Goal: Transaction & Acquisition: Purchase product/service

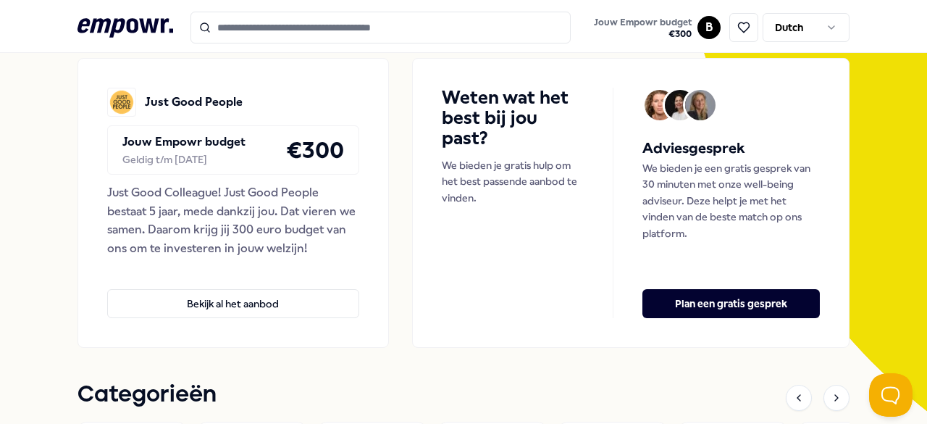
scroll to position [140, 0]
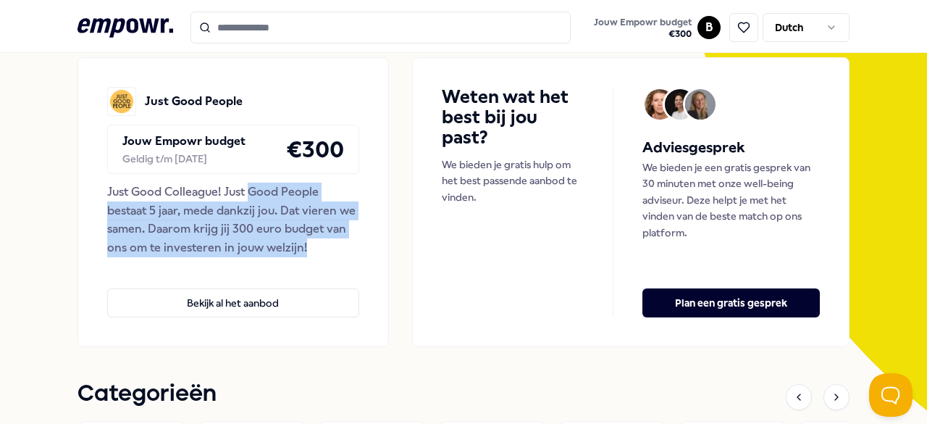
drag, startPoint x: 245, startPoint y: 192, endPoint x: 302, endPoint y: 254, distance: 84.1
click at [302, 254] on div "Just Good Colleague! Just Good People bestaat 5 jaar, mede dankzij jou. Dat vie…" at bounding box center [233, 219] width 252 height 74
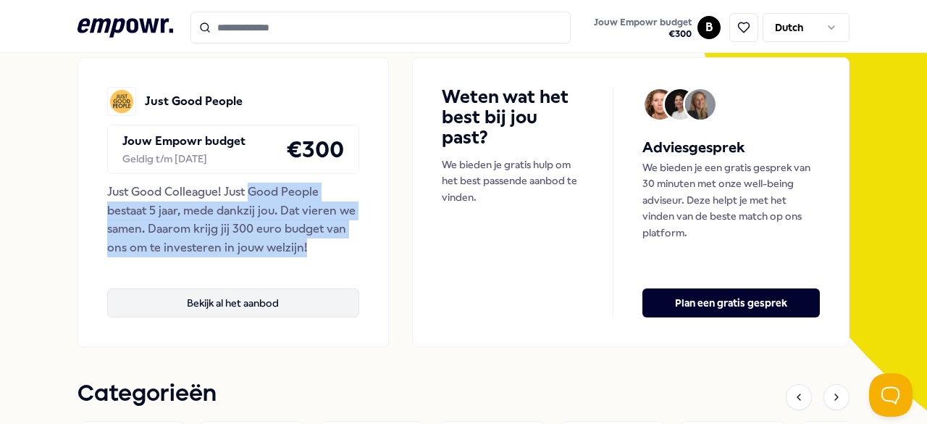
click at [269, 296] on button "Bekijk al het aanbod" at bounding box center [233, 302] width 252 height 29
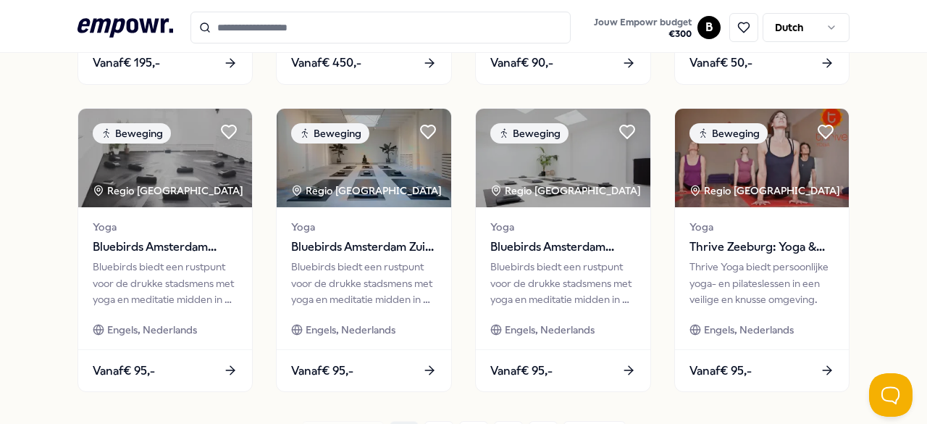
scroll to position [823, 0]
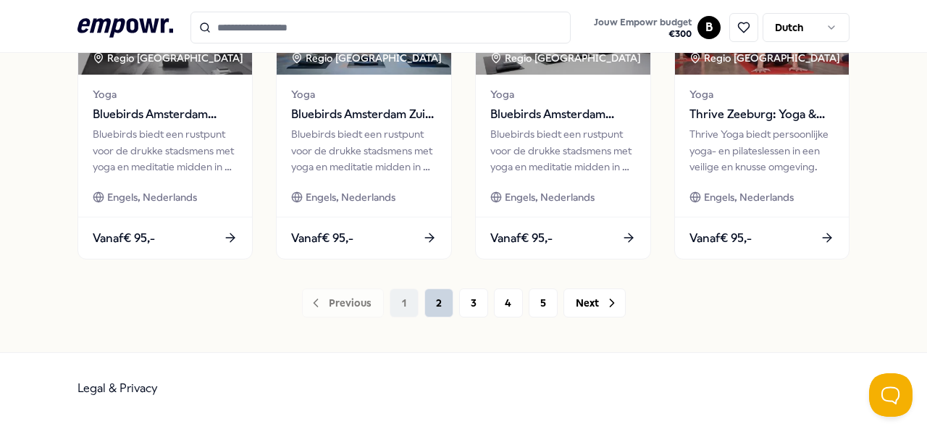
click at [439, 306] on button "2" at bounding box center [438, 302] width 29 height 29
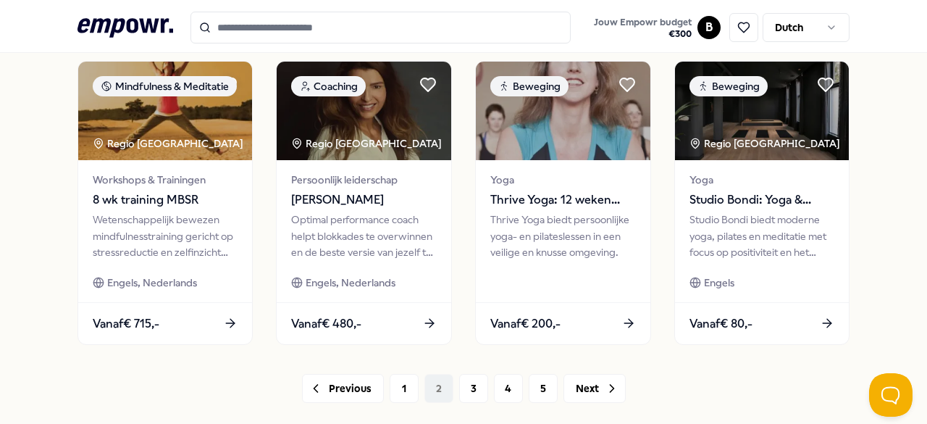
scroll to position [735, 0]
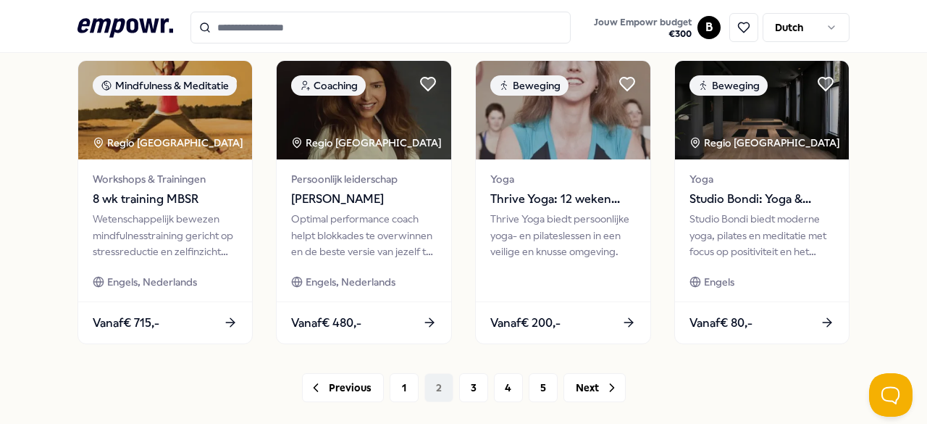
click at [466, 28] on input "Search for products, categories or subcategories" at bounding box center [380, 28] width 381 height 32
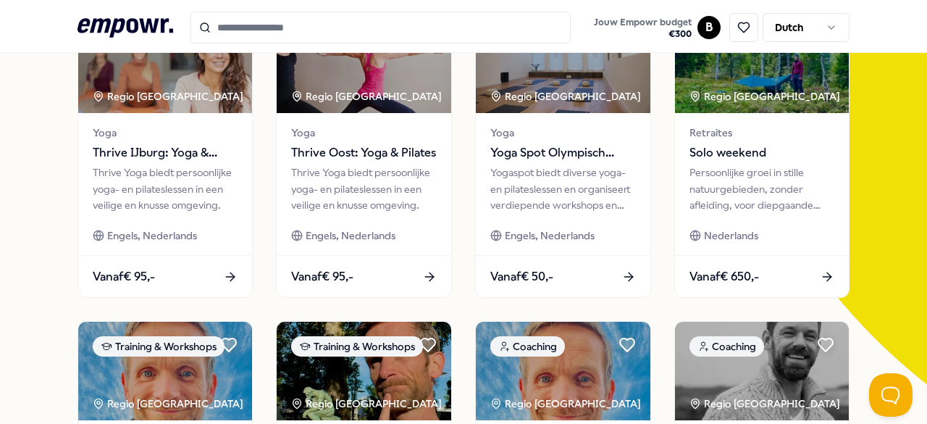
scroll to position [0, 0]
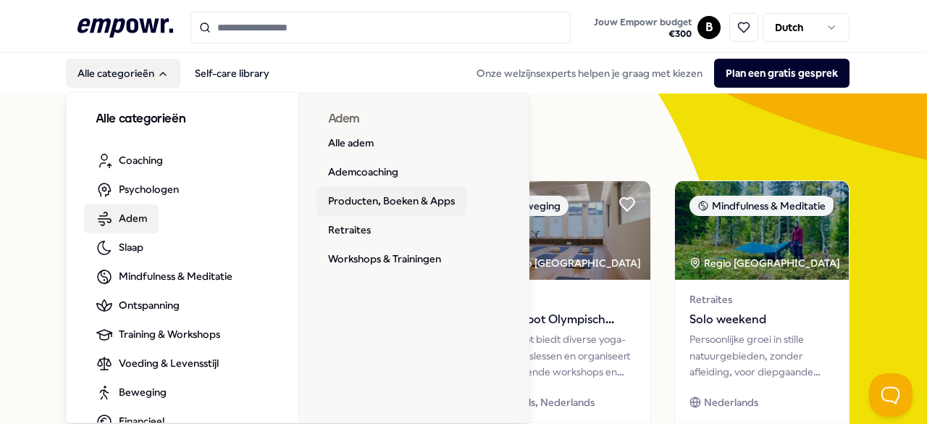
click at [384, 198] on link "Producten, Boeken & Apps" at bounding box center [391, 201] width 150 height 29
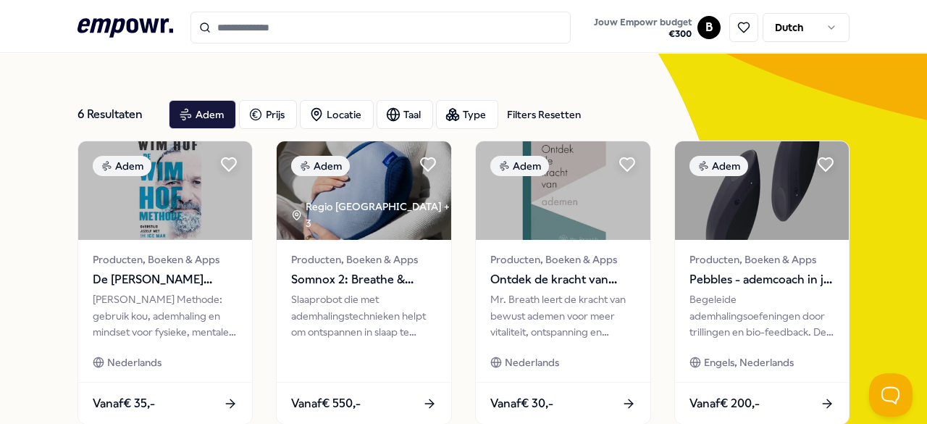
scroll to position [29, 0]
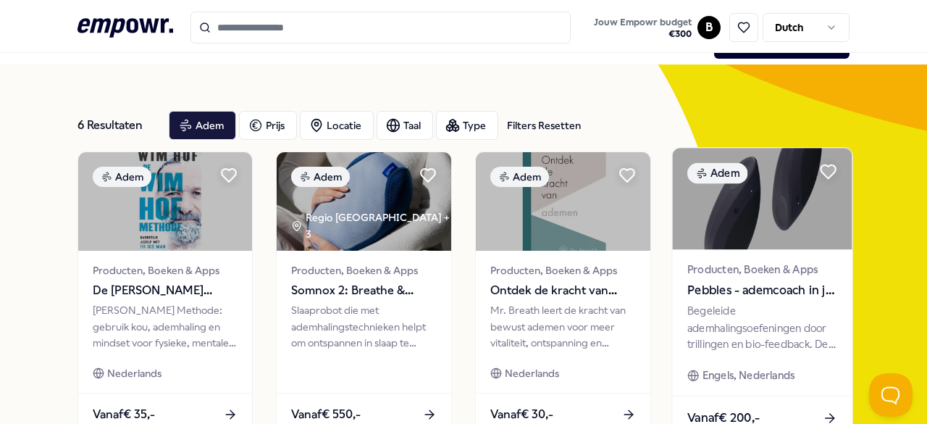
click at [759, 215] on img at bounding box center [762, 198] width 180 height 101
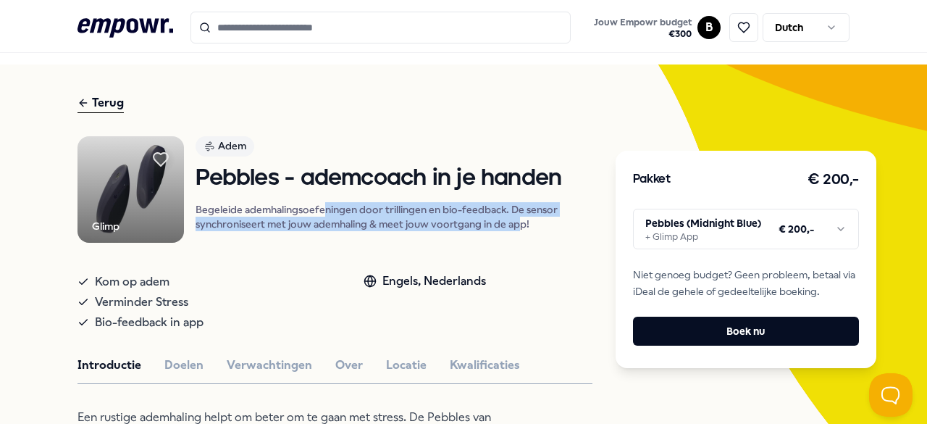
drag, startPoint x: 324, startPoint y: 209, endPoint x: 520, endPoint y: 225, distance: 196.9
click at [520, 225] on p "Begeleide ademhalingsoefeningen door trillingen en bio-feedback. De sensor sync…" at bounding box center [393, 216] width 396 height 29
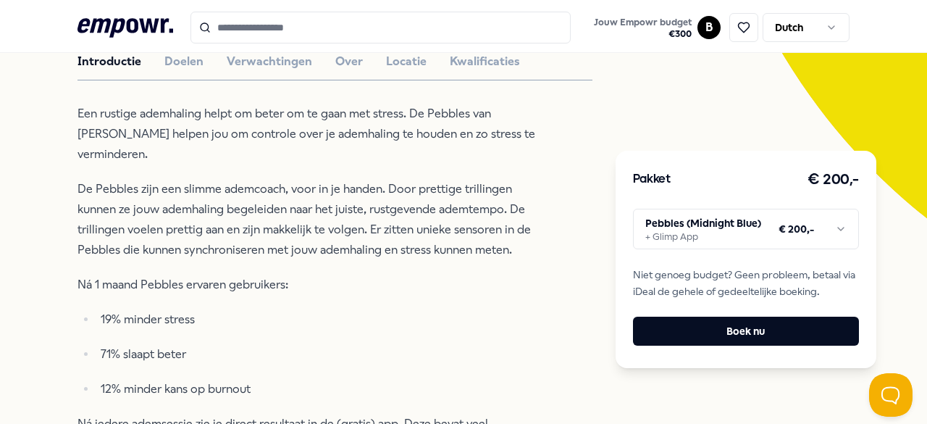
scroll to position [280, 0]
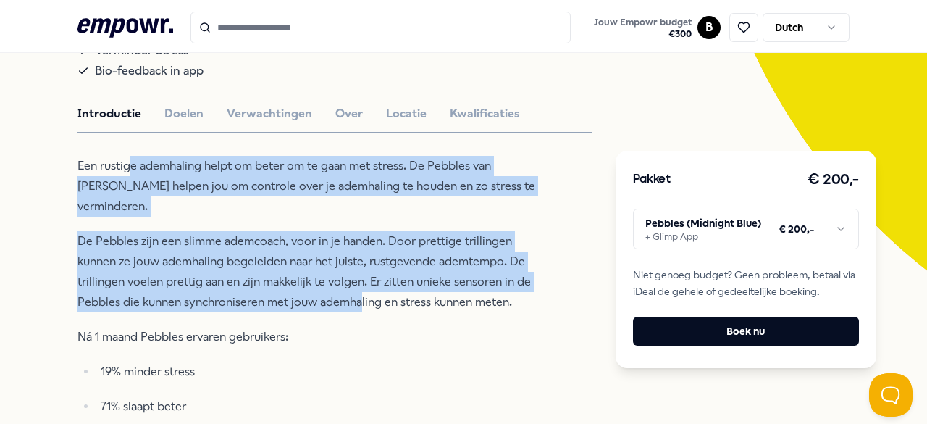
drag, startPoint x: 132, startPoint y: 167, endPoint x: 361, endPoint y: 273, distance: 251.7
click at [361, 273] on div "Een rustige ademhaling helpt om beter om te gaan met stress. De Pebbles van [PE…" at bounding box center [312, 376] width 471 height 440
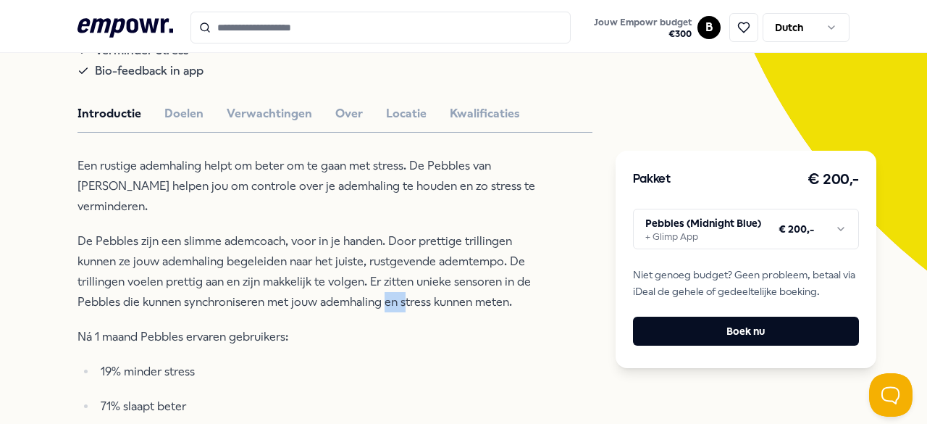
drag, startPoint x: 382, startPoint y: 273, endPoint x: 404, endPoint y: 289, distance: 26.9
click at [404, 289] on p "De Pebbles zijn een slimme ademcoach, voor in je handen. Door prettige trilling…" at bounding box center [312, 271] width 471 height 81
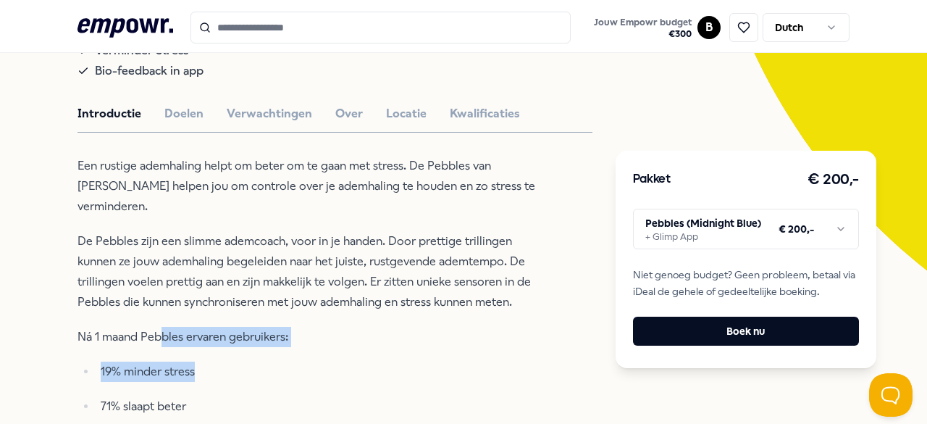
drag, startPoint x: 158, startPoint y: 309, endPoint x: 207, endPoint y: 347, distance: 62.0
click at [207, 347] on div "Een rustige ademhaling helpt om beter om te gaan met stress. De Pebbles van [PE…" at bounding box center [312, 376] width 471 height 440
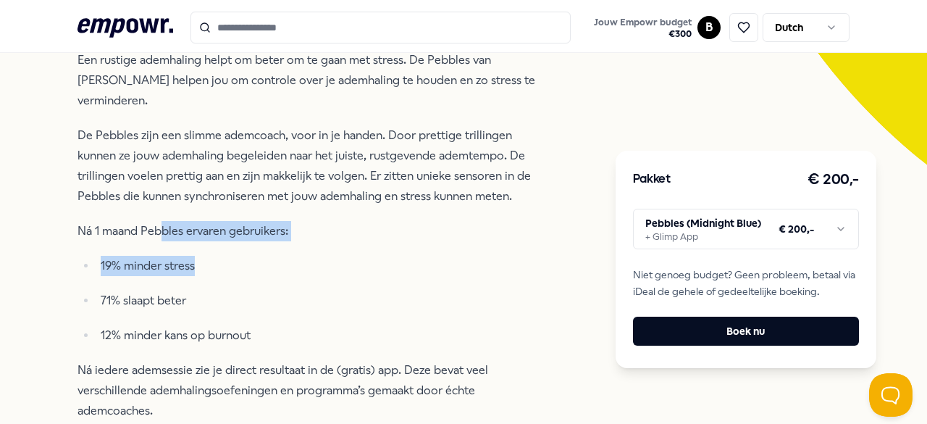
scroll to position [392, 0]
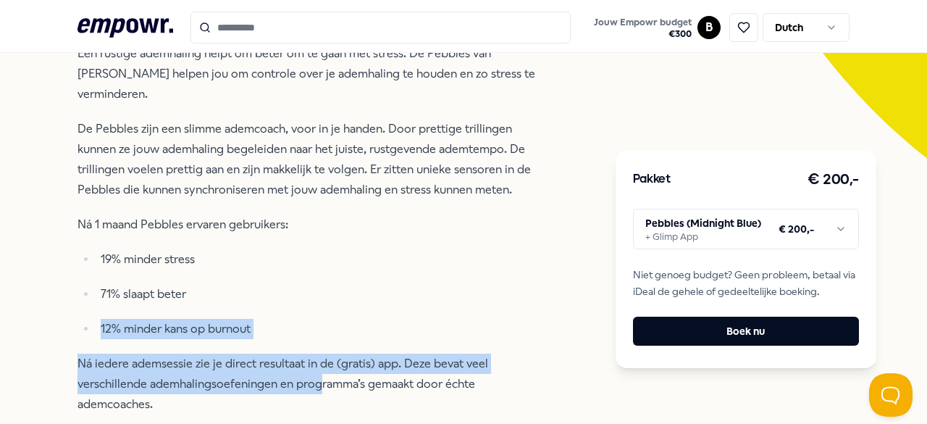
drag, startPoint x: 146, startPoint y: 286, endPoint x: 319, endPoint y: 367, distance: 191.1
click at [319, 367] on div "Een rustige ademhaling helpt om beter om te gaan met stress. De Pebbles van [PE…" at bounding box center [312, 263] width 471 height 440
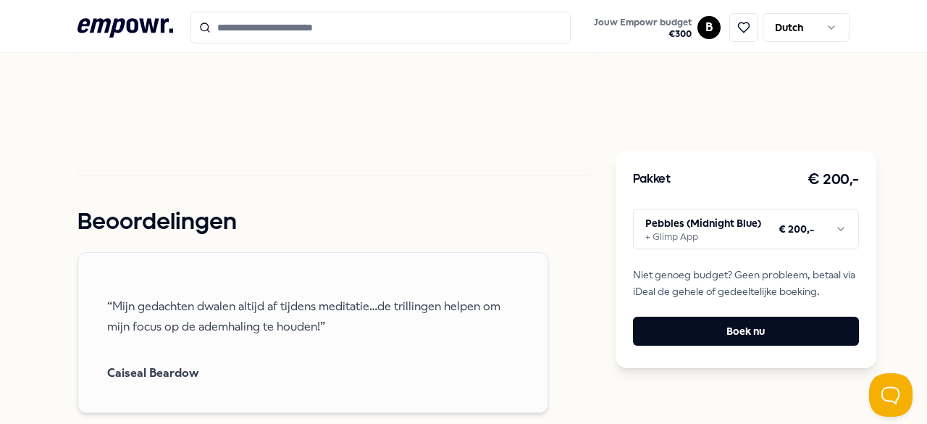
scroll to position [1143, 0]
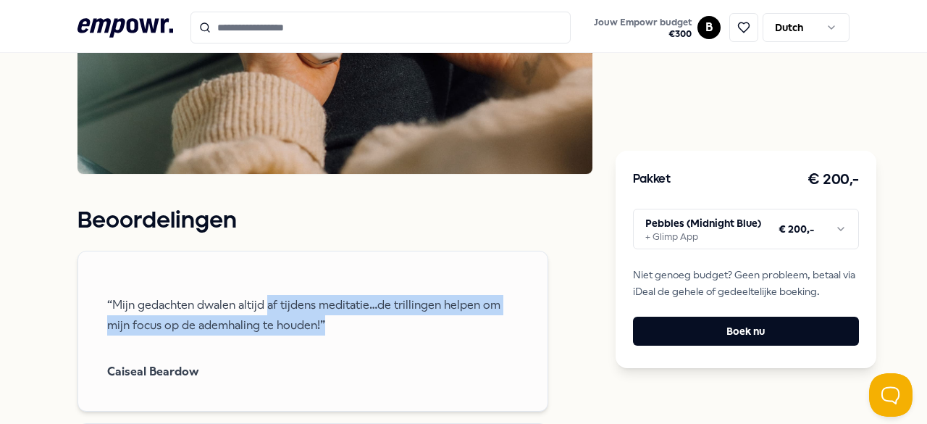
drag, startPoint x: 268, startPoint y: 266, endPoint x: 322, endPoint y: 300, distance: 64.5
click at [322, 300] on span "“Mijn gedachten dwalen altijd af tijdens meditatie…de trillingen helpen om mijn…" at bounding box center [312, 315] width 411 height 70
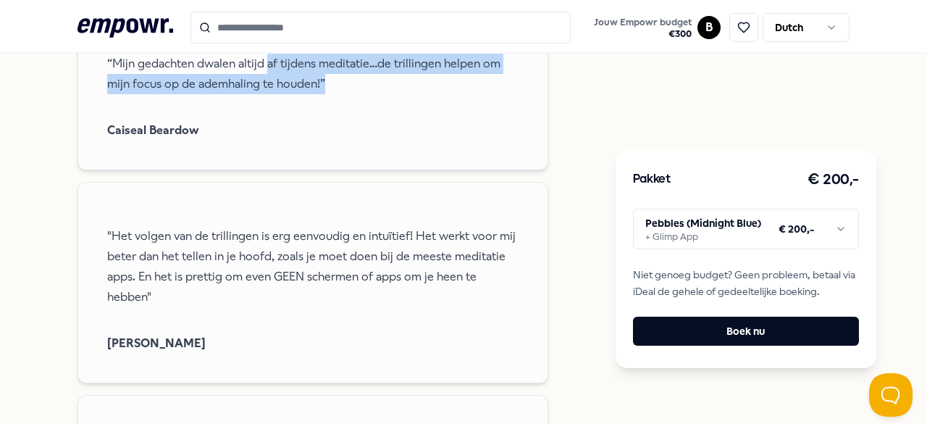
scroll to position [1385, 0]
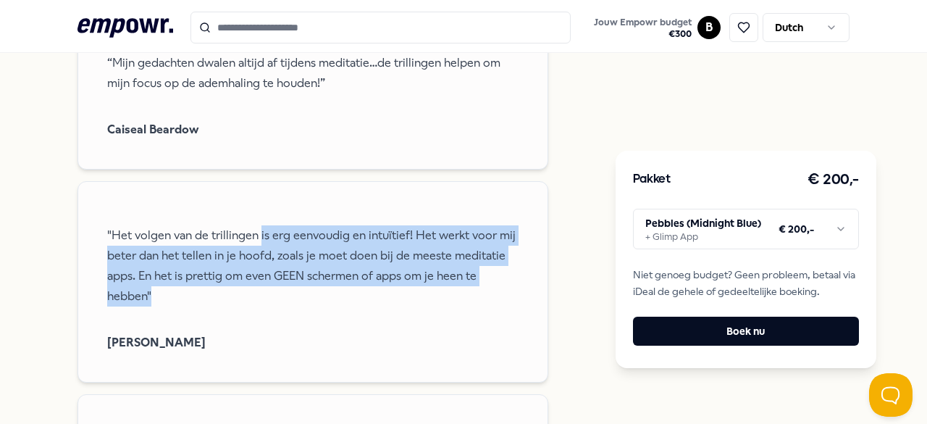
drag, startPoint x: 259, startPoint y: 206, endPoint x: 255, endPoint y: 266, distance: 60.3
click at [255, 266] on p ""Het volgen van de trillingen is erg eenvoudig en intuïtief! Het werkt voor mij…" at bounding box center [312, 265] width 411 height 81
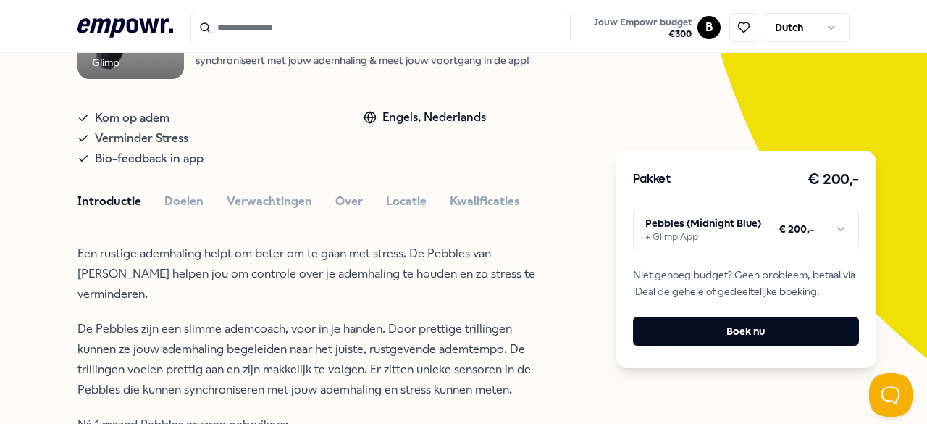
scroll to position [193, 0]
click at [182, 203] on button "Doelen" at bounding box center [183, 200] width 39 height 19
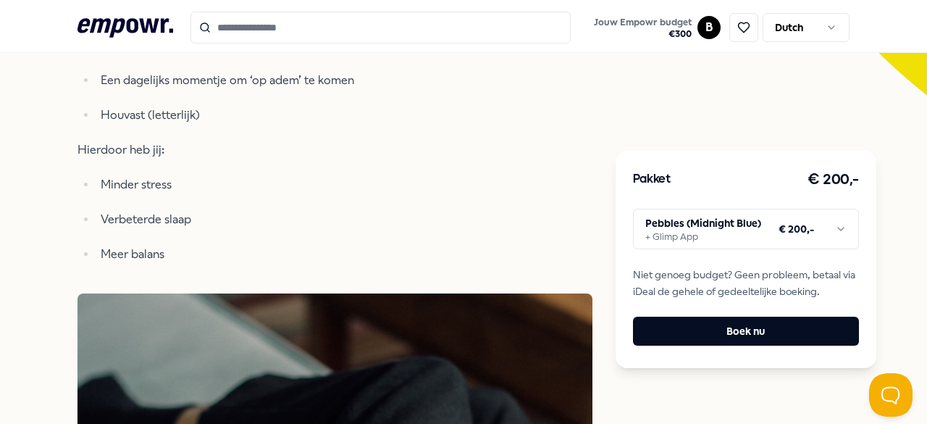
scroll to position [298, 0]
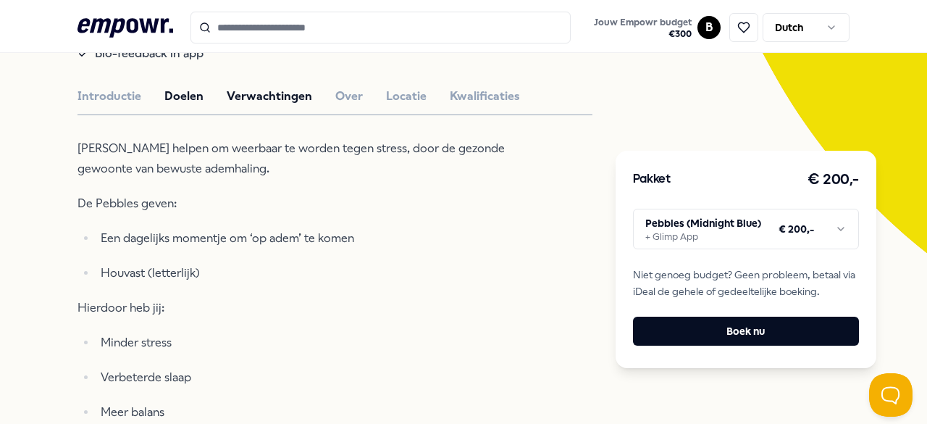
click at [272, 91] on button "Verwachtingen" at bounding box center [269, 96] width 85 height 19
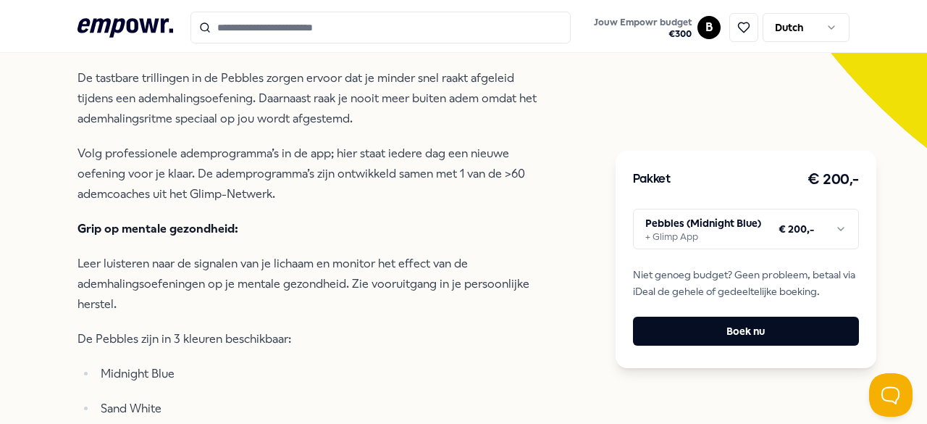
scroll to position [266, 0]
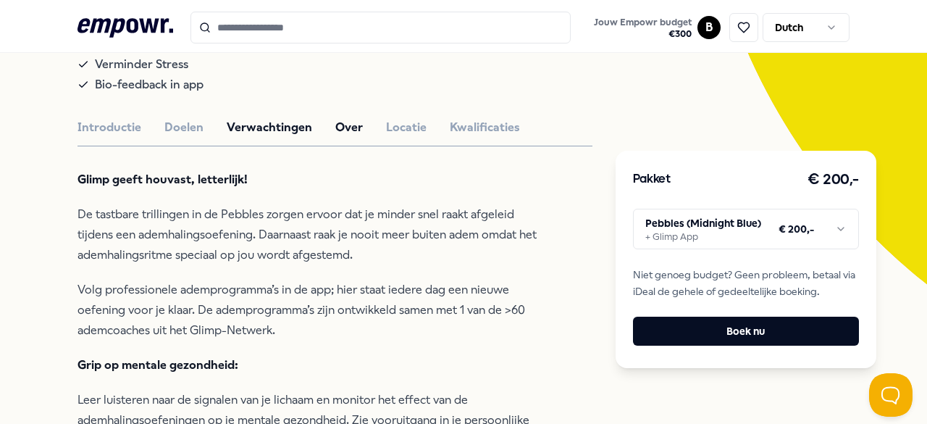
click at [343, 125] on button "Over" at bounding box center [349, 127] width 28 height 19
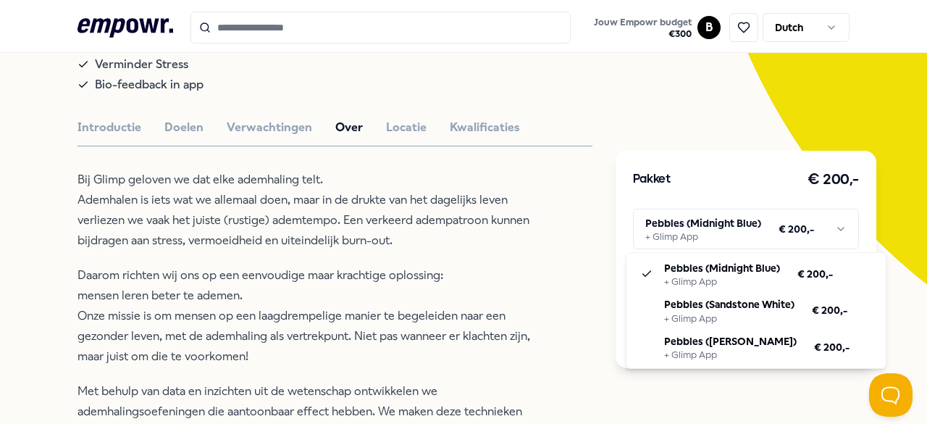
click at [712, 225] on html ".empowr-logo_svg__cls-1{fill:#03032f} Jouw Empowr budget € 300 B Dutch Alle cat…" at bounding box center [463, 212] width 927 height 424
click at [552, 290] on html ".empowr-logo_svg__cls-1{fill:#03032f} Jouw Empowr budget € 300 B Dutch Alle cat…" at bounding box center [463, 212] width 927 height 424
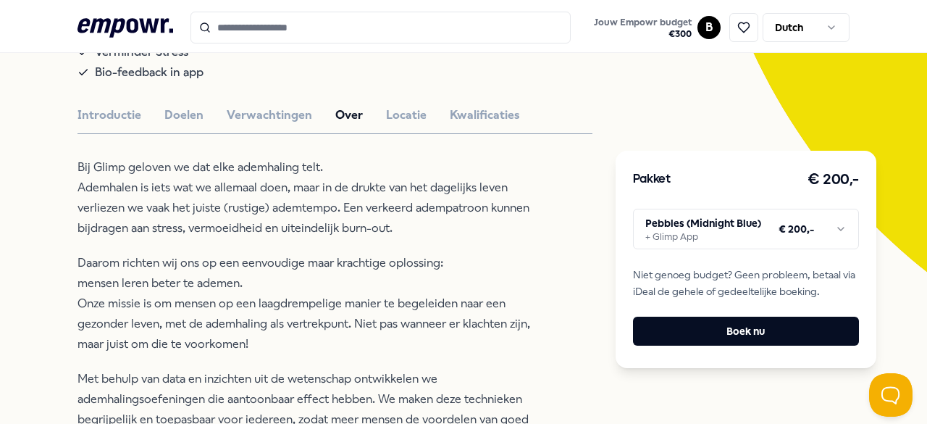
scroll to position [201, 0]
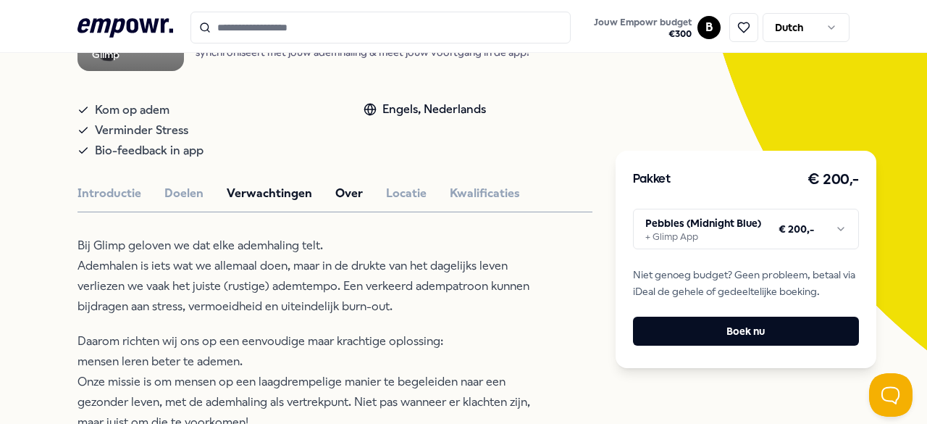
click at [274, 196] on button "Verwachtingen" at bounding box center [269, 193] width 85 height 19
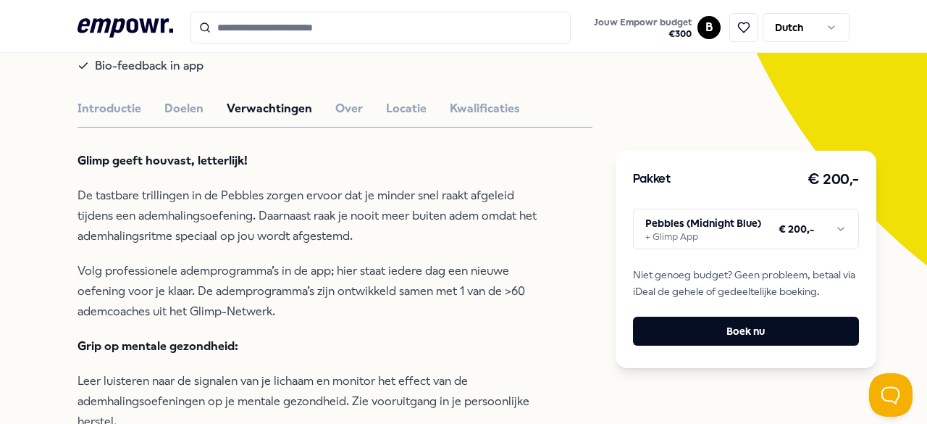
scroll to position [274, 0]
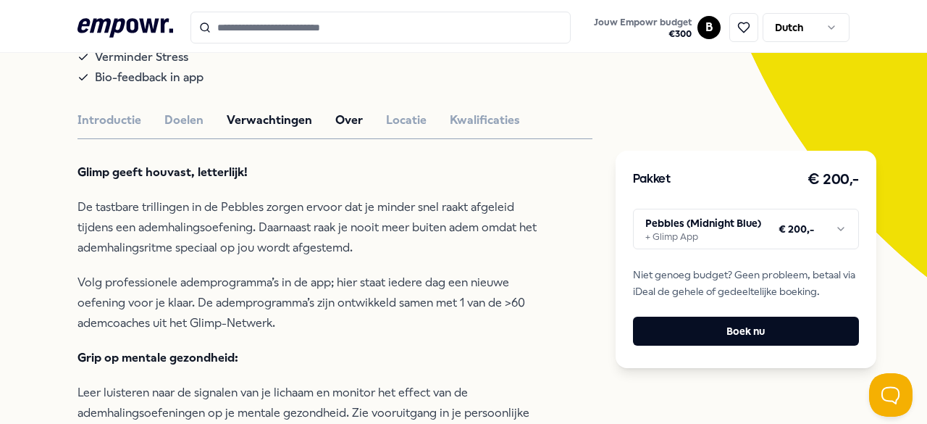
click at [350, 114] on button "Over" at bounding box center [349, 120] width 28 height 19
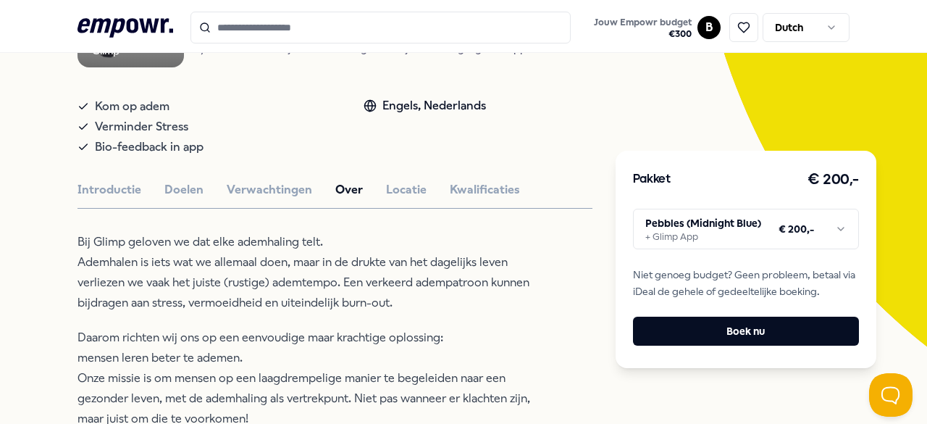
scroll to position [175, 0]
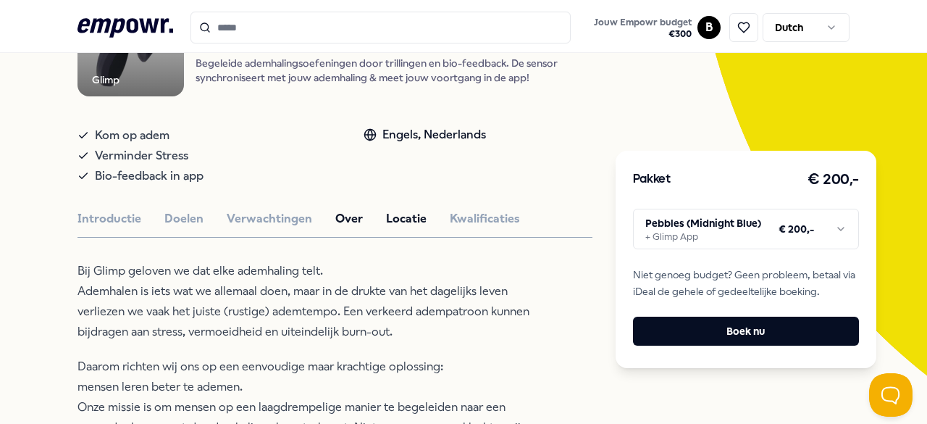
click at [405, 224] on button "Locatie" at bounding box center [406, 218] width 41 height 19
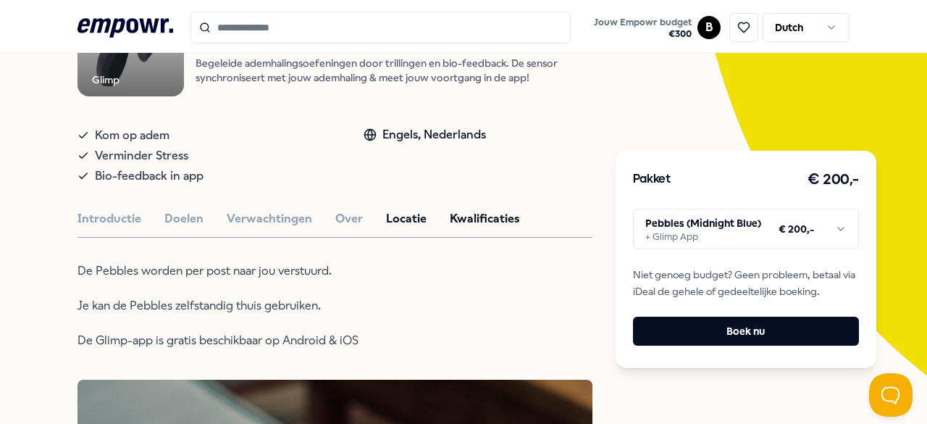
click at [483, 219] on button "Kwalificaties" at bounding box center [485, 218] width 70 height 19
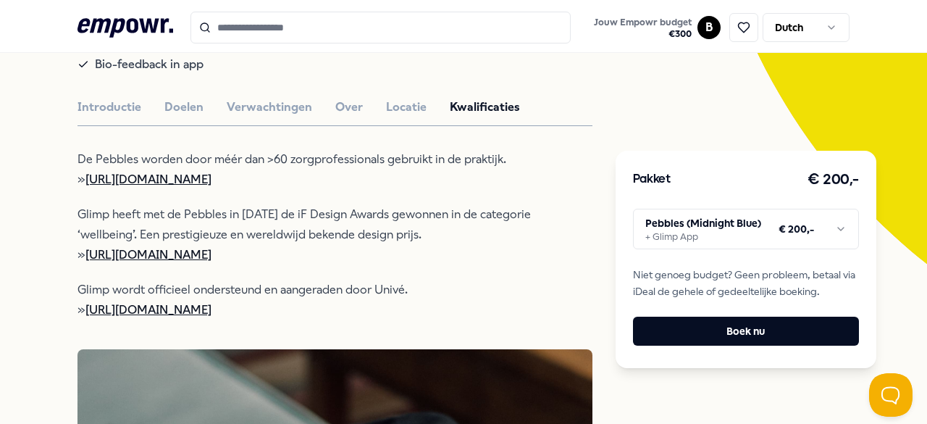
scroll to position [287, 0]
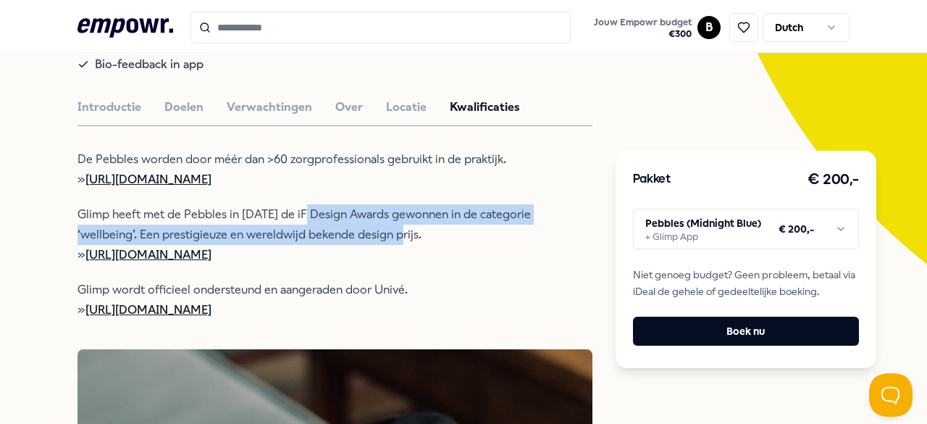
drag, startPoint x: 303, startPoint y: 203, endPoint x: 407, endPoint y: 232, distance: 108.0
click at [407, 232] on p "Glimp heeft met de Pebbles in [DATE] de iF Design Awards gewonnen in de categor…" at bounding box center [312, 234] width 471 height 61
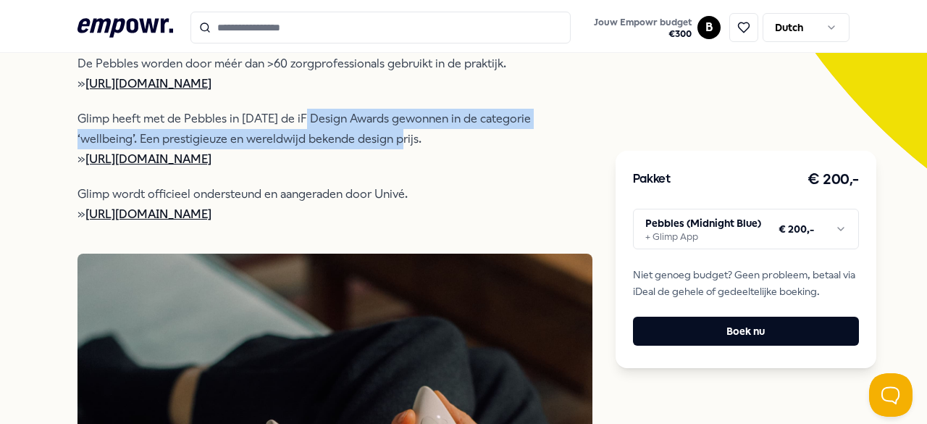
scroll to position [379, 0]
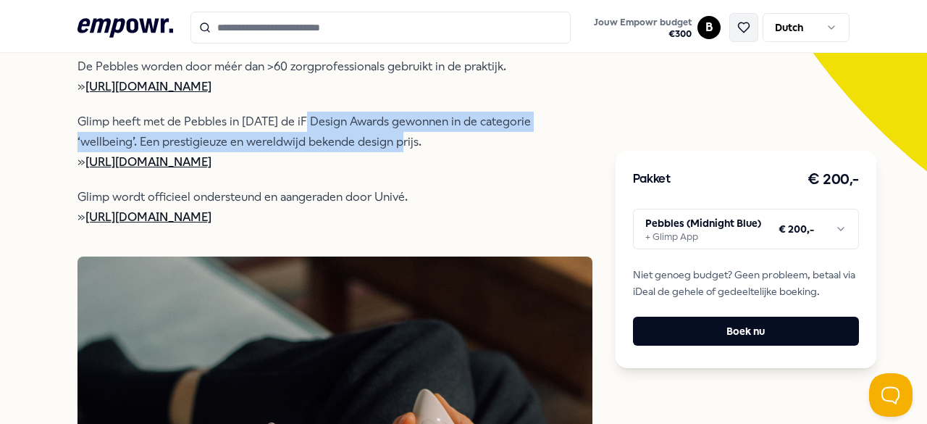
click at [741, 31] on button at bounding box center [743, 27] width 29 height 29
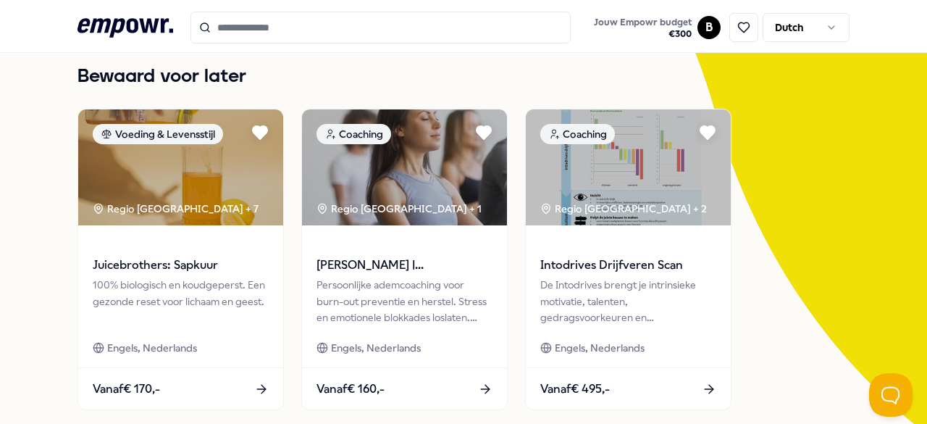
scroll to position [117, 0]
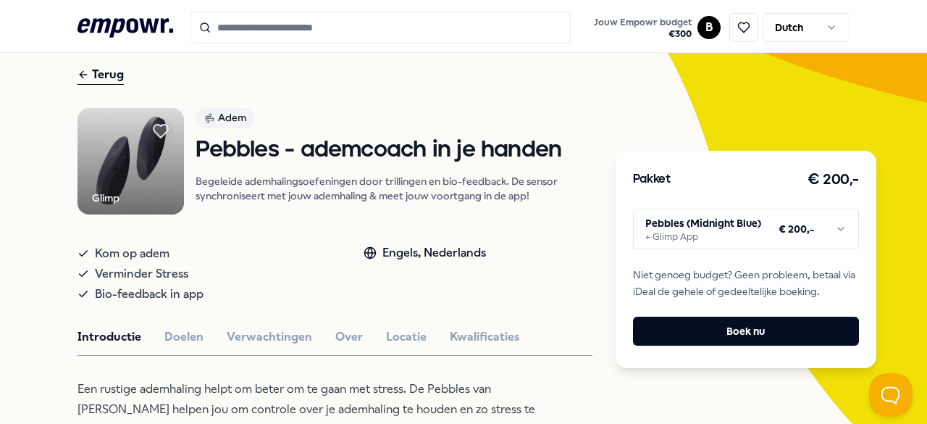
scroll to position [56, 0]
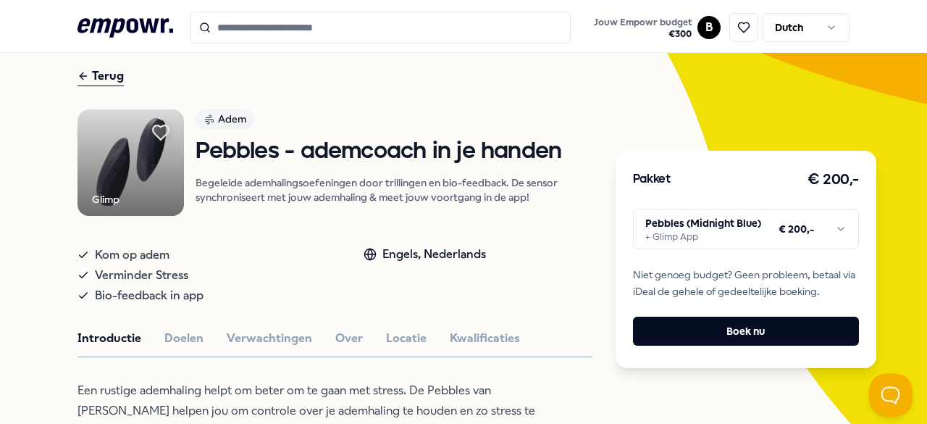
click at [157, 131] on icon at bounding box center [161, 132] width 16 height 14
click at [95, 71] on div "Terug" at bounding box center [100, 77] width 46 height 20
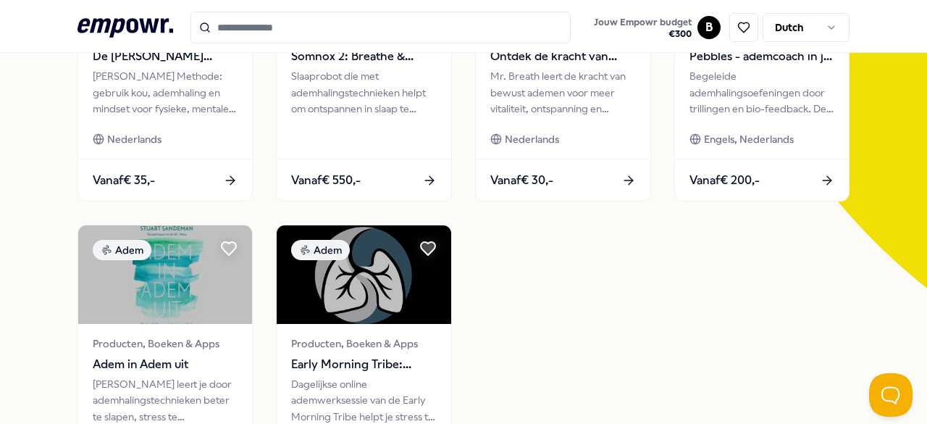
scroll to position [330, 0]
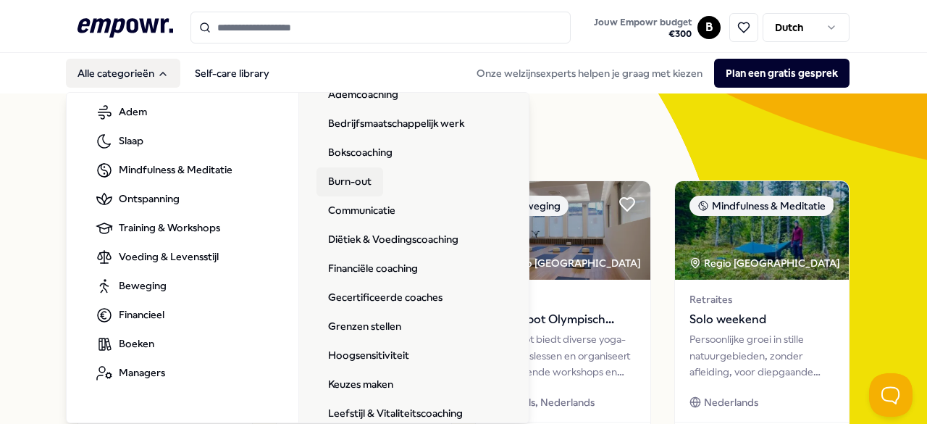
scroll to position [107, 0]
click at [371, 271] on link "Financiële coaching" at bounding box center [372, 267] width 113 height 29
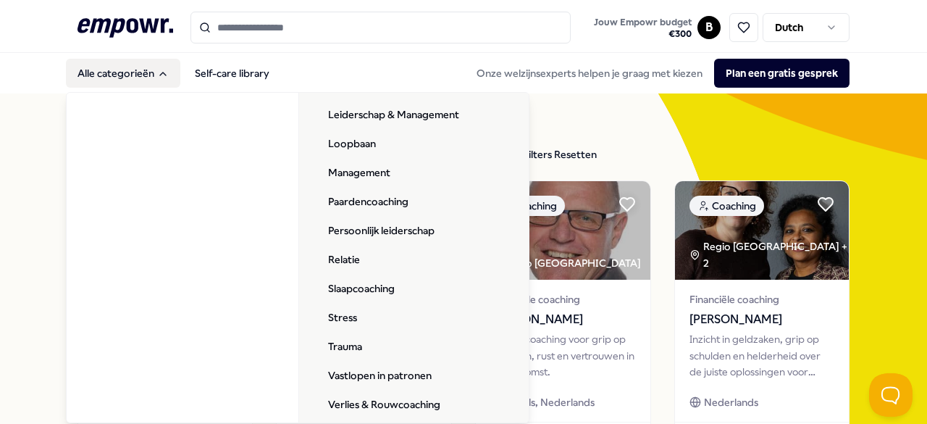
scroll to position [475, 0]
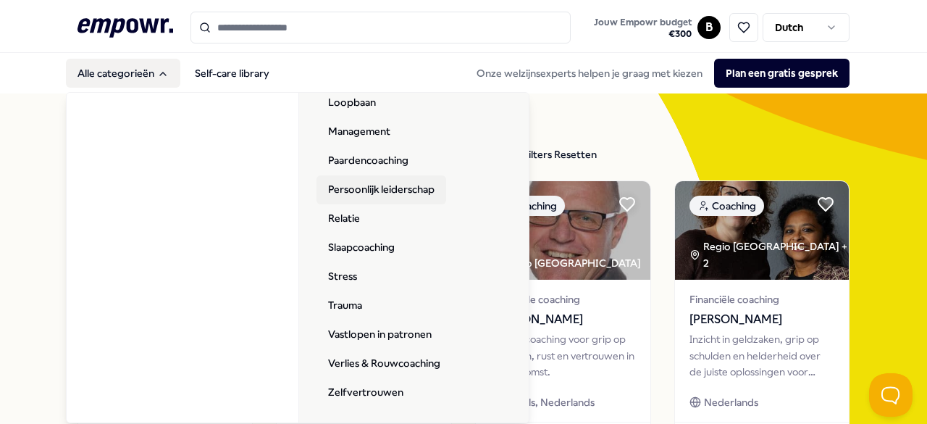
click at [390, 190] on link "Persoonlijk leiderschap" at bounding box center [381, 189] width 130 height 29
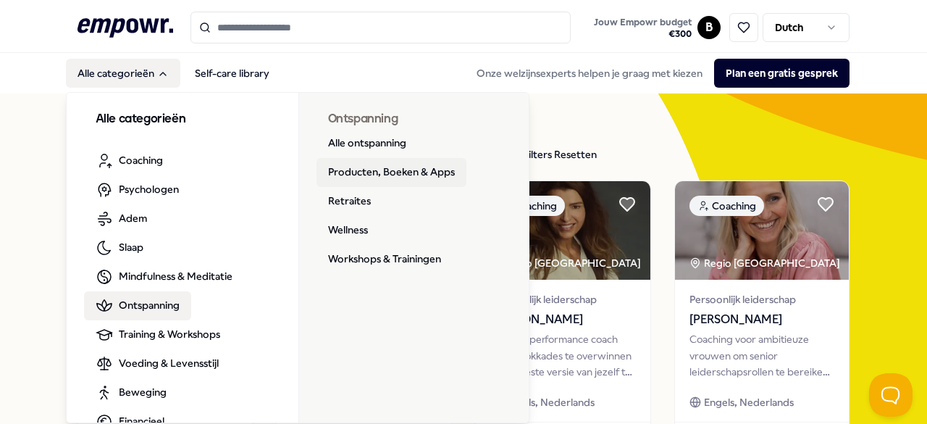
click at [366, 170] on link "Producten, Boeken & Apps" at bounding box center [391, 172] width 150 height 29
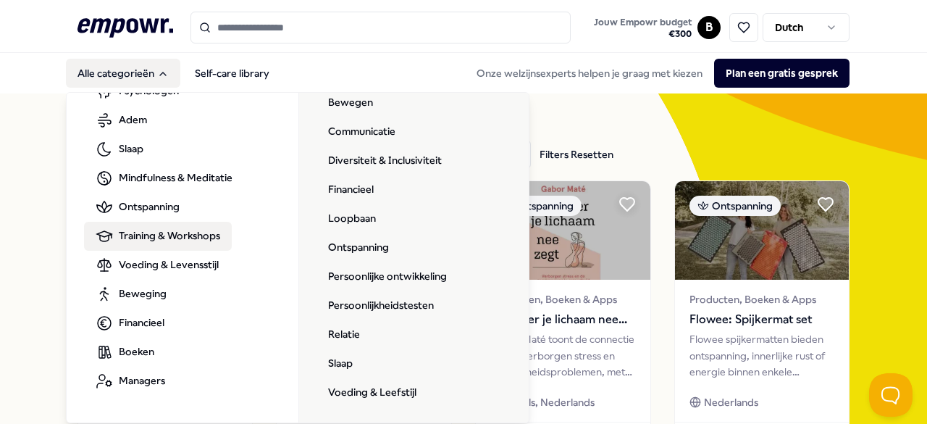
scroll to position [87, 0]
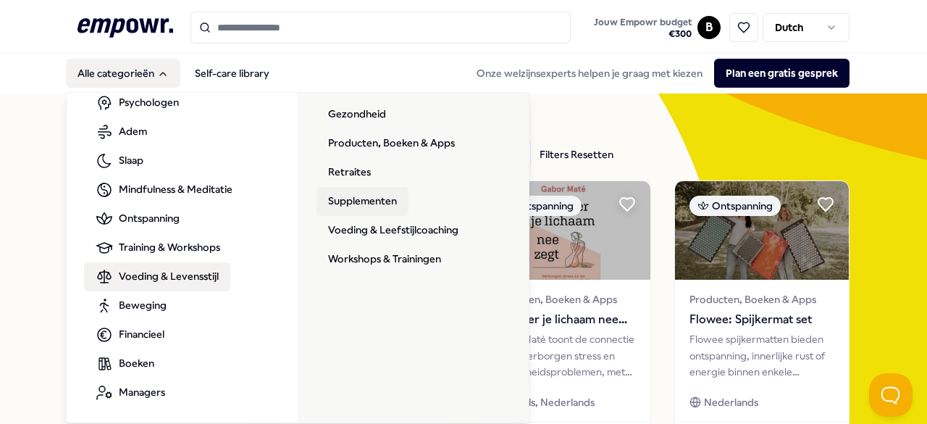
click at [377, 198] on link "Supplementen" at bounding box center [362, 201] width 92 height 29
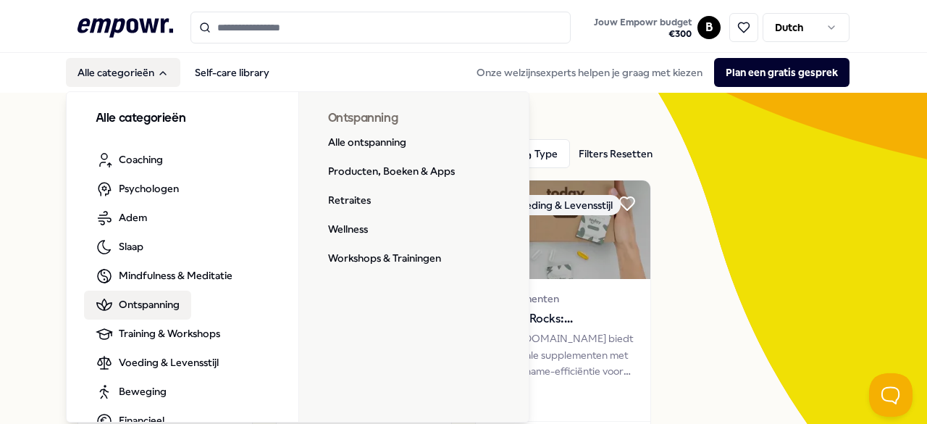
scroll to position [43, 0]
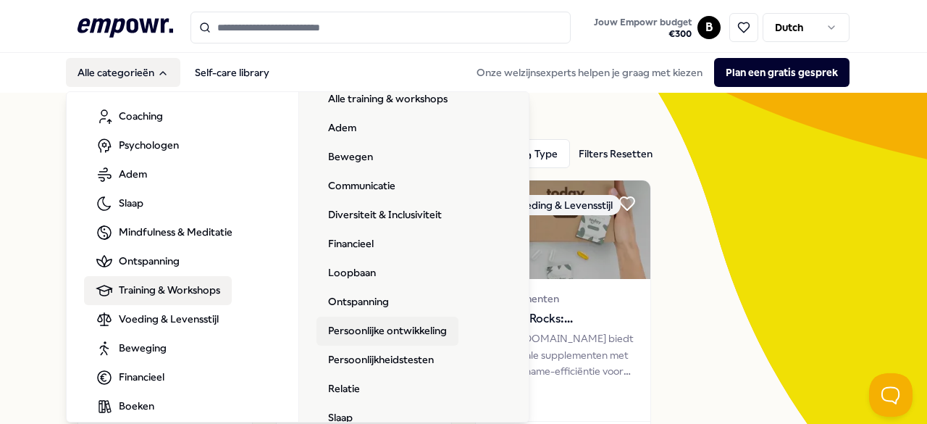
click at [360, 332] on link "Persoonlijke ontwikkeling" at bounding box center [387, 330] width 142 height 29
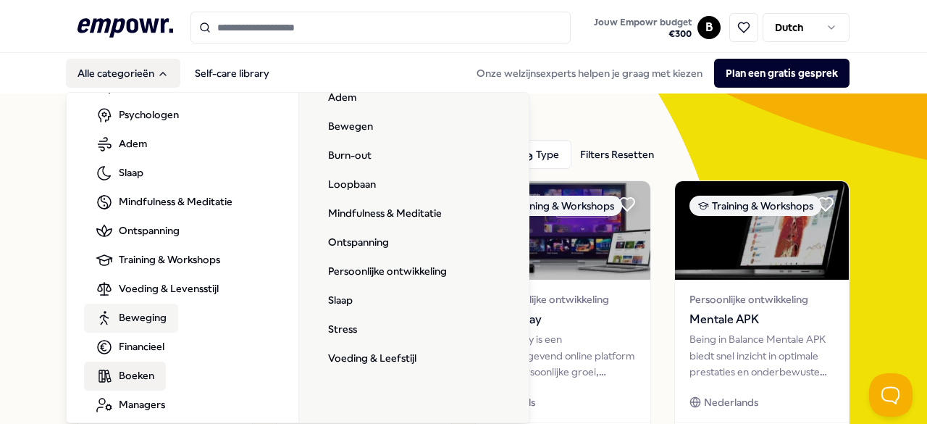
scroll to position [76, 0]
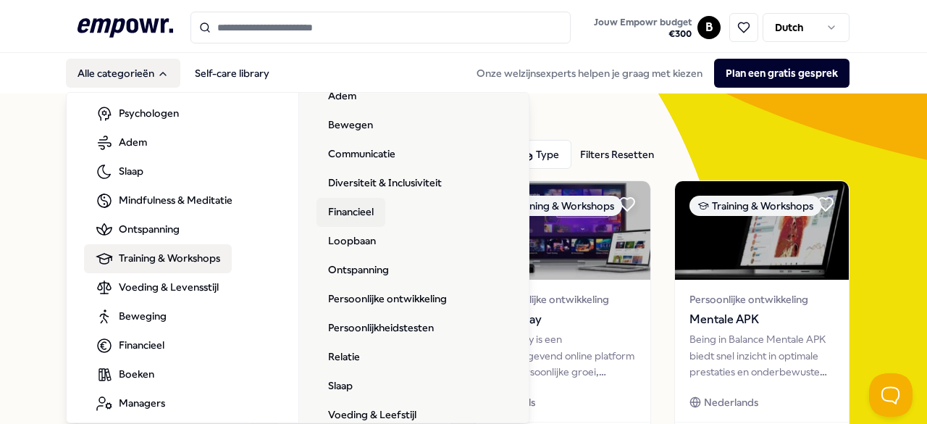
click at [366, 209] on link "Financieel" at bounding box center [350, 212] width 69 height 29
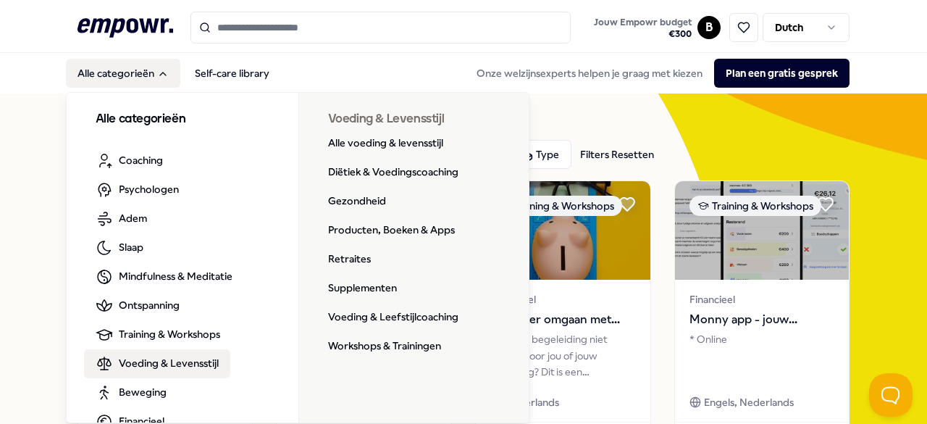
scroll to position [87, 0]
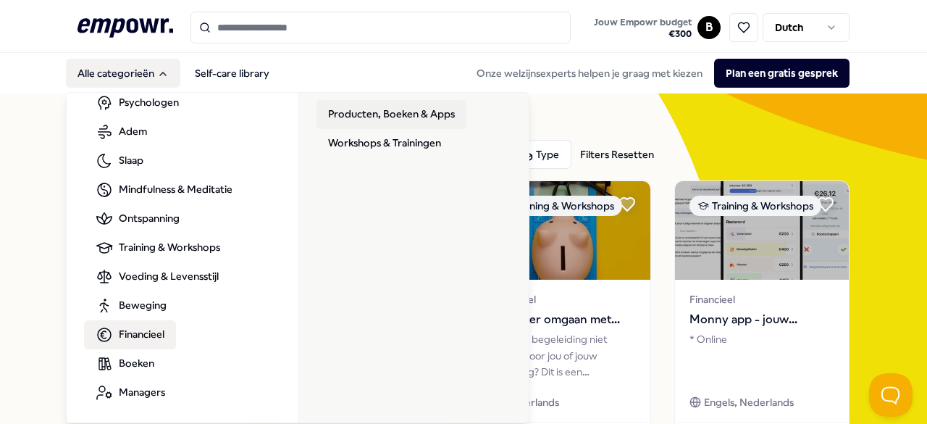
click at [397, 120] on link "Producten, Boeken & Apps" at bounding box center [391, 114] width 150 height 29
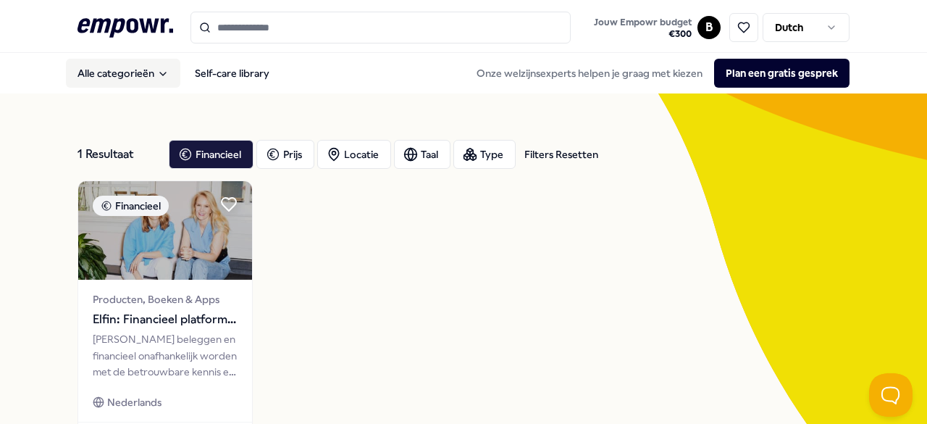
scroll to position [58, 0]
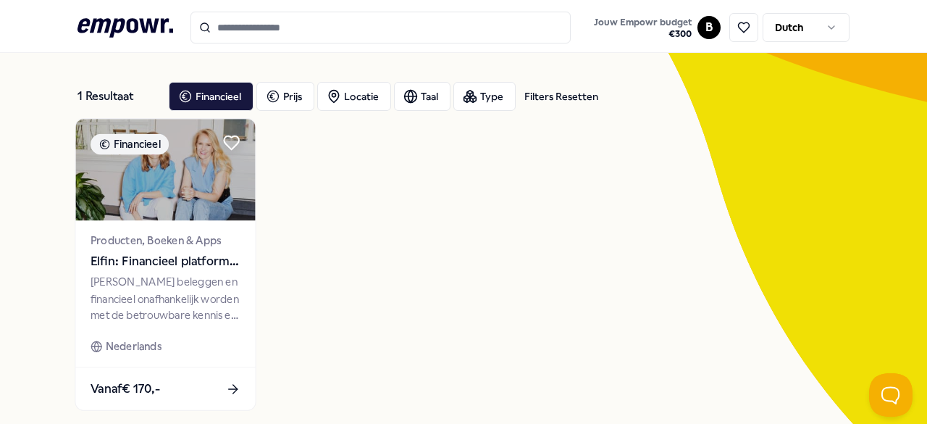
click at [164, 267] on span "Elfin: Financieel platform voor vrouwen" at bounding box center [166, 261] width 150 height 19
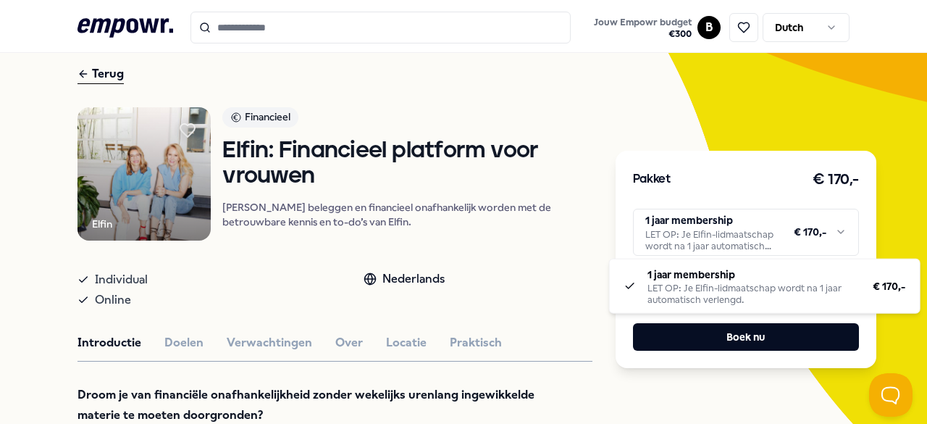
click at [695, 233] on html ".empowr-logo_svg__cls-1{fill:#03032f} Jouw Empowr budget € 300 B Dutch Alle cat…" at bounding box center [463, 212] width 927 height 424
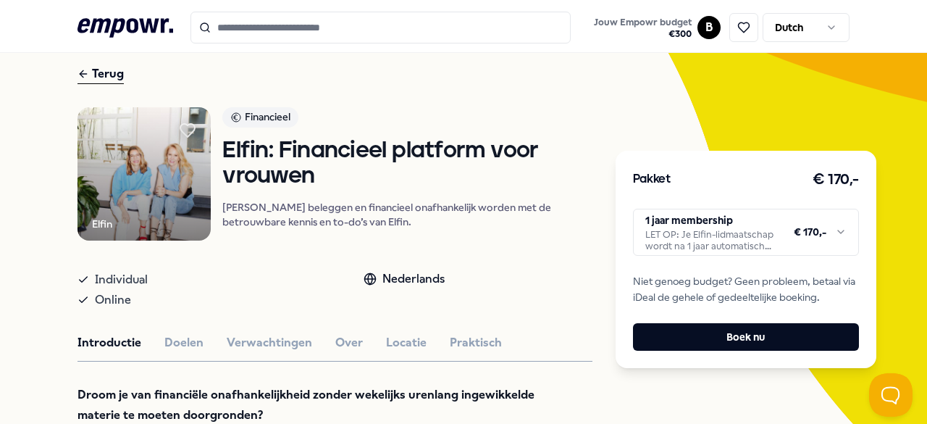
click at [355, 227] on html ".empowr-logo_svg__cls-1{fill:#03032f} Jouw Empowr budget € 300 B Dutch Alle cat…" at bounding box center [463, 212] width 927 height 424
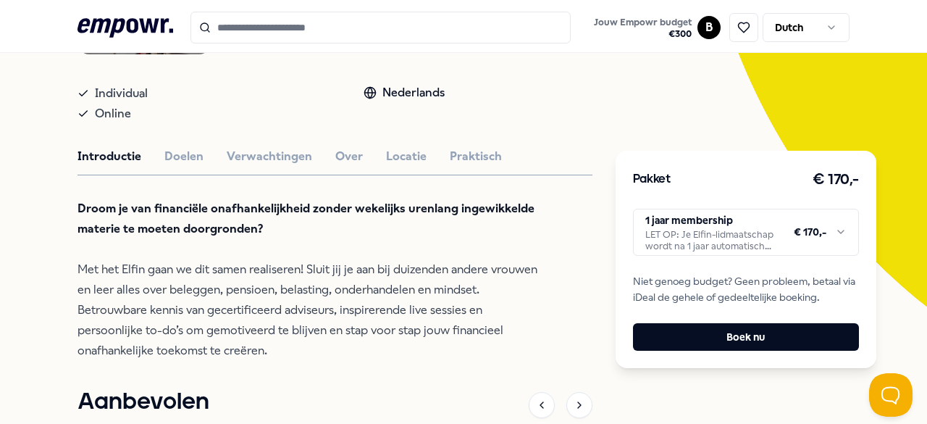
scroll to position [249, 0]
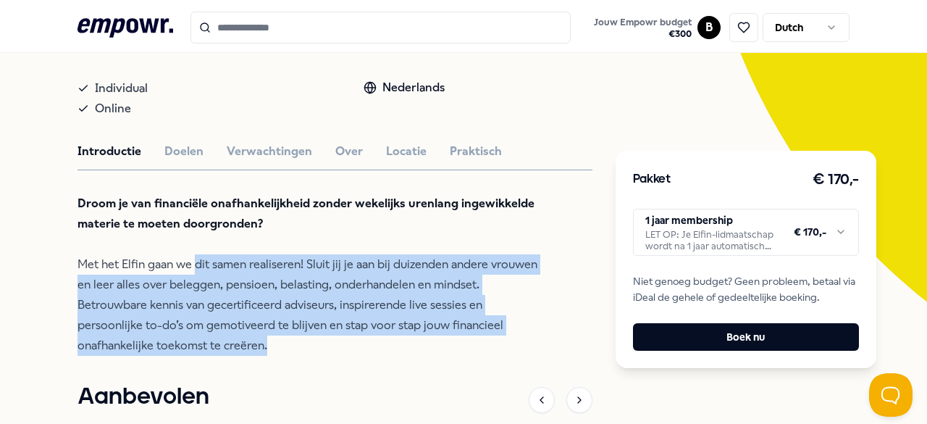
drag, startPoint x: 197, startPoint y: 267, endPoint x: 270, endPoint y: 353, distance: 113.0
click at [270, 353] on p "Droom je van financiële onafhankelijkheid zonder wekelijks urenlang ingewikkeld…" at bounding box center [312, 274] width 471 height 162
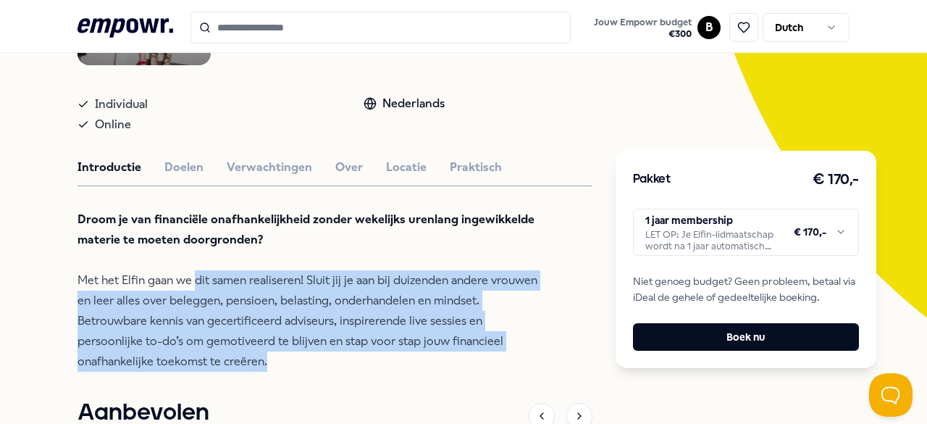
scroll to position [232, 0]
click at [187, 177] on button "Doelen" at bounding box center [183, 168] width 39 height 19
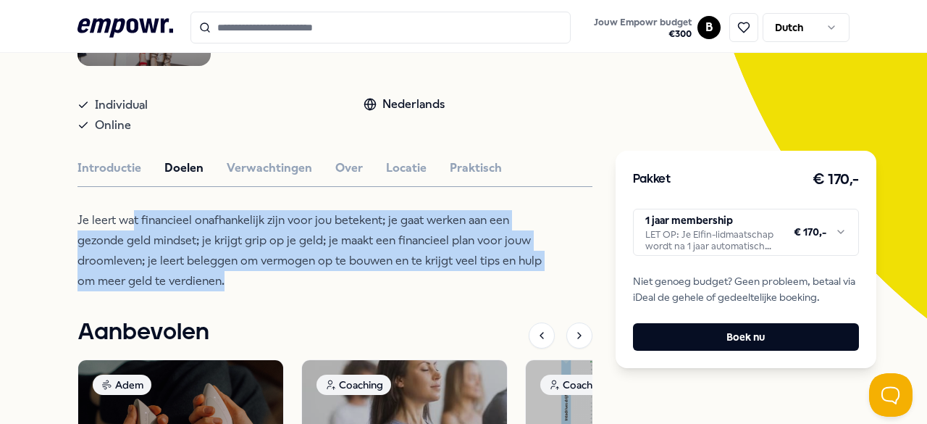
drag, startPoint x: 132, startPoint y: 224, endPoint x: 226, endPoint y: 289, distance: 113.5
click at [226, 289] on p "Je leert wat financieel onafhankelijk zijn voor jou betekent; je gaat werken aa…" at bounding box center [312, 250] width 471 height 81
click at [272, 177] on button "Verwachtingen" at bounding box center [269, 168] width 85 height 19
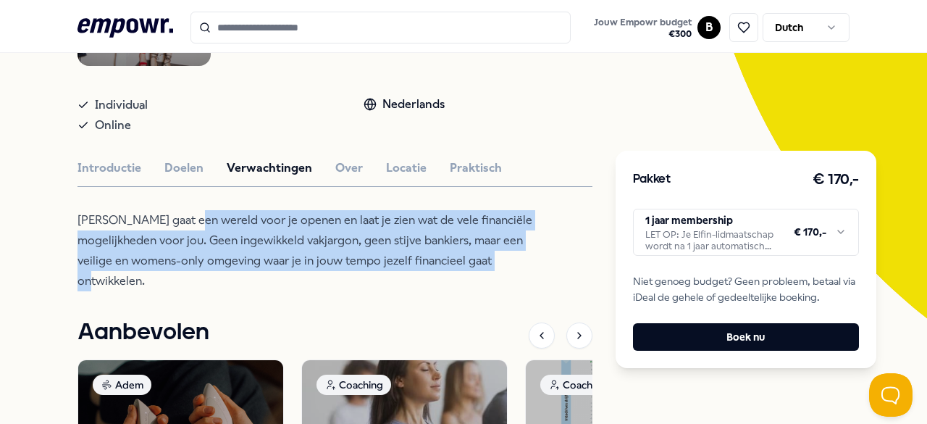
drag, startPoint x: 179, startPoint y: 227, endPoint x: 445, endPoint y: 267, distance: 269.5
click at [445, 267] on p "[PERSON_NAME] gaat een wereld voor je openen en laat je zien wat de vele financ…" at bounding box center [312, 250] width 471 height 81
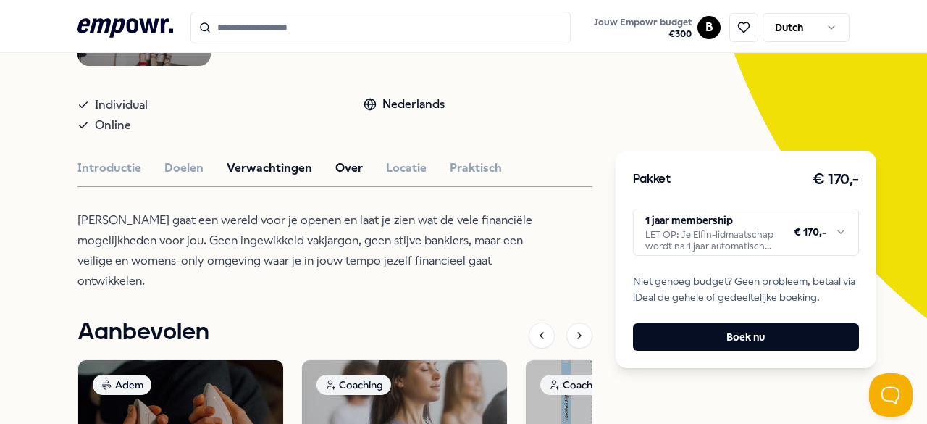
click at [335, 177] on button "Over" at bounding box center [349, 168] width 28 height 19
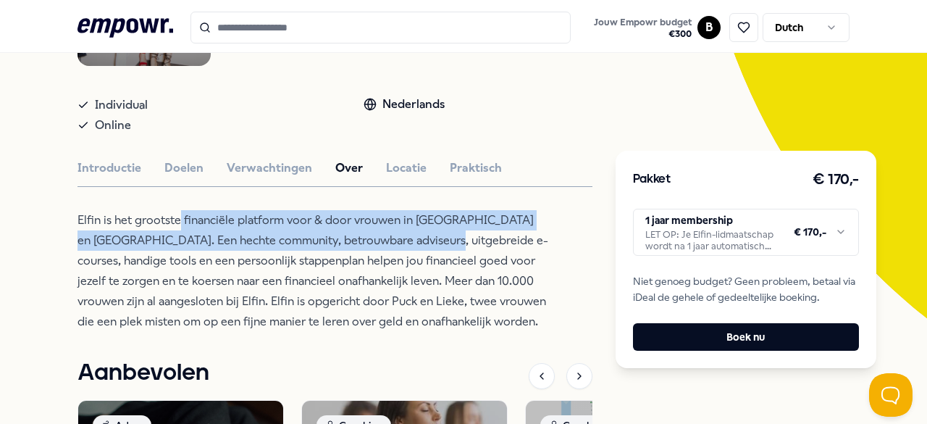
drag, startPoint x: 180, startPoint y: 226, endPoint x: 397, endPoint y: 251, distance: 218.7
click at [397, 251] on p "Elfin is het grootste financiële platform voor & door vrouwen in [GEOGRAPHIC_DA…" at bounding box center [312, 271] width 471 height 122
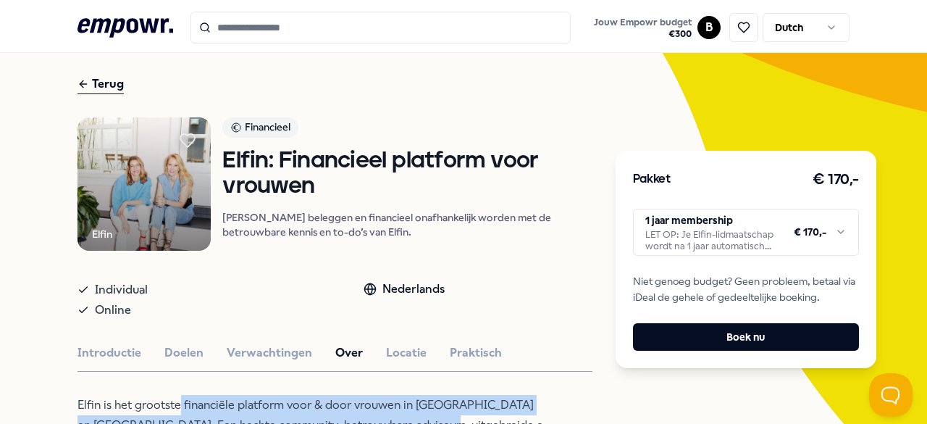
scroll to position [47, 0]
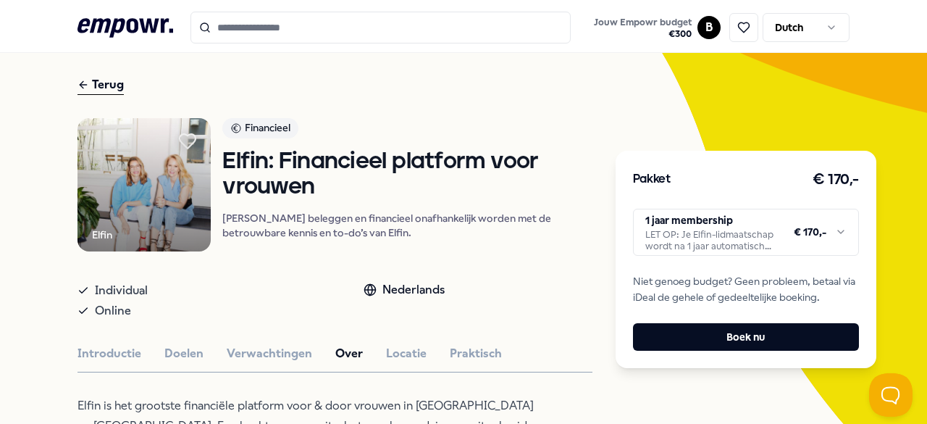
click at [195, 144] on icon at bounding box center [188, 141] width 16 height 14
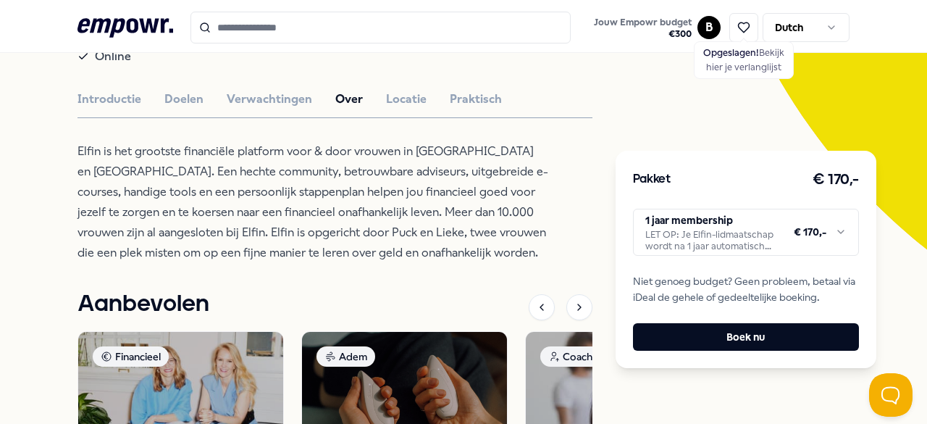
scroll to position [302, 0]
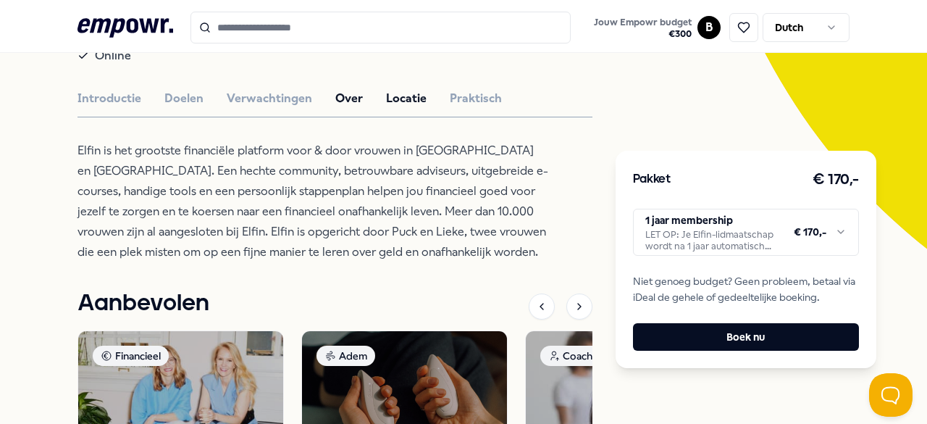
click at [402, 108] on button "Locatie" at bounding box center [406, 98] width 41 height 19
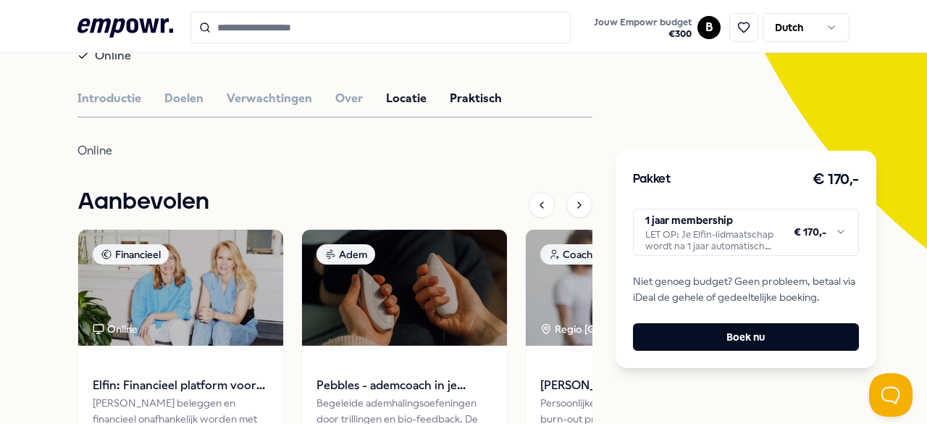
click at [450, 108] on button "Praktisch" at bounding box center [476, 98] width 52 height 19
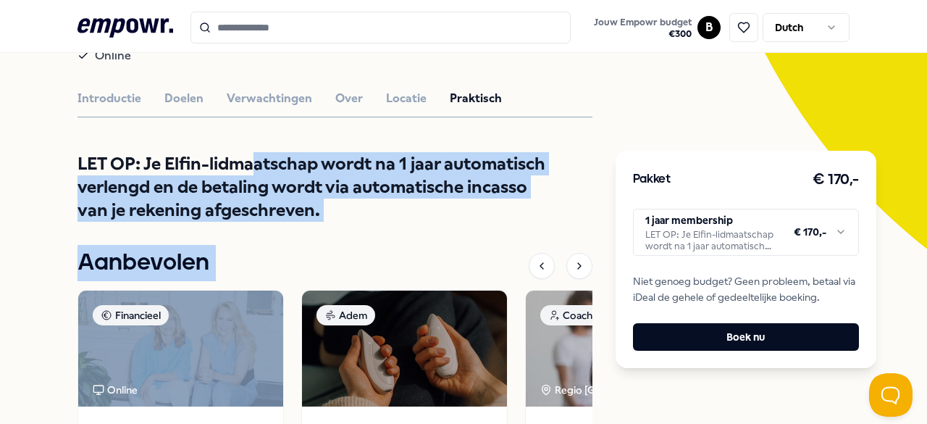
drag, startPoint x: 254, startPoint y: 169, endPoint x: 484, endPoint y: 234, distance: 238.6
click at [484, 234] on div "Elfin Financieel Elfin: Financieel platform voor vrouwen [PERSON_NAME] beleggen…" at bounding box center [334, 234] width 515 height 743
click at [112, 222] on h2 "LET OP: Je Elfin-lidmaatschap wordt na 1 jaar automatisch verlengd en de betali…" at bounding box center [312, 187] width 471 height 70
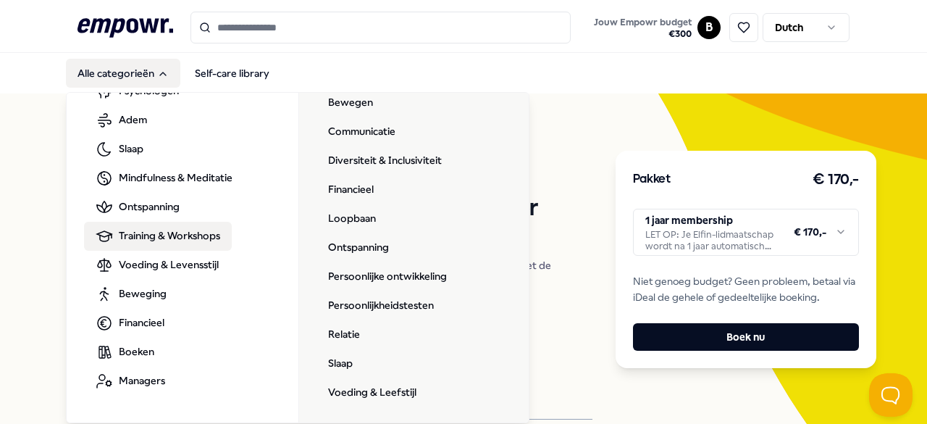
scroll to position [87, 0]
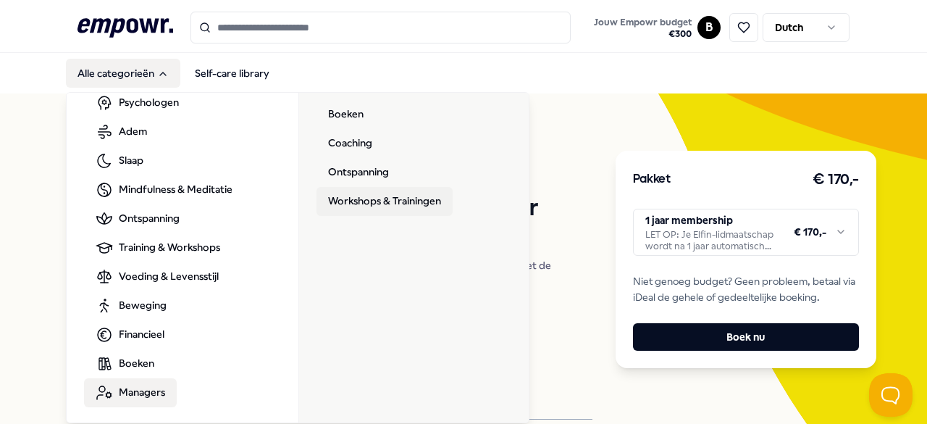
click at [403, 203] on link "Workshops & Trainingen" at bounding box center [384, 201] width 136 height 29
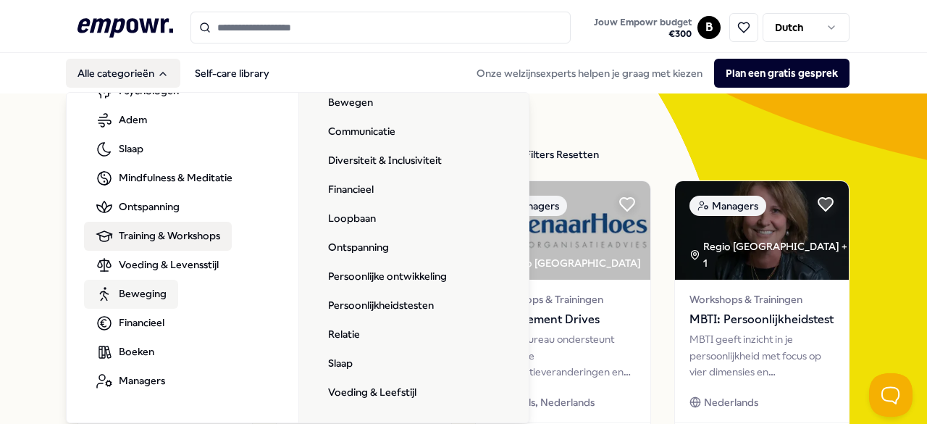
scroll to position [87, 0]
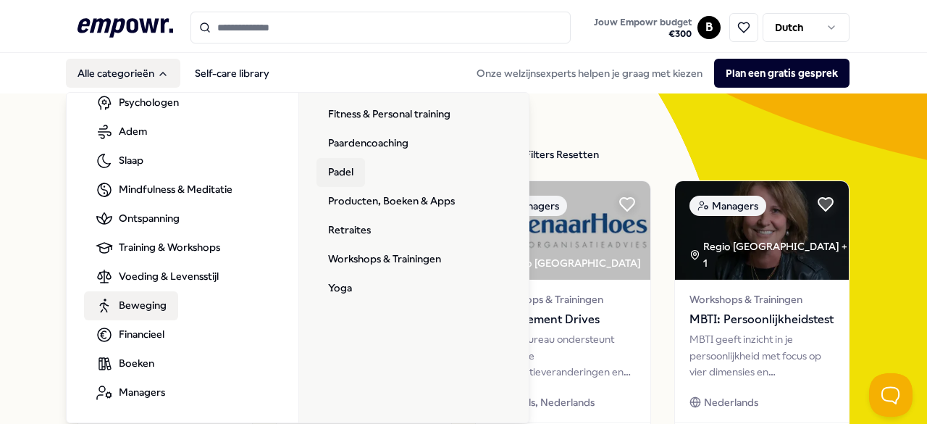
click at [342, 174] on link "Padel" at bounding box center [340, 172] width 49 height 29
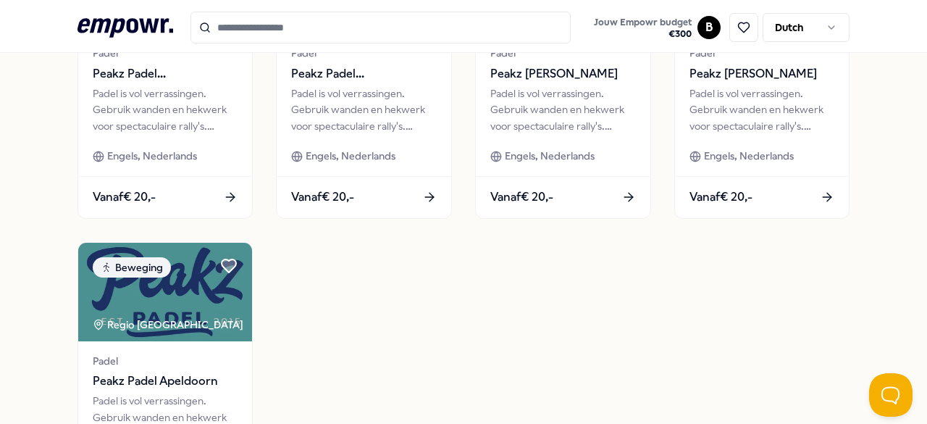
scroll to position [560, 0]
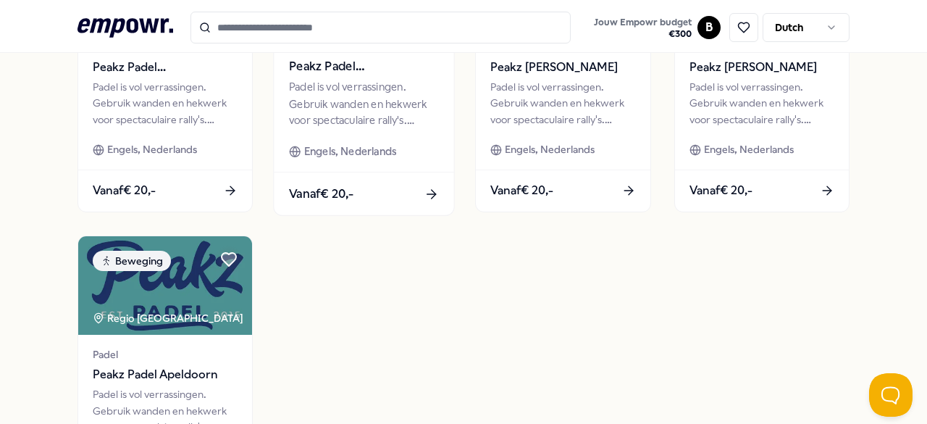
click at [340, 130] on div "Padel Peakz Padel Zwolle Padel is vol verrassingen. Gebruik wanden en hekwerk v…" at bounding box center [364, 99] width 180 height 146
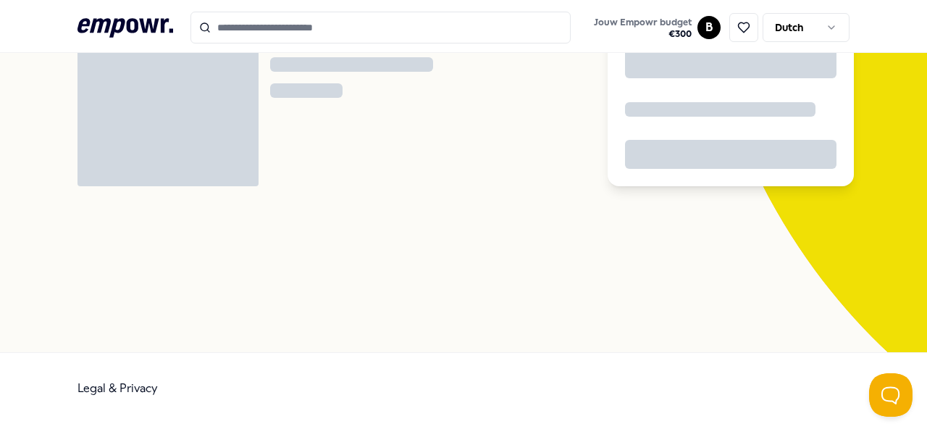
scroll to position [93, 0]
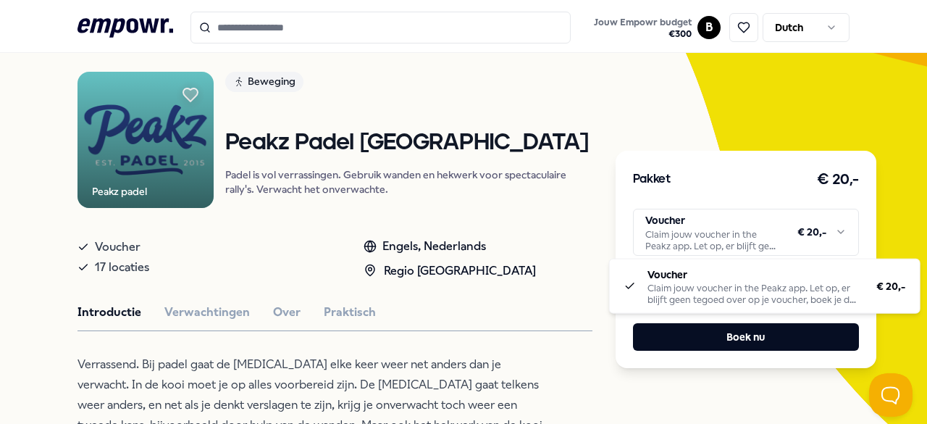
click at [734, 251] on html ".empowr-logo_svg__cls-1{fill:#03032f} Jouw Empowr budget € 300 B Dutch Alle cat…" at bounding box center [463, 212] width 927 height 424
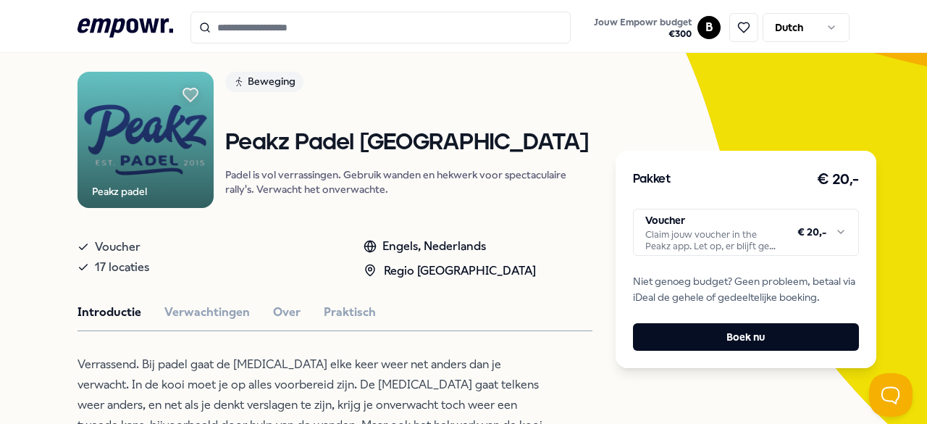
click at [366, 306] on html ".empowr-logo_svg__cls-1{fill:#03032f} Jouw Empowr budget € 300 B Dutch Alle cat…" at bounding box center [463, 212] width 927 height 424
click at [336, 308] on button "Praktisch" at bounding box center [350, 312] width 52 height 19
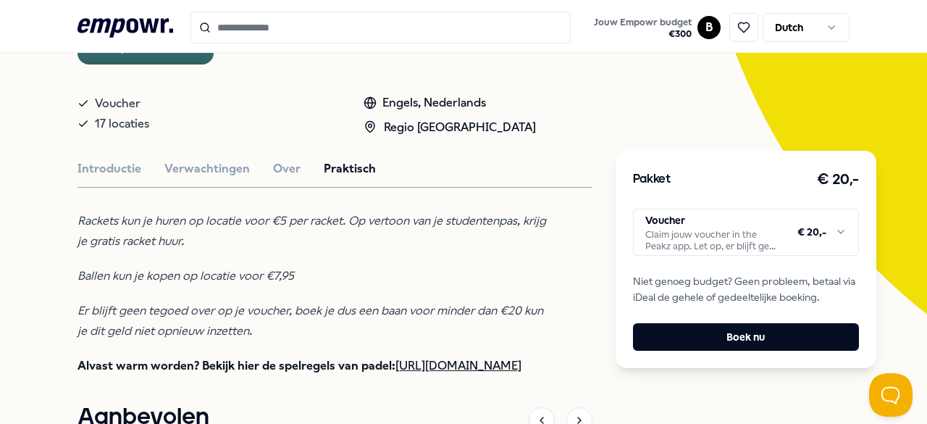
scroll to position [238, 0]
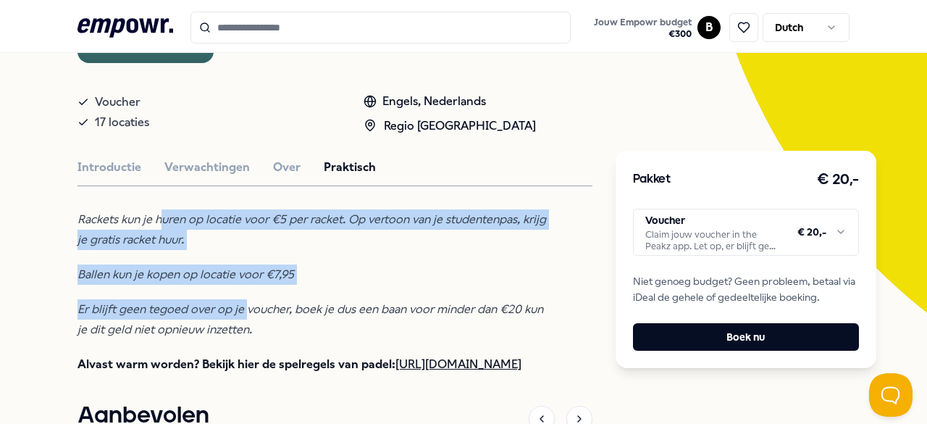
drag, startPoint x: 157, startPoint y: 216, endPoint x: 242, endPoint y: 305, distance: 122.4
click at [242, 305] on div "Rackets kun je huren op locatie voor €5 per racket. Op vertoon van je studenten…" at bounding box center [312, 291] width 471 height 165
click at [242, 305] on em "Er blijft geen tegoed over op je voucher, boek je dus een baan voor minder dan …" at bounding box center [310, 319] width 466 height 34
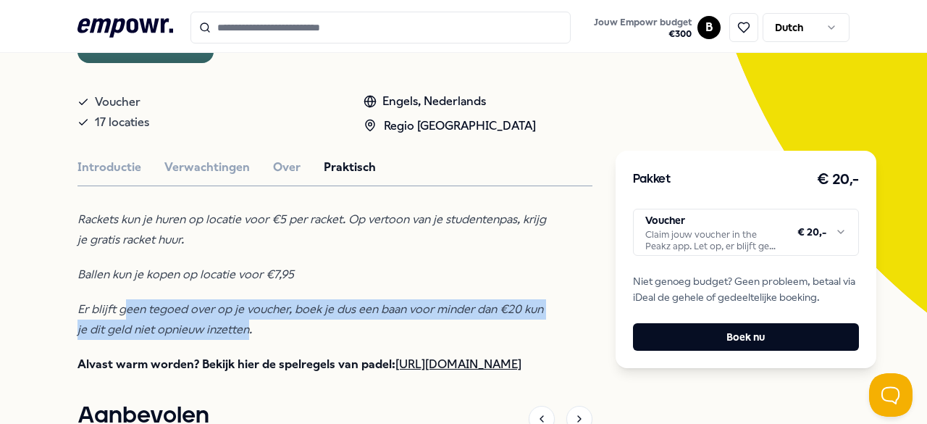
drag, startPoint x: 245, startPoint y: 319, endPoint x: 127, endPoint y: 314, distance: 118.2
click at [127, 314] on p "Er blijft geen tegoed over op je voucher, boek je dus een baan voor minder dan …" at bounding box center [312, 319] width 471 height 41
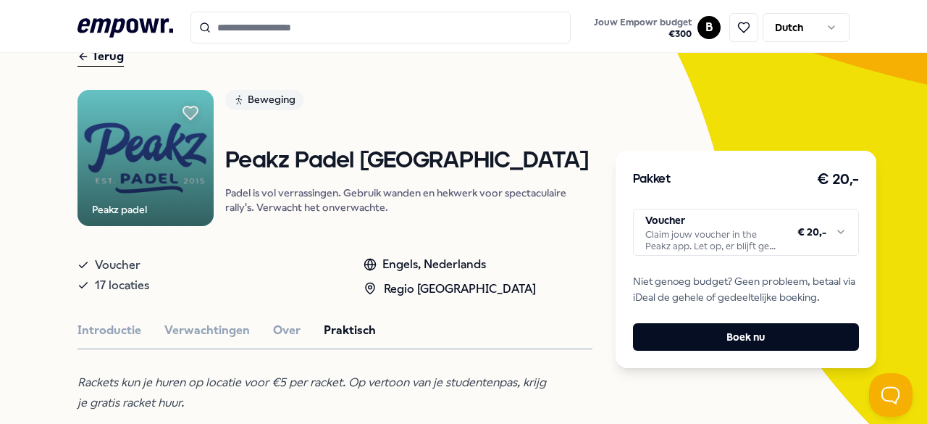
scroll to position [75, 0]
click at [108, 329] on button "Introductie" at bounding box center [109, 330] width 64 height 19
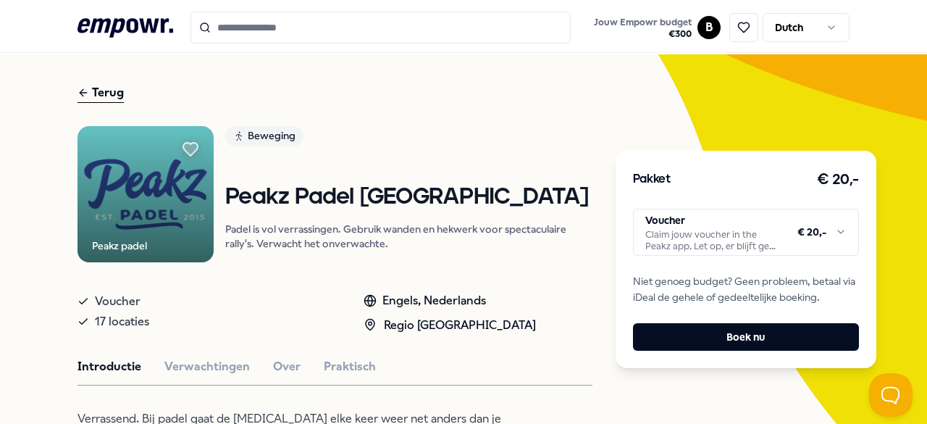
scroll to position [38, 0]
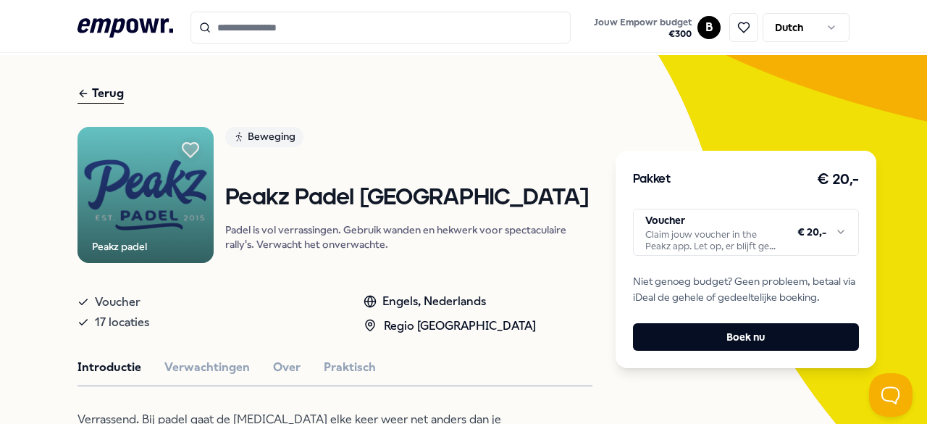
click at [187, 148] on icon at bounding box center [190, 150] width 16 height 14
click at [119, 95] on div "Terug" at bounding box center [100, 94] width 46 height 20
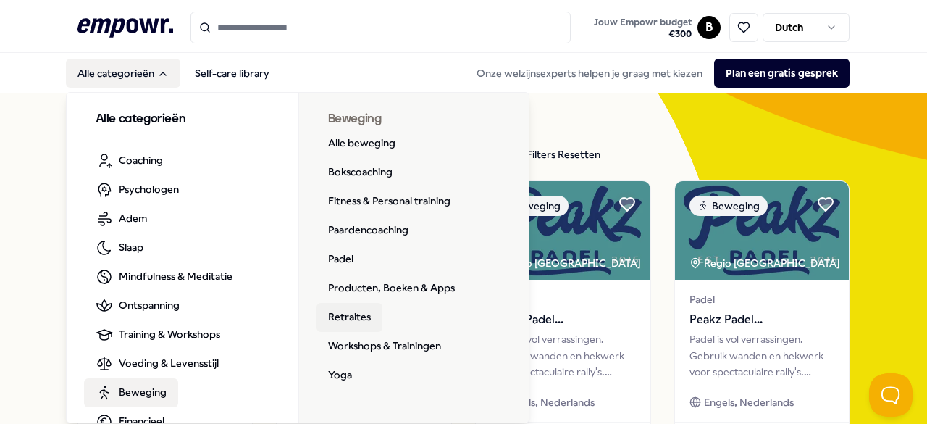
click at [350, 316] on link "Retraites" at bounding box center [349, 317] width 66 height 29
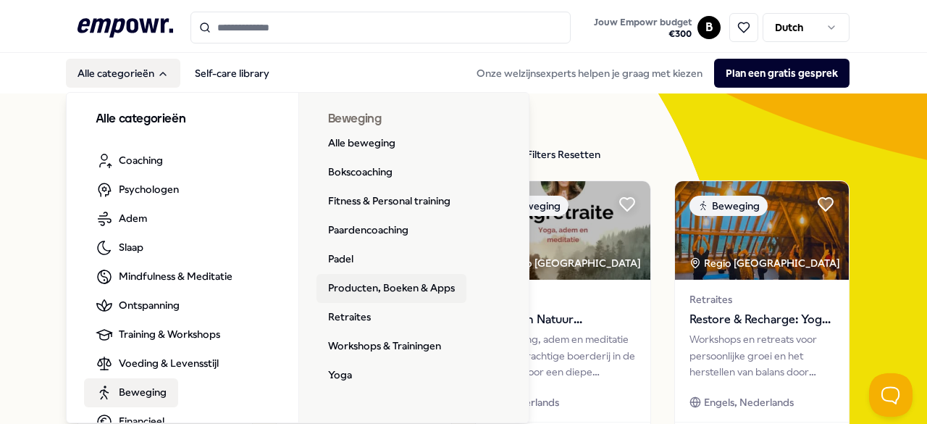
click at [382, 291] on link "Producten, Boeken & Apps" at bounding box center [391, 288] width 150 height 29
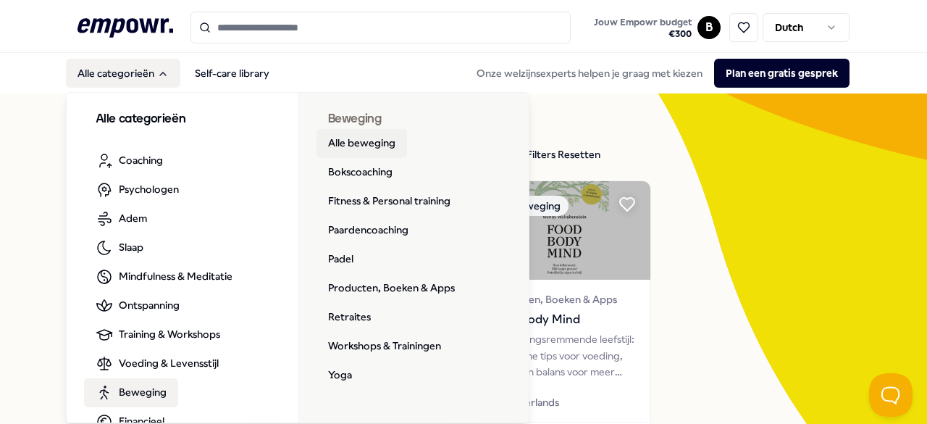
click at [361, 143] on link "Alle beweging" at bounding box center [361, 143] width 91 height 29
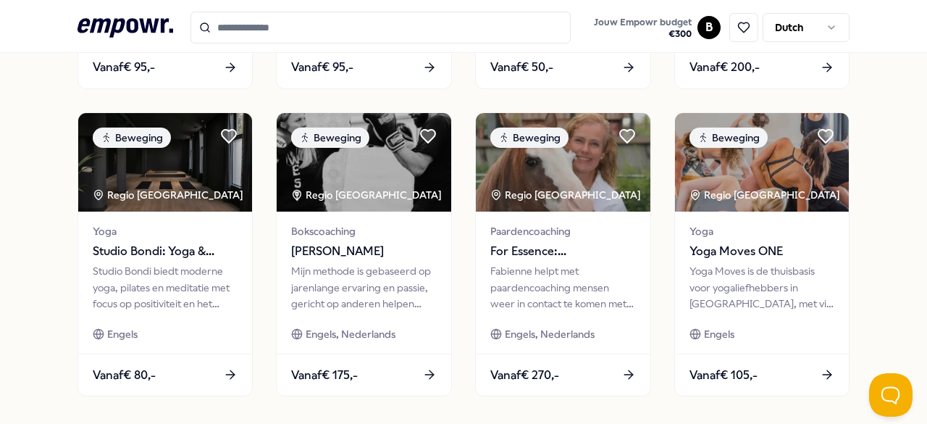
scroll to position [815, 0]
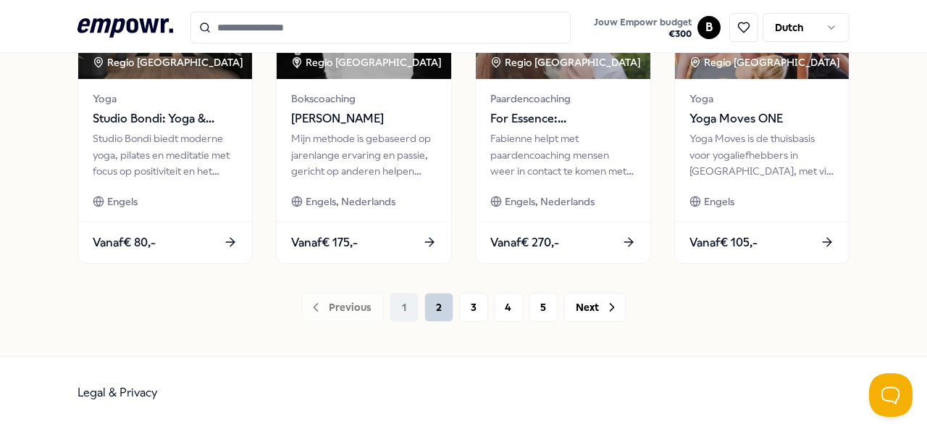
click at [426, 296] on button "2" at bounding box center [438, 307] width 29 height 29
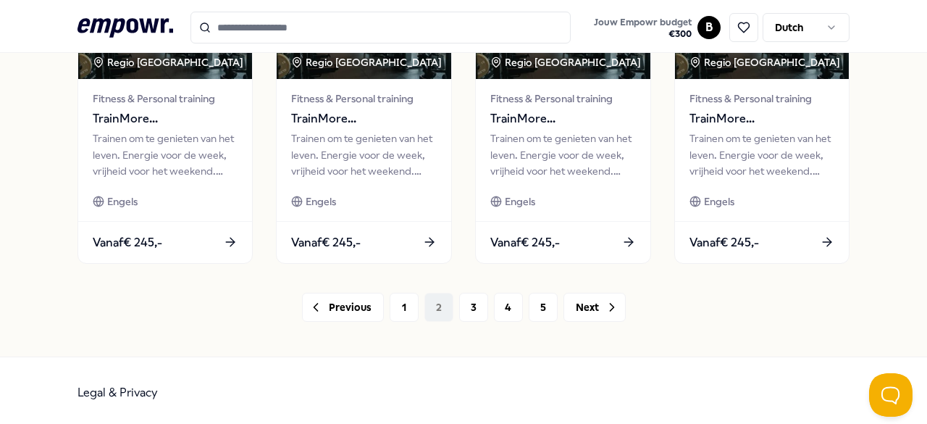
scroll to position [815, 0]
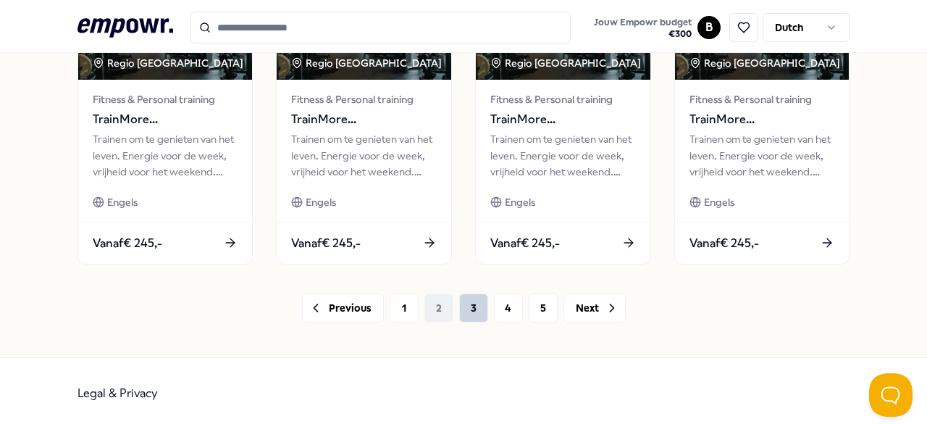
click at [464, 311] on button "3" at bounding box center [473, 307] width 29 height 29
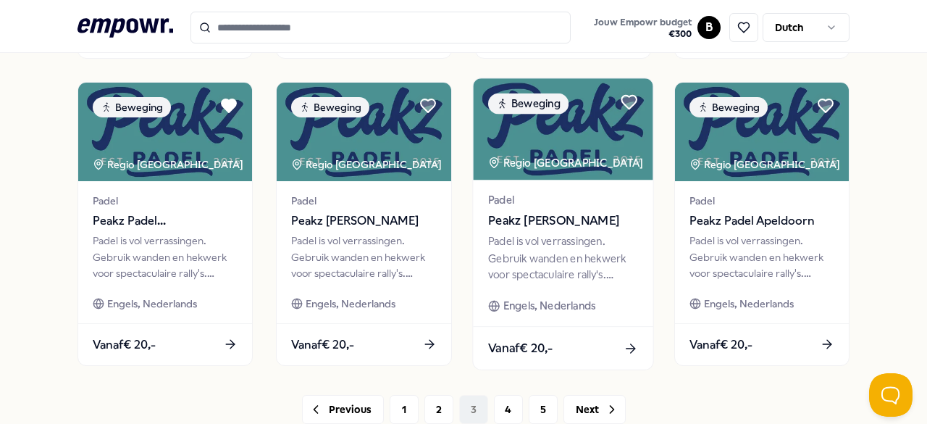
scroll to position [723, 0]
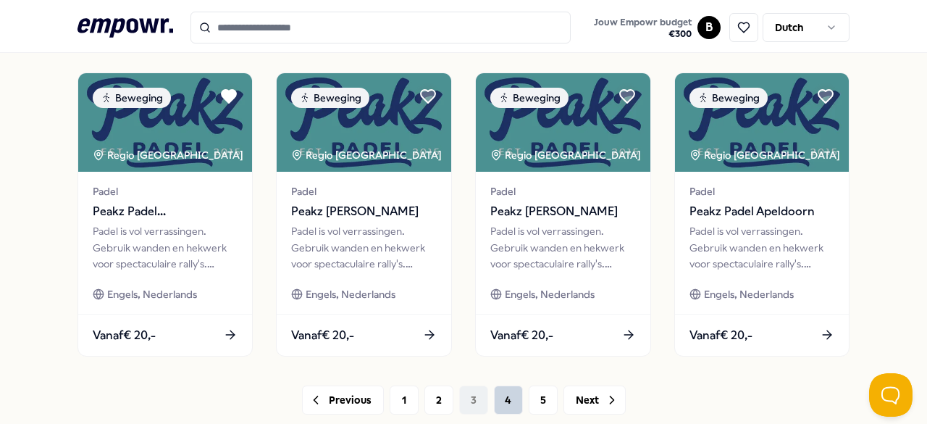
click at [498, 386] on button "4" at bounding box center [508, 399] width 29 height 29
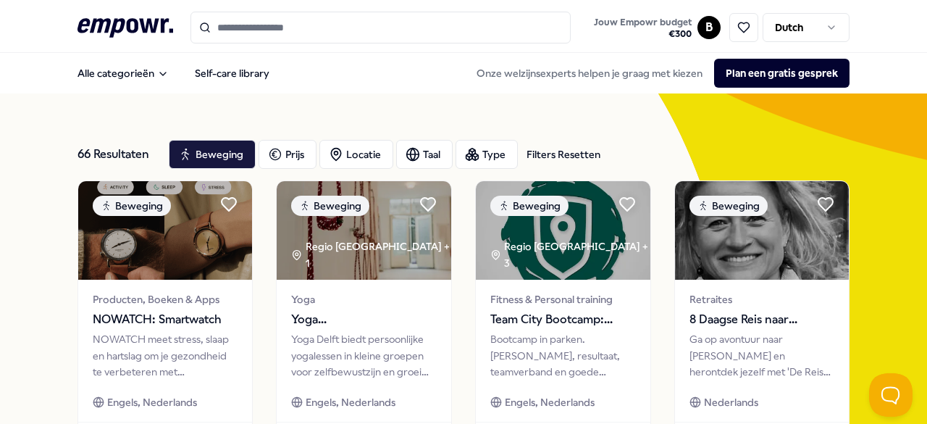
scroll to position [815, 0]
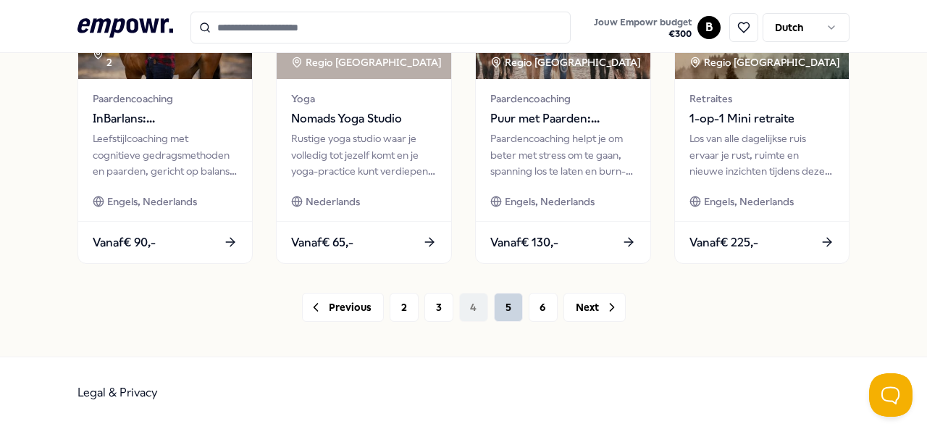
click at [508, 302] on button "5" at bounding box center [508, 307] width 29 height 29
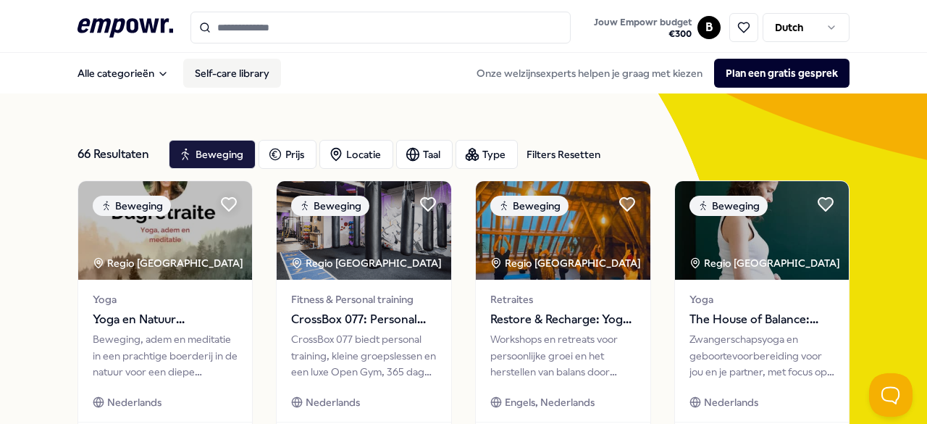
click at [209, 81] on link "Self-care library" at bounding box center [232, 73] width 98 height 29
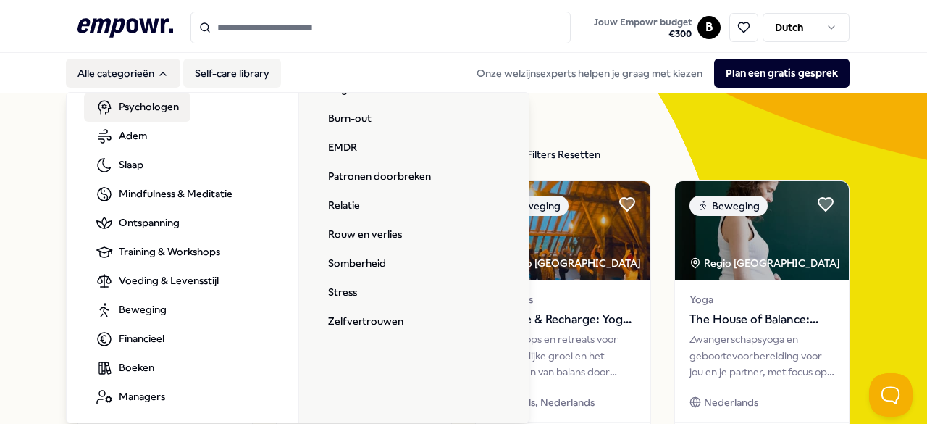
scroll to position [87, 0]
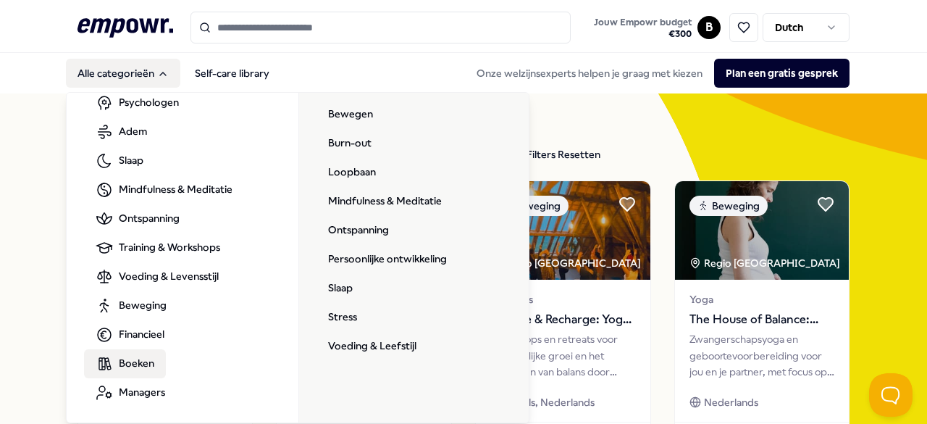
click at [116, 355] on link "Boeken" at bounding box center [125, 363] width 82 height 29
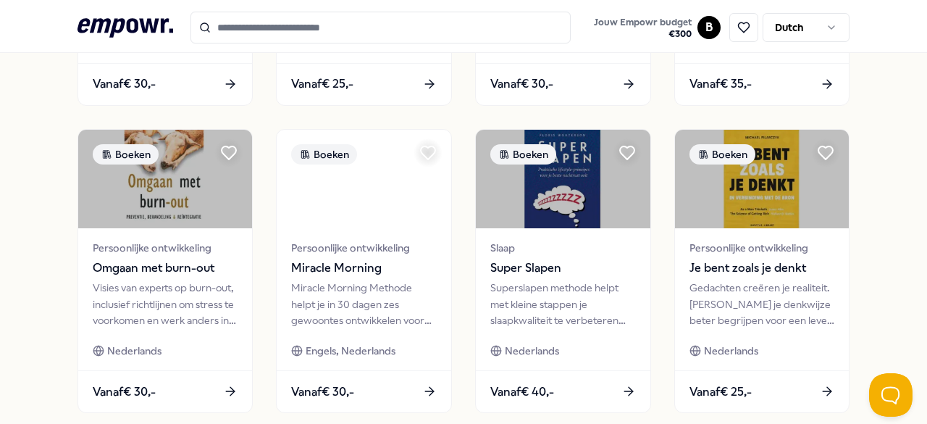
scroll to position [815, 0]
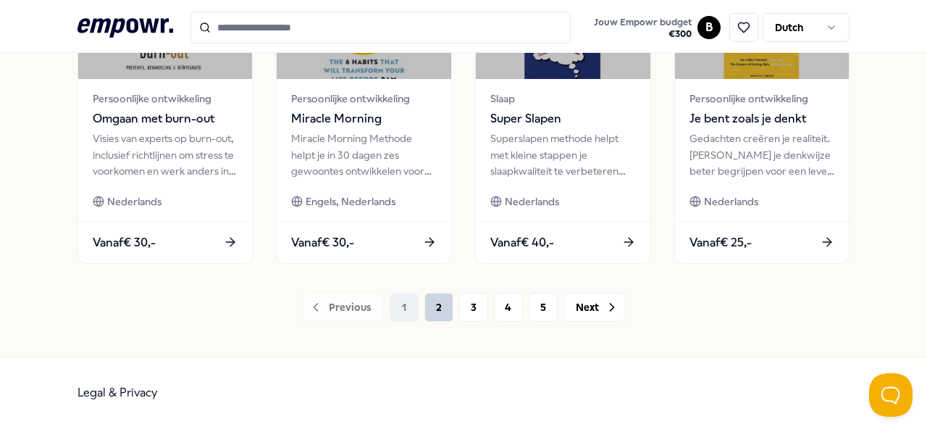
click at [424, 307] on button "2" at bounding box center [438, 307] width 29 height 29
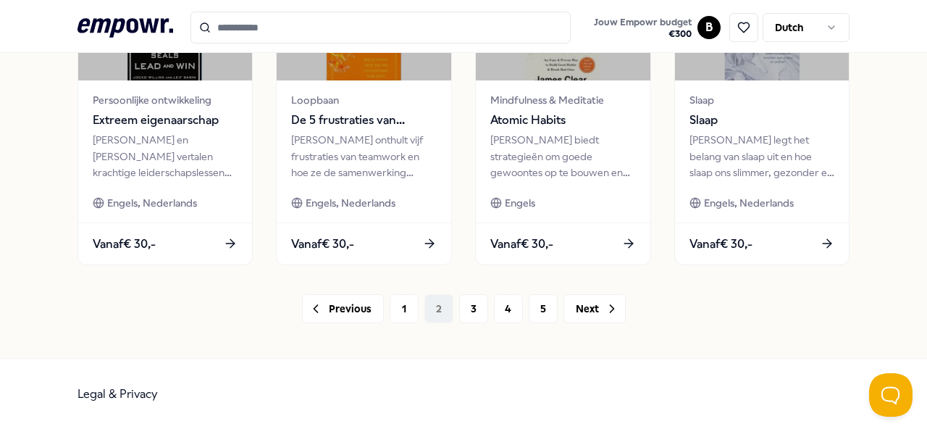
scroll to position [815, 0]
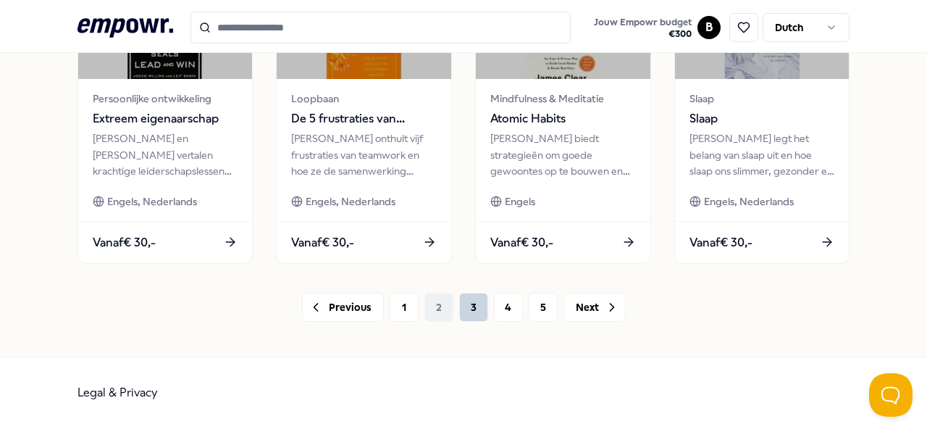
click at [467, 296] on button "3" at bounding box center [473, 307] width 29 height 29
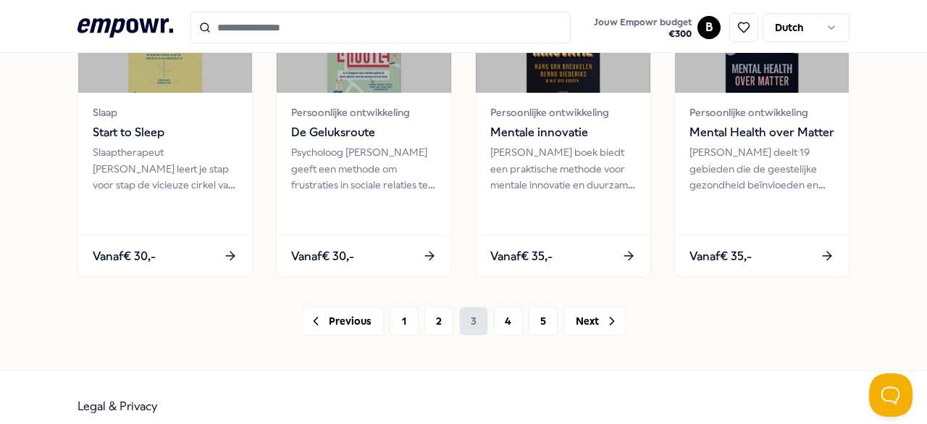
scroll to position [815, 0]
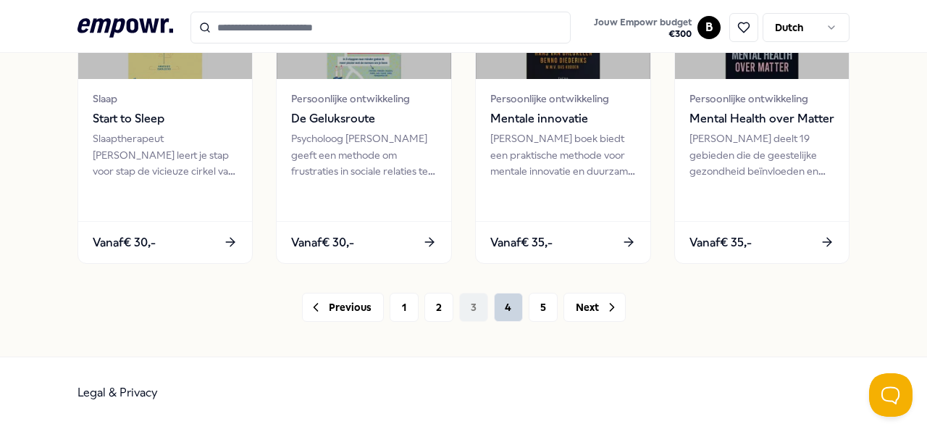
click at [497, 303] on button "4" at bounding box center [508, 307] width 29 height 29
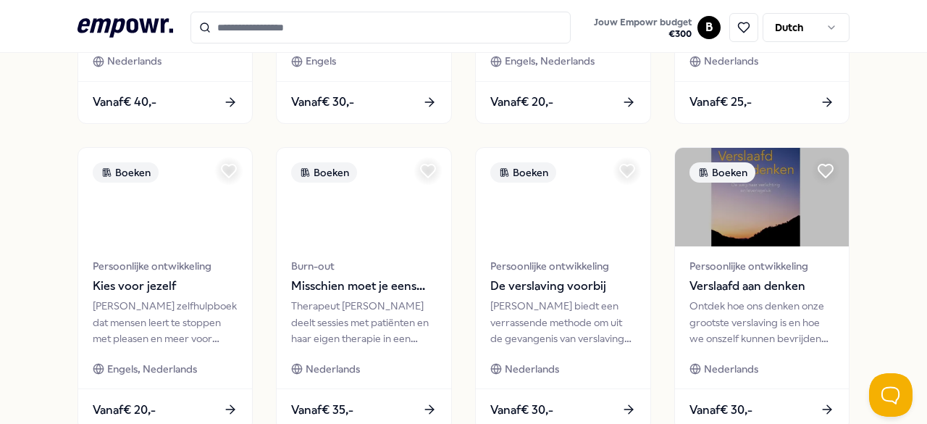
scroll to position [815, 0]
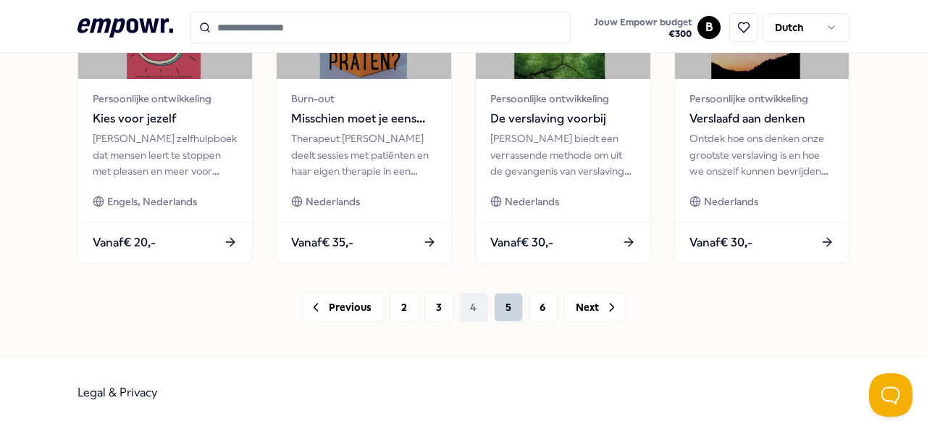
click at [507, 309] on button "5" at bounding box center [508, 307] width 29 height 29
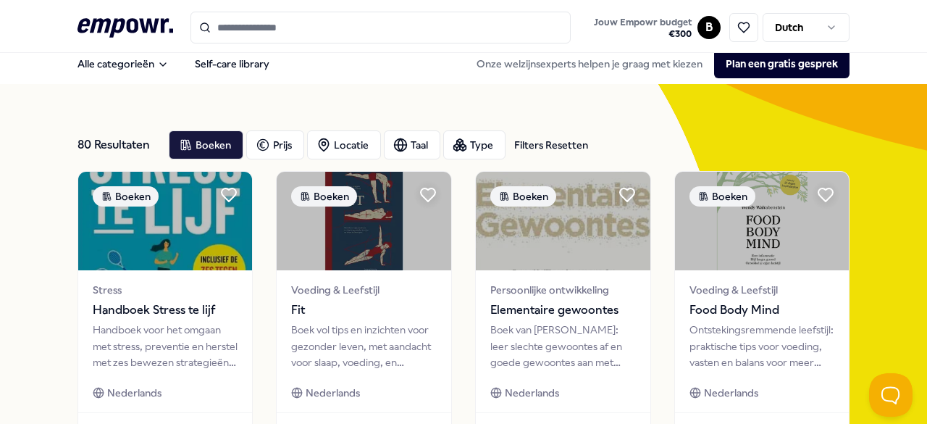
scroll to position [815, 0]
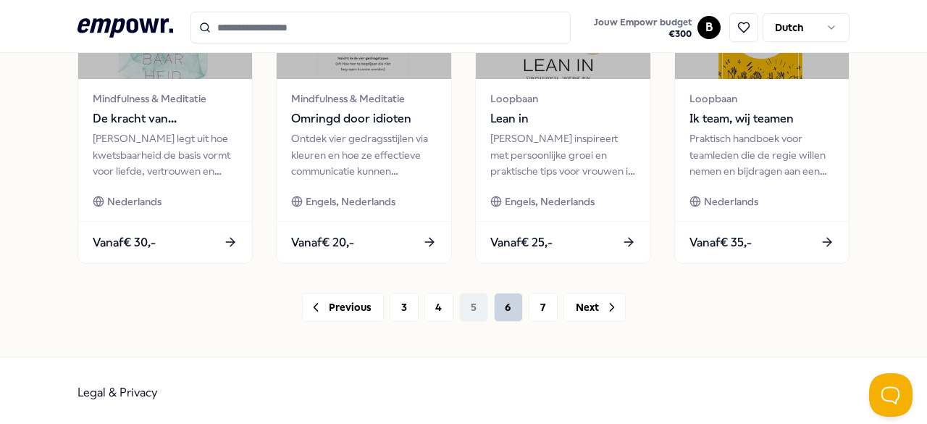
click at [505, 311] on button "6" at bounding box center [508, 307] width 29 height 29
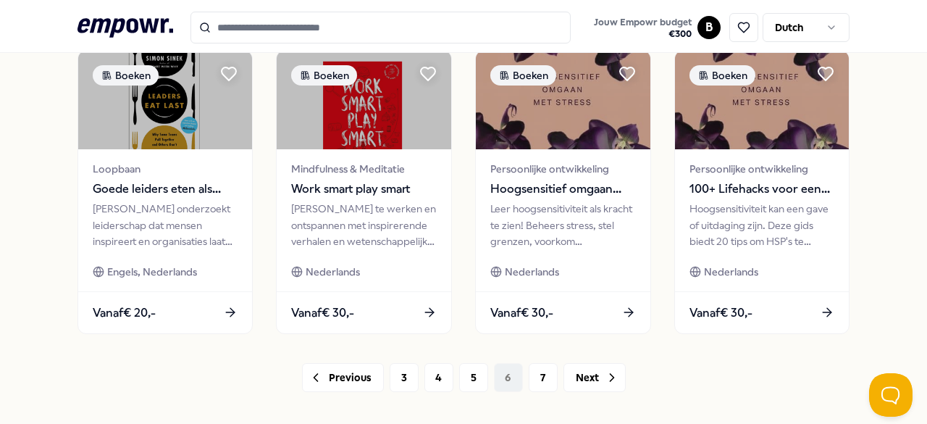
scroll to position [815, 0]
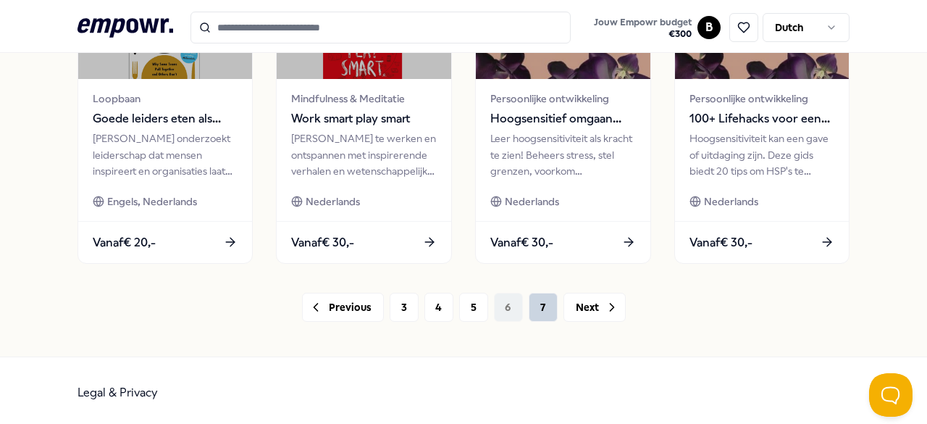
click at [537, 311] on button "7" at bounding box center [543, 307] width 29 height 29
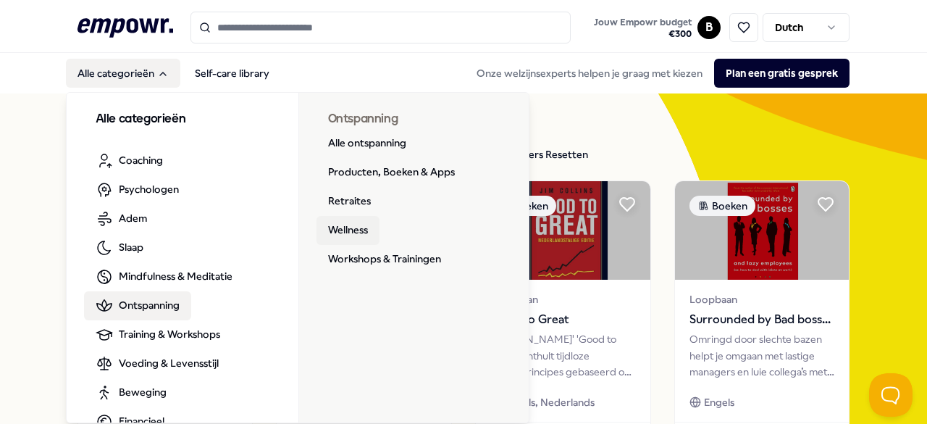
click at [358, 222] on link "Wellness" at bounding box center [347, 230] width 63 height 29
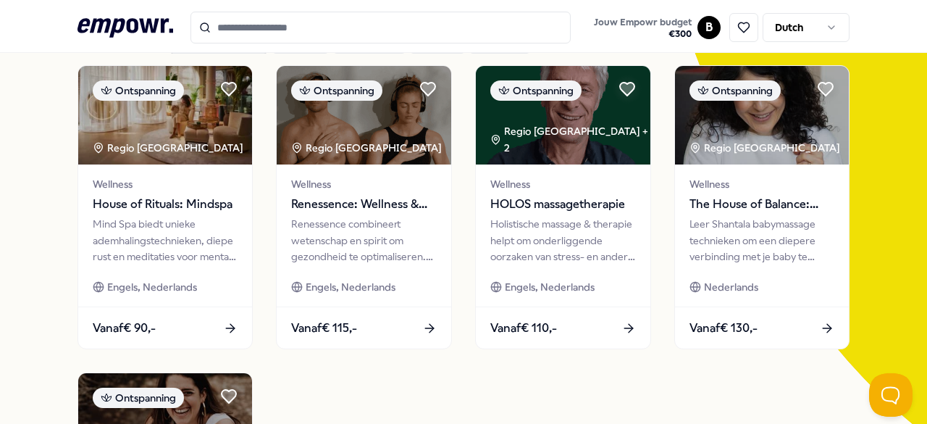
scroll to position [114, 0]
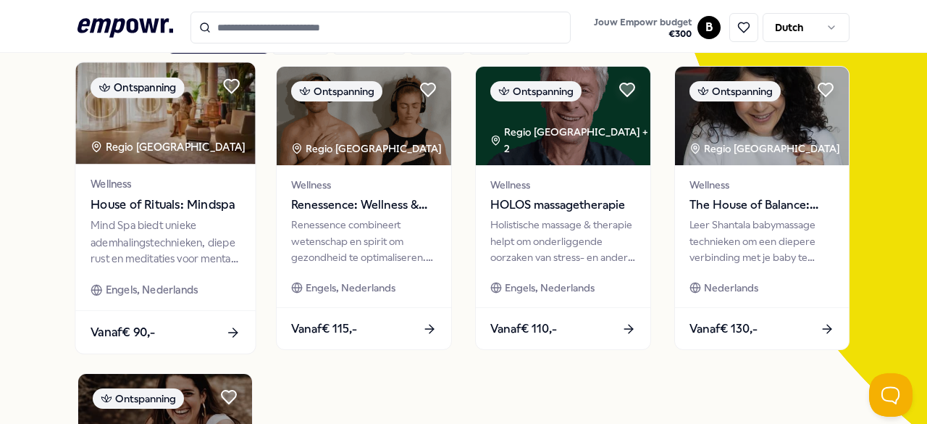
click at [204, 245] on div "Mind Spa biedt unieke ademhalingstechnieken, diepe rust en meditaties voor ment…" at bounding box center [166, 242] width 150 height 50
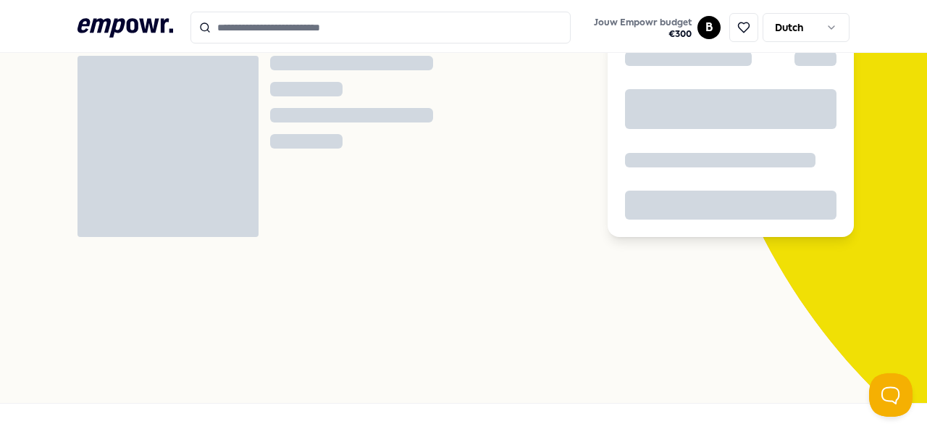
scroll to position [93, 0]
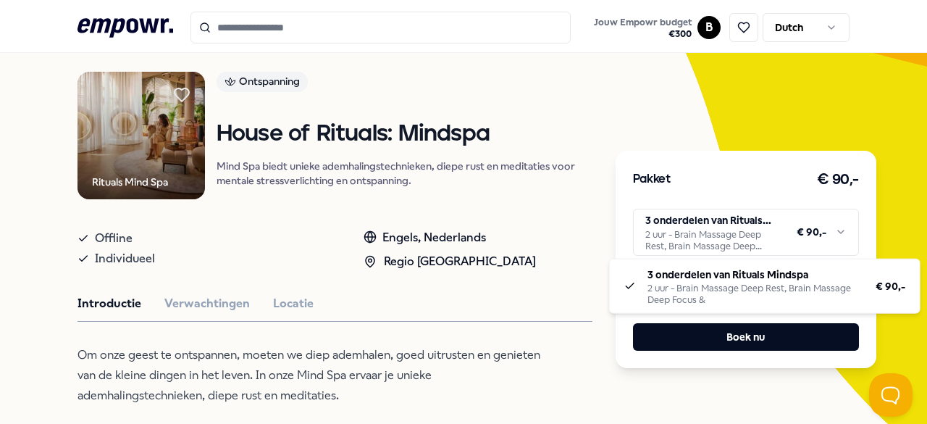
click at [723, 239] on html ".empowr-logo_svg__cls-1{fill:#03032f} Jouw Empowr budget € 300 B Dutch Alle cat…" at bounding box center [463, 212] width 927 height 424
click at [538, 339] on html ".empowr-logo_svg__cls-1{fill:#03032f} Jouw Empowr budget € 300 B Dutch Alle cat…" at bounding box center [463, 212] width 927 height 424
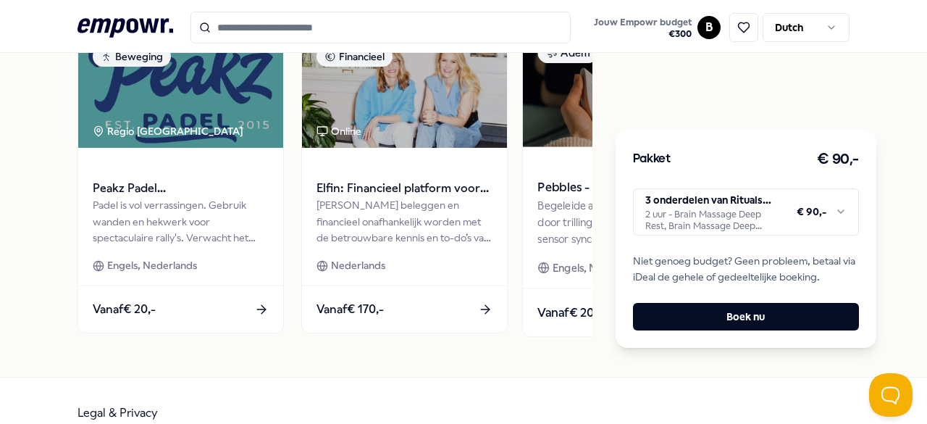
scroll to position [0, 0]
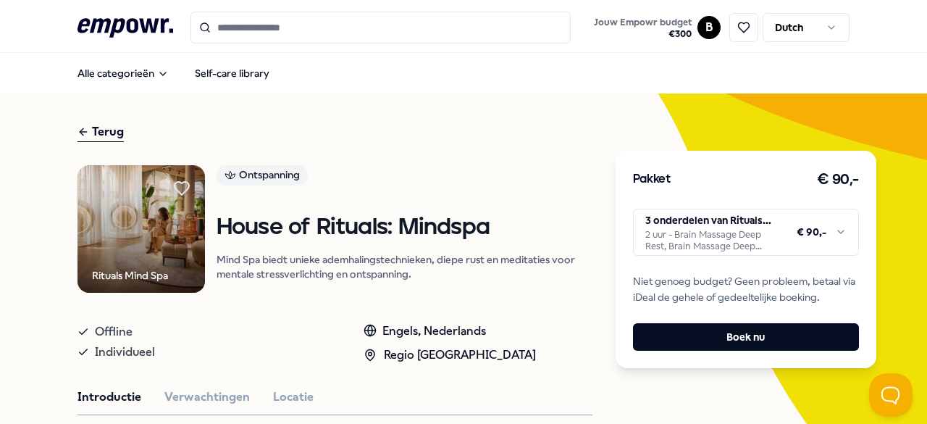
click at [535, 169] on link "Ontspanning" at bounding box center [404, 177] width 376 height 25
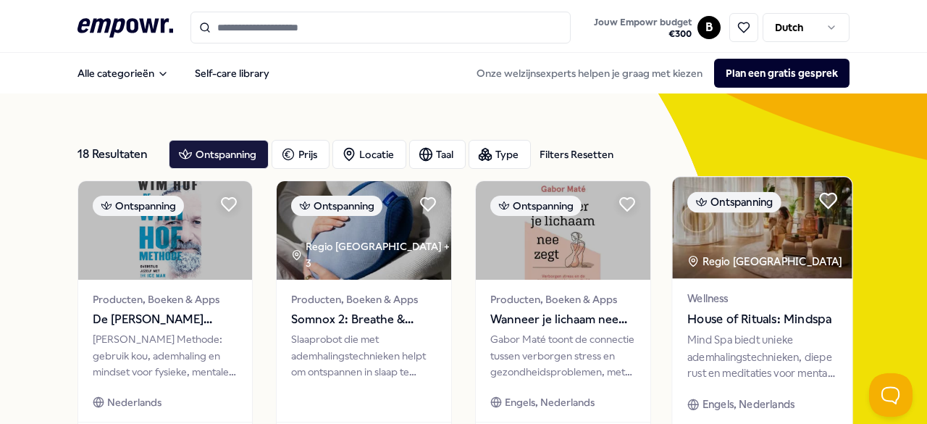
click at [820, 202] on icon at bounding box center [828, 200] width 17 height 14
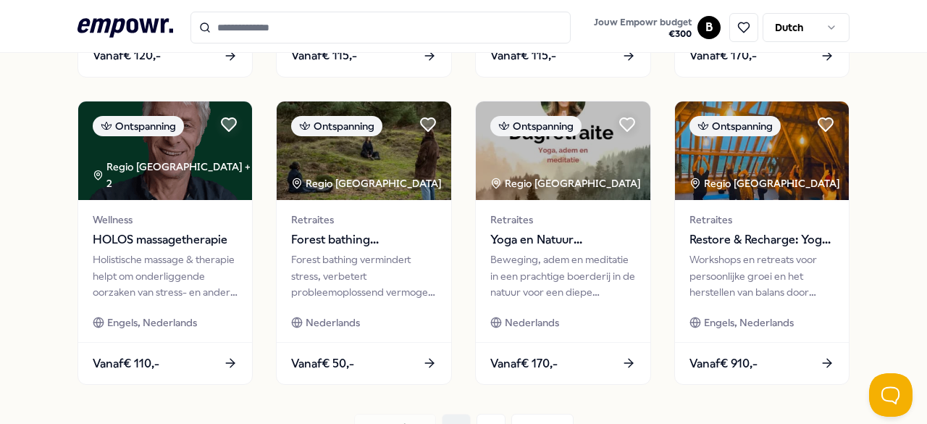
scroll to position [815, 0]
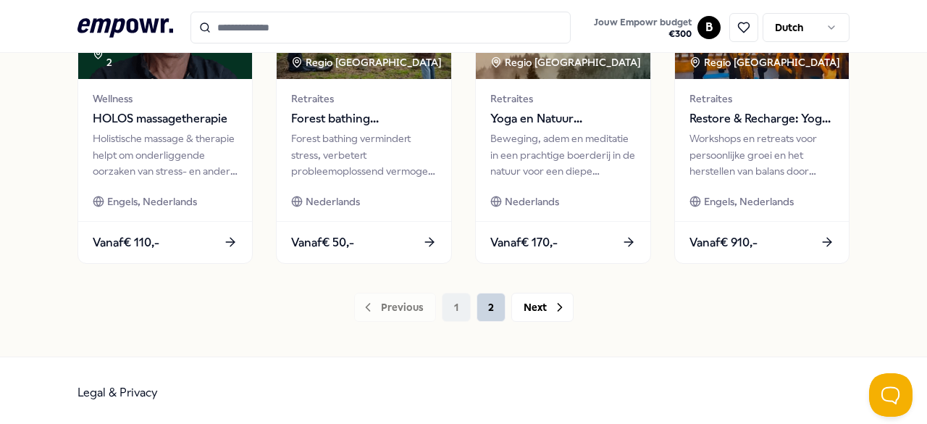
click at [477, 303] on button "2" at bounding box center [490, 307] width 29 height 29
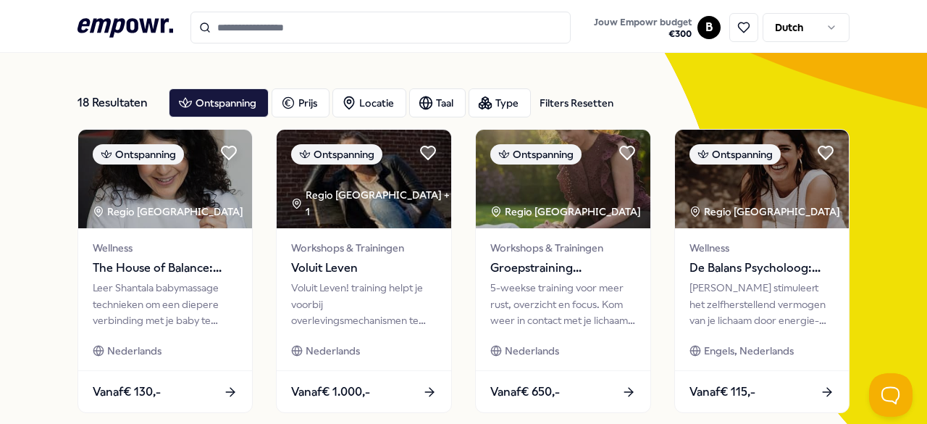
scroll to position [28, 0]
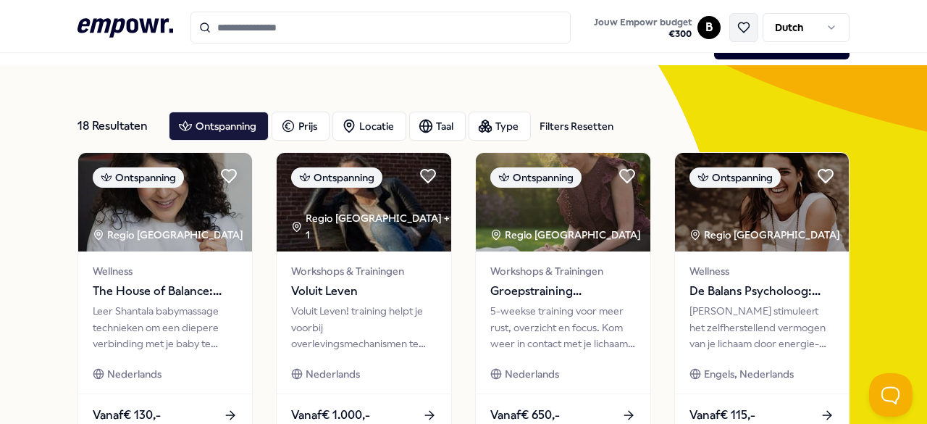
click at [739, 33] on icon at bounding box center [743, 27] width 13 height 13
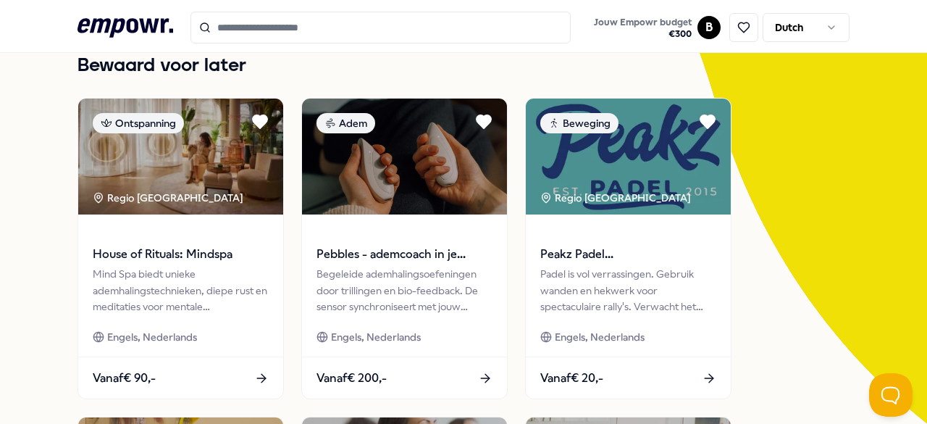
scroll to position [98, 0]
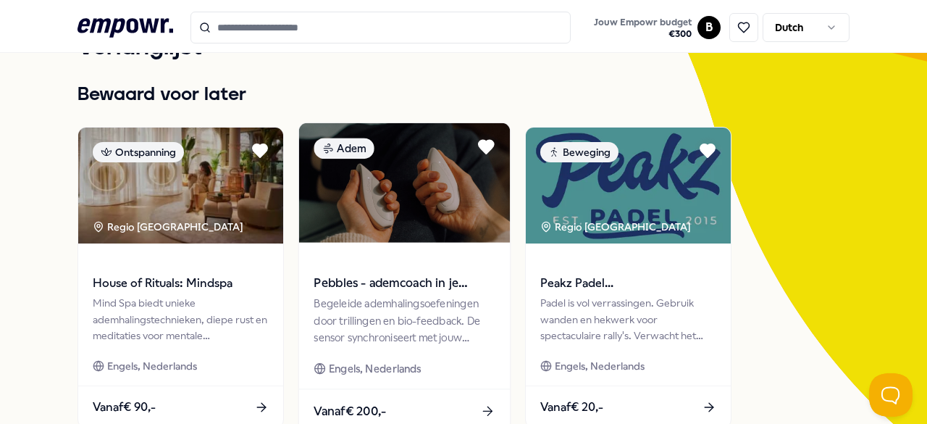
click at [395, 290] on span "Pebbles - ademcoach in je handen" at bounding box center [404, 283] width 181 height 19
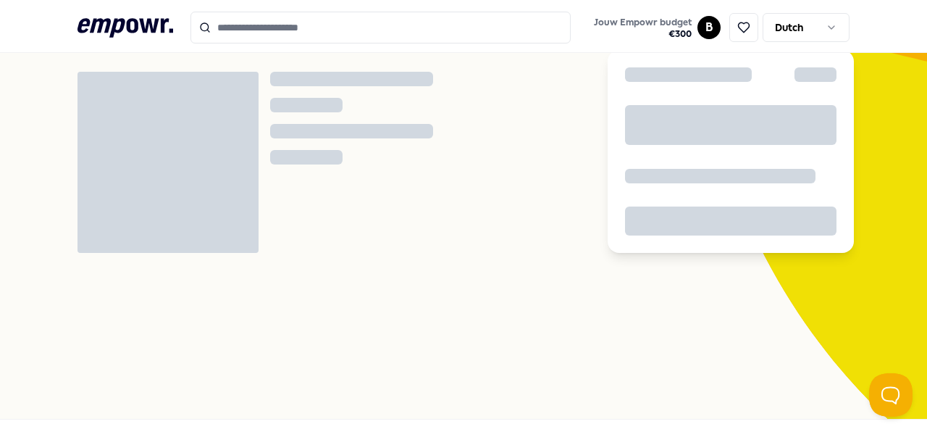
scroll to position [93, 0]
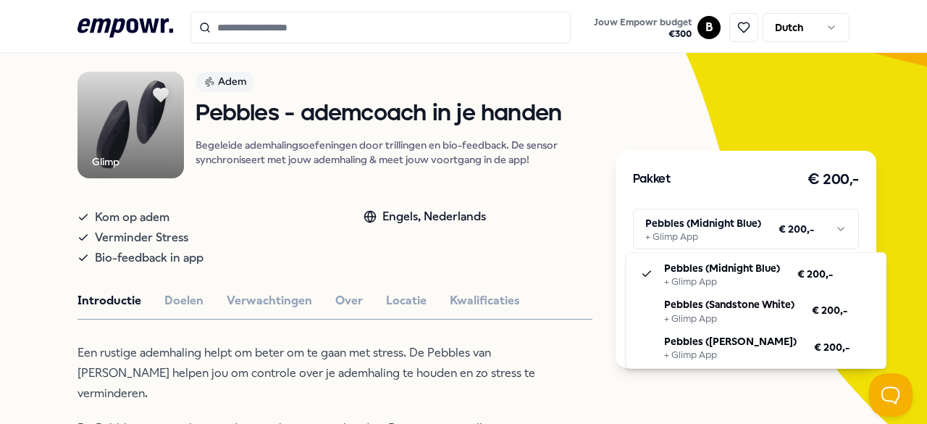
click at [701, 232] on html ".empowr-logo_svg__cls-1{fill:#03032f} Jouw Empowr budget € 300 B Dutch Alle cat…" at bounding box center [463, 212] width 927 height 424
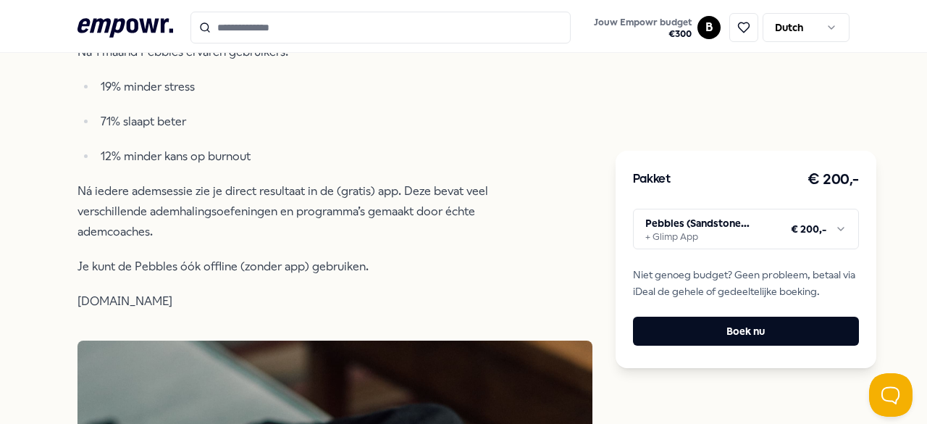
scroll to position [492, 0]
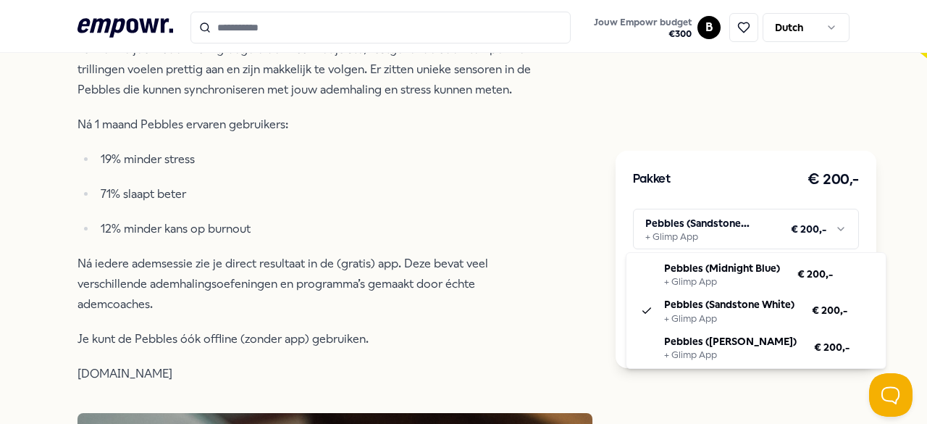
click at [676, 221] on html ".empowr-logo_svg__cls-1{fill:#03032f} Jouw Empowr budget € 300 B Dutch Alle cat…" at bounding box center [463, 212] width 927 height 424
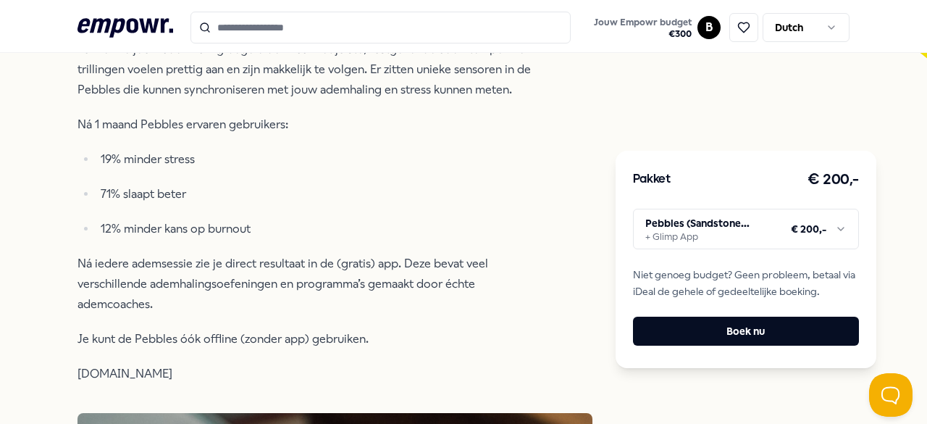
click at [604, 283] on html ".empowr-logo_svg__cls-1{fill:#03032f} Jouw Empowr budget € 300 B Dutch Alle cat…" at bounding box center [463, 212] width 927 height 424
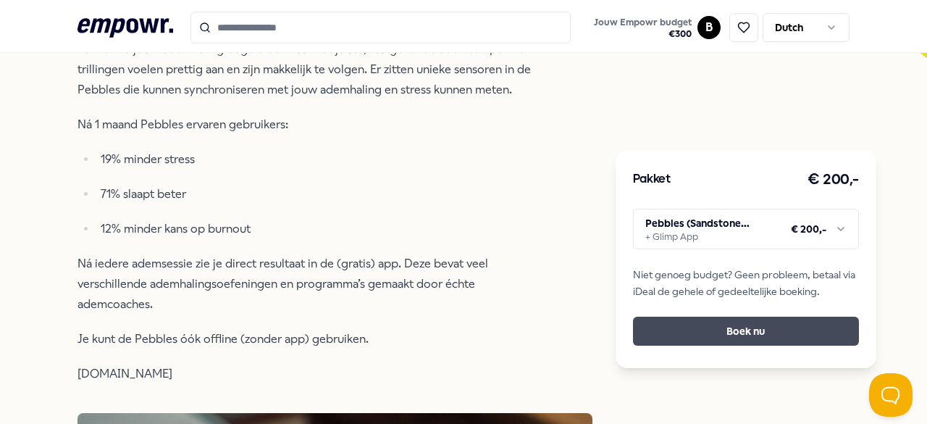
click at [683, 329] on button "Boek nu" at bounding box center [746, 330] width 226 height 29
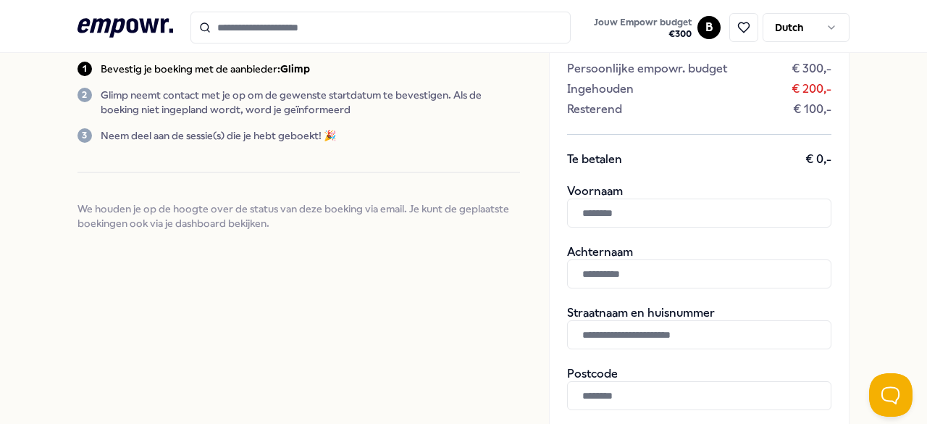
scroll to position [215, 0]
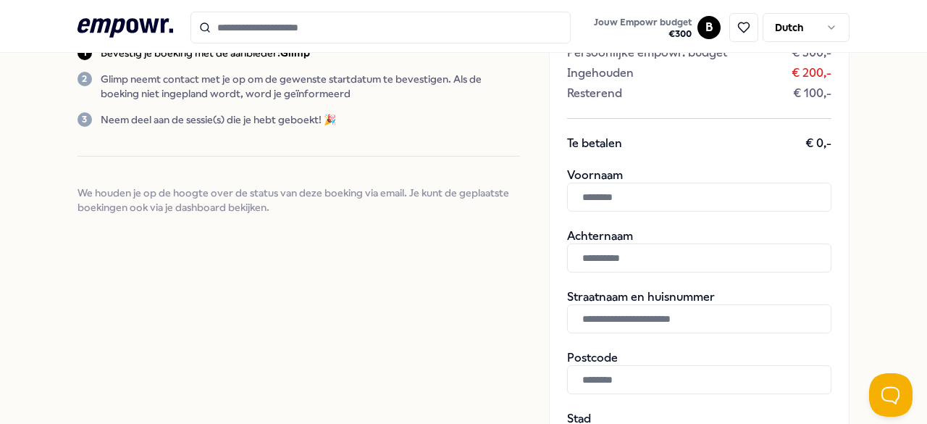
click at [575, 180] on div "Voornaam" at bounding box center [699, 189] width 264 height 43
click at [587, 192] on input "text" at bounding box center [699, 196] width 264 height 29
type input "********"
type input "******"
type input "**********"
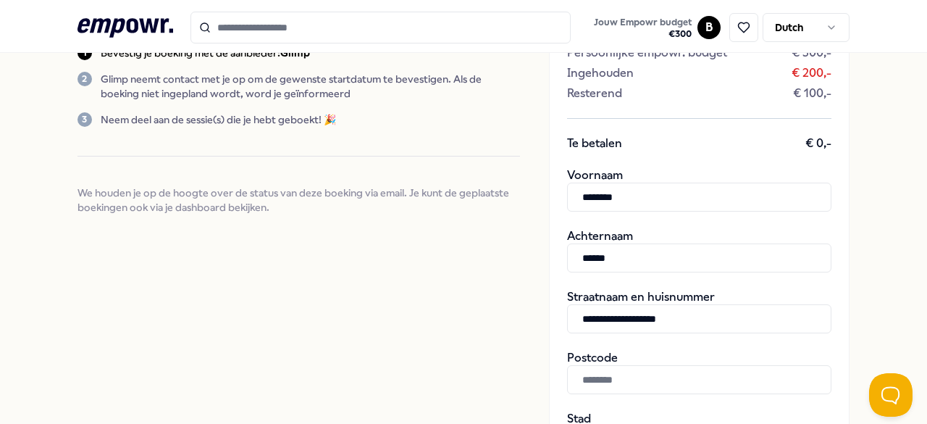
type input "******"
type input "*********"
drag, startPoint x: 686, startPoint y: 312, endPoint x: 511, endPoint y: 309, distance: 175.2
click at [511, 309] on div "**********" at bounding box center [463, 351] width 773 height 1026
type input "**********"
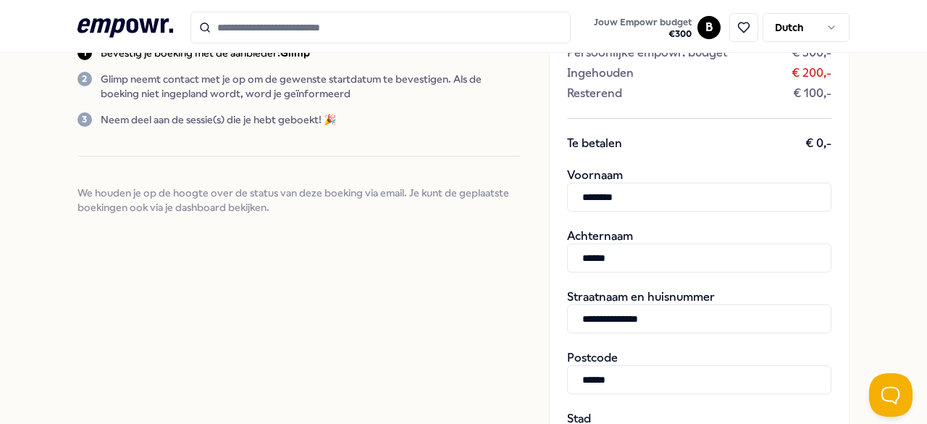
click at [595, 369] on input "******" at bounding box center [699, 379] width 264 height 29
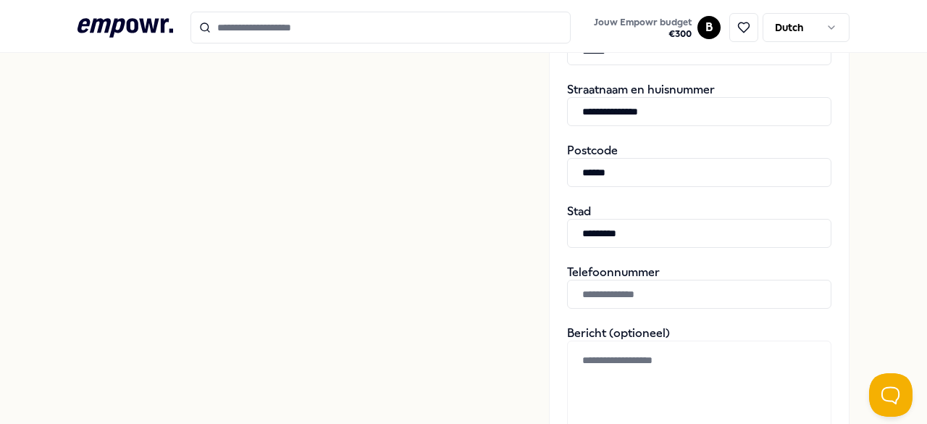
scroll to position [424, 0]
type input "******"
click at [620, 240] on input "*********" at bounding box center [699, 231] width 264 height 29
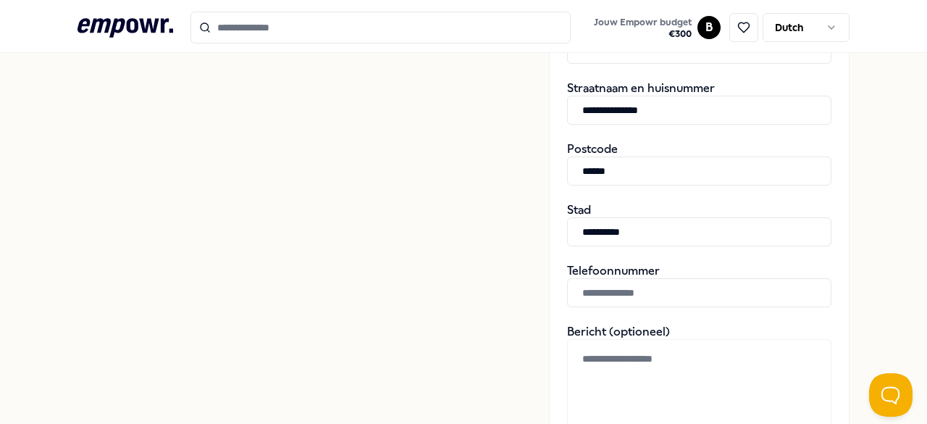
type input "**********"
click at [601, 293] on input "text" at bounding box center [699, 292] width 264 height 29
click at [490, 279] on div "Bevestig je boeking Bevestig je boekingsverzoek door je gegevens in te vullen V…" at bounding box center [298, 142] width 443 height 956
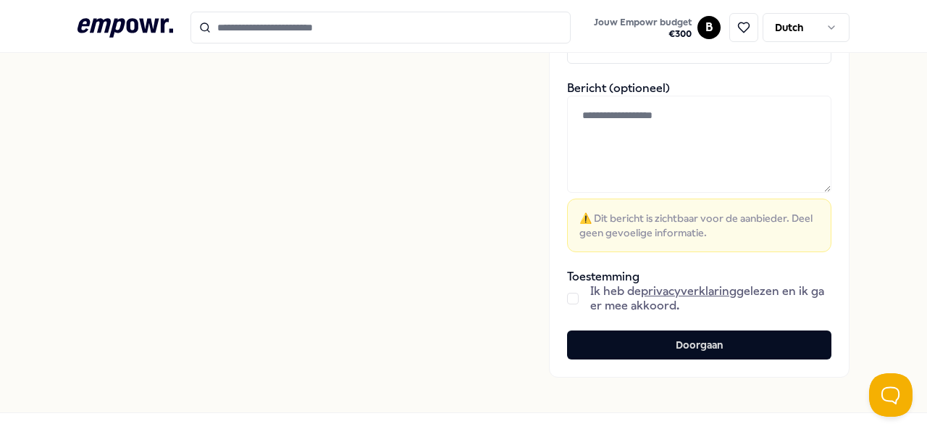
scroll to position [668, 0]
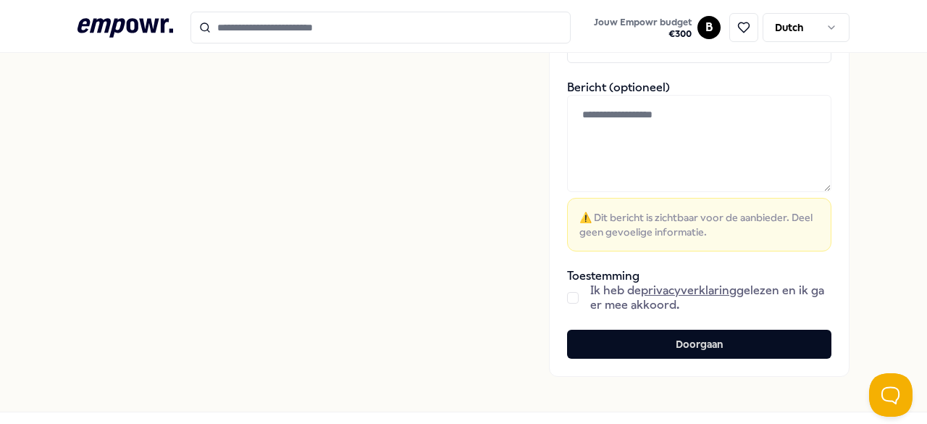
click at [567, 297] on button "button" at bounding box center [573, 298] width 12 height 12
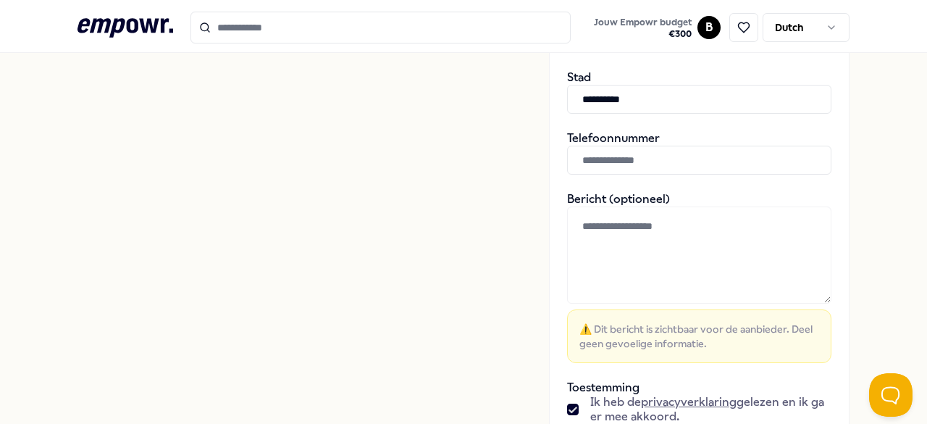
scroll to position [724, 0]
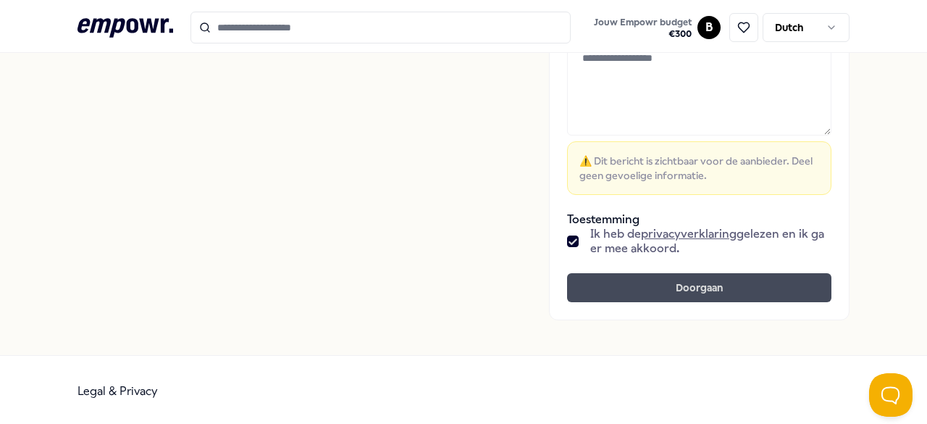
click at [698, 293] on button "Doorgaan" at bounding box center [699, 287] width 264 height 29
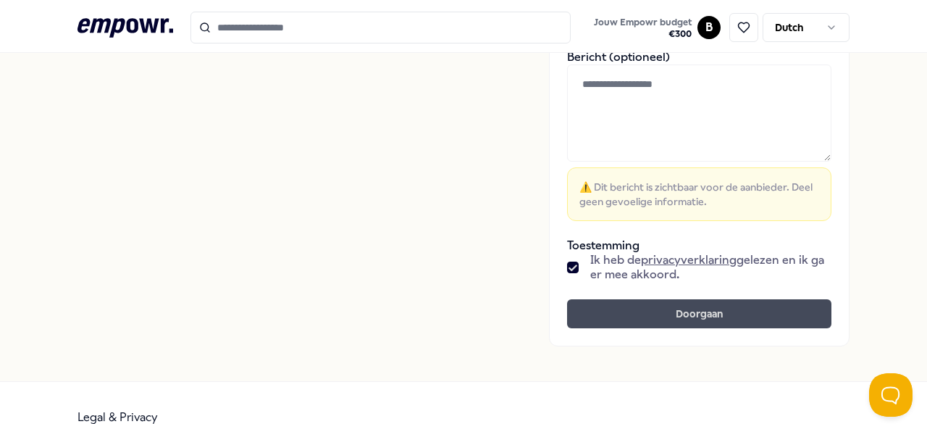
click at [701, 301] on button "Doorgaan" at bounding box center [699, 313] width 264 height 29
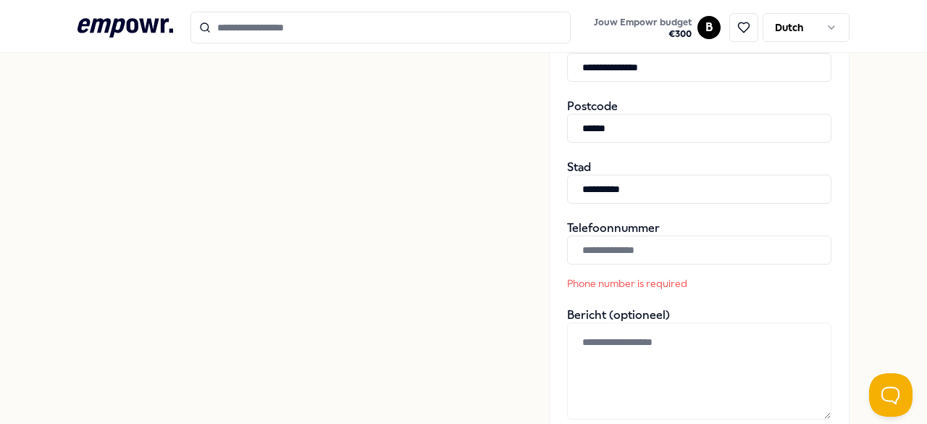
scroll to position [440, 0]
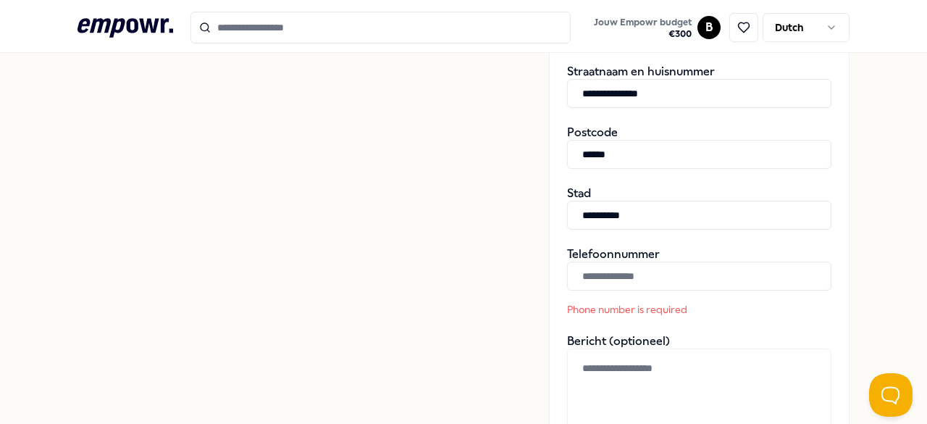
click at [629, 272] on input "text" at bounding box center [699, 275] width 264 height 29
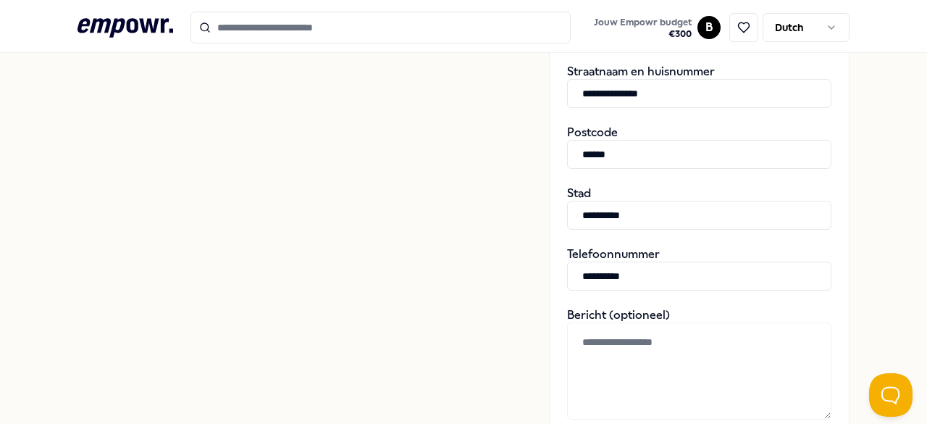
scroll to position [724, 0]
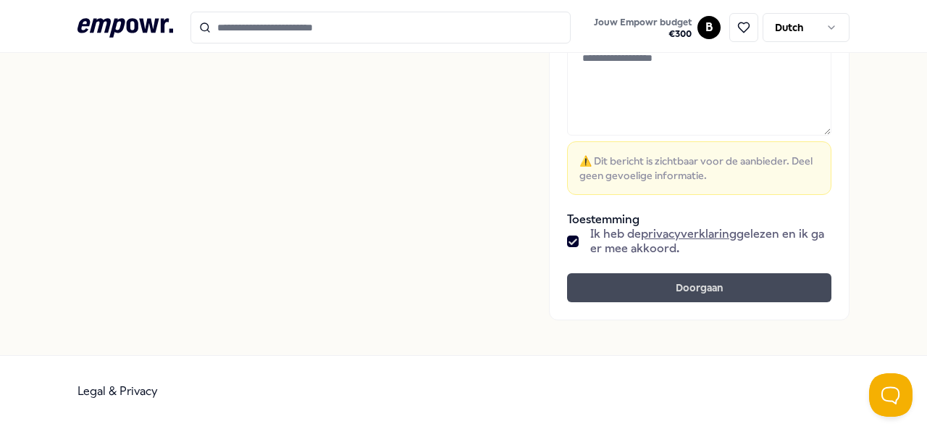
type input "**********"
click at [653, 290] on button "Doorgaan" at bounding box center [699, 287] width 264 height 29
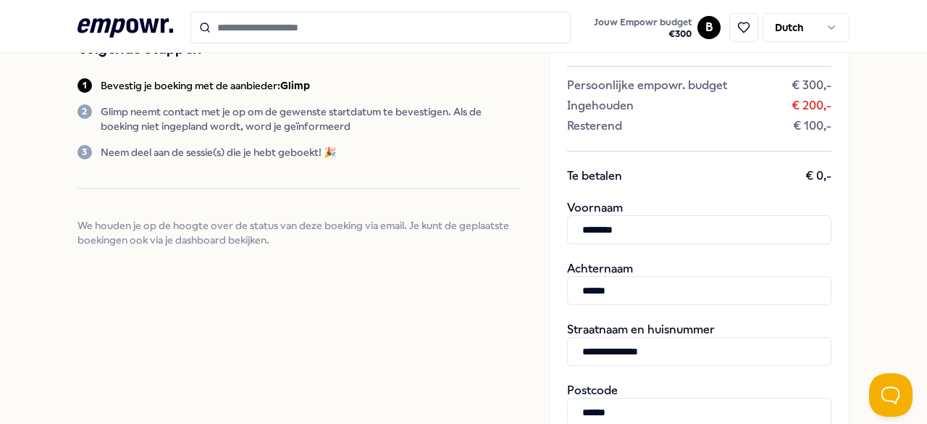
scroll to position [0, 0]
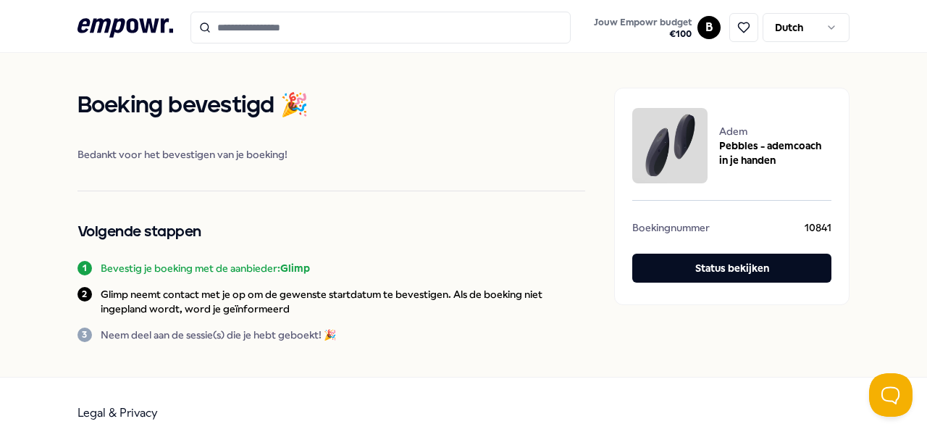
scroll to position [23, 0]
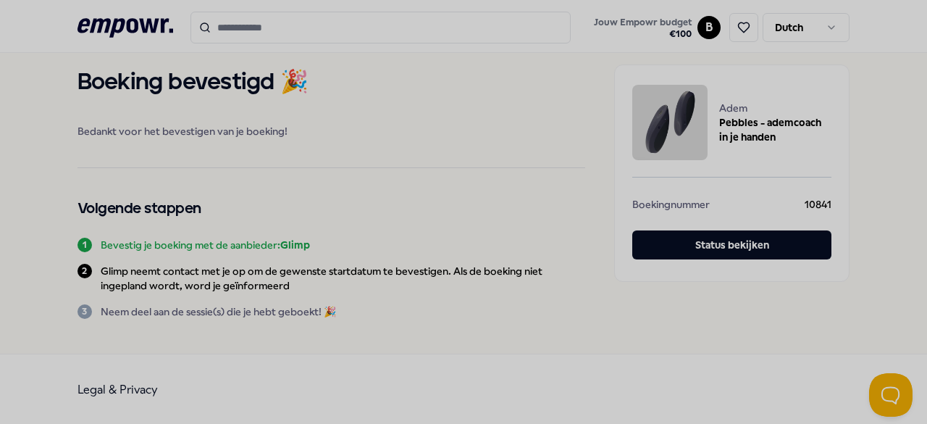
click at [695, 253] on div at bounding box center [463, 212] width 927 height 424
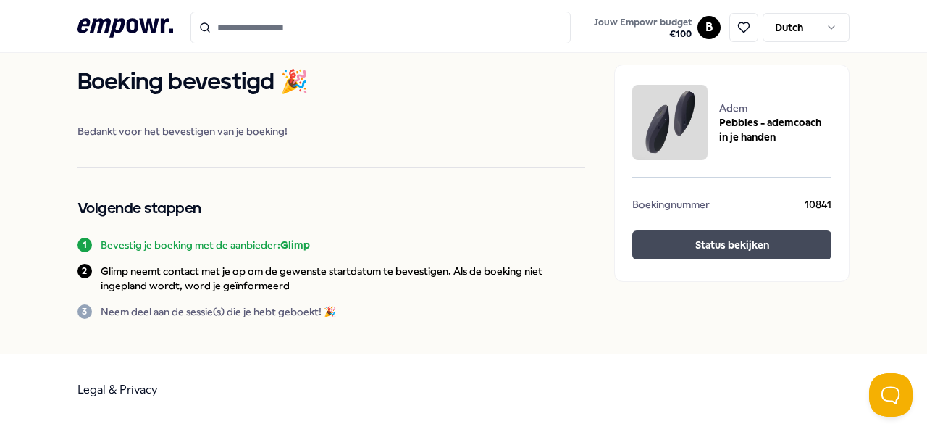
click at [730, 237] on button "Status bekijken" at bounding box center [731, 244] width 199 height 29
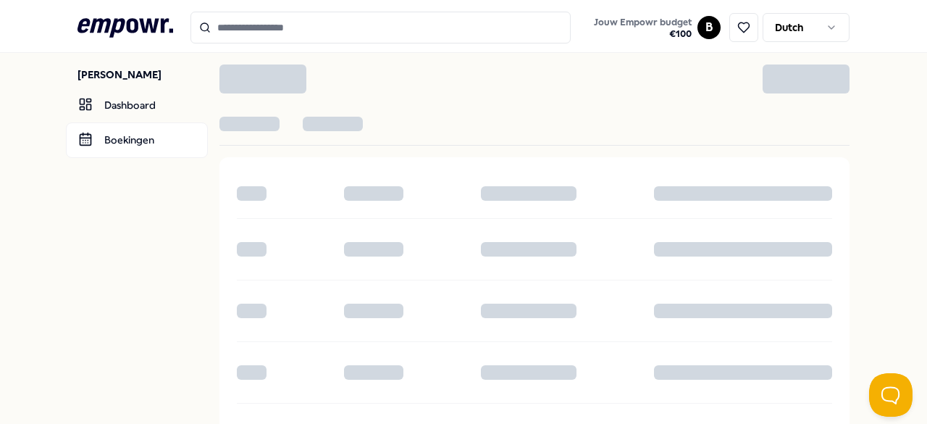
scroll to position [4, 0]
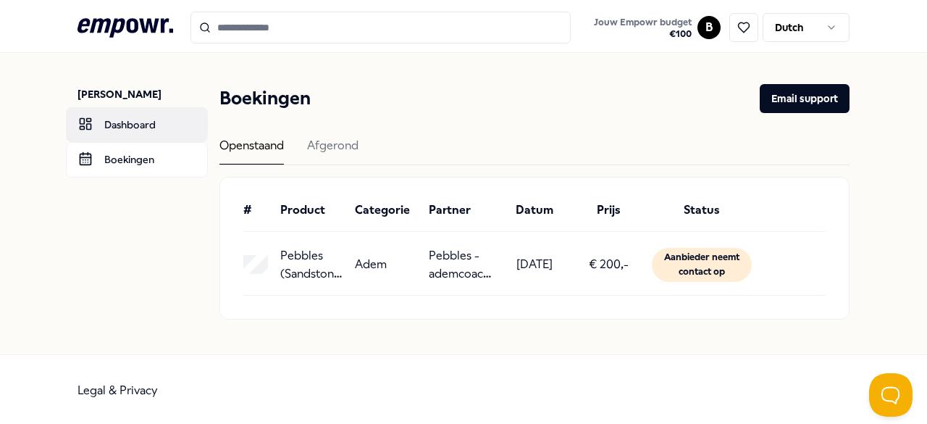
click at [136, 129] on link "Dashboard" at bounding box center [137, 124] width 142 height 35
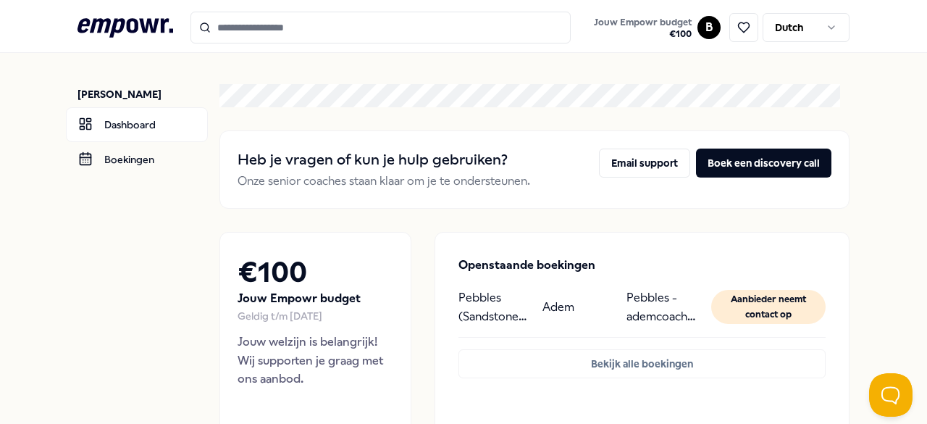
click at [145, 33] on icon ".empowr-logo_svg__cls-1{fill:#03032f}" at bounding box center [125, 27] width 96 height 27
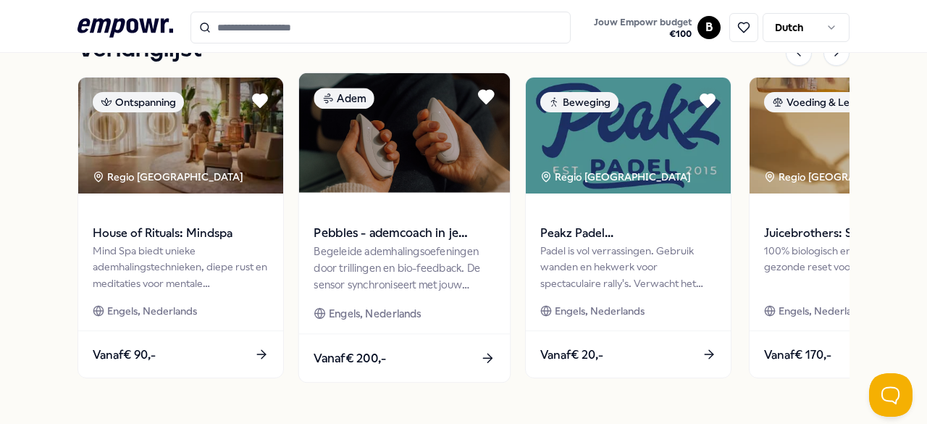
scroll to position [683, 0]
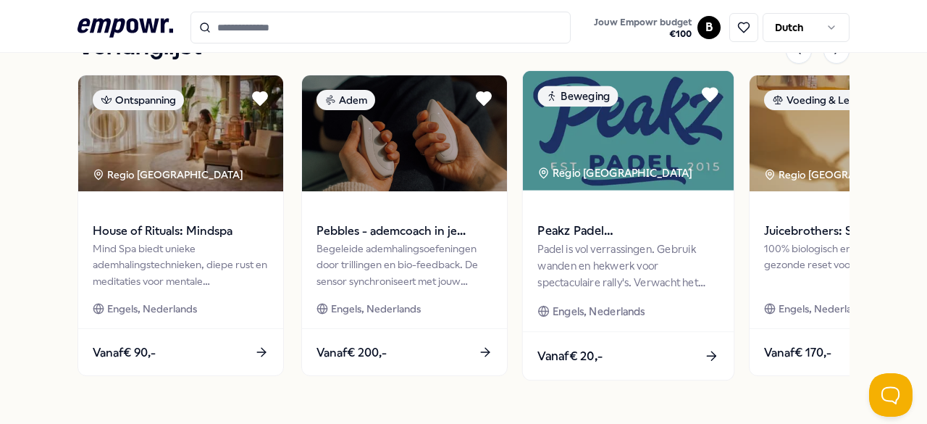
click at [589, 306] on span "Engels, Nederlands" at bounding box center [598, 311] width 93 height 17
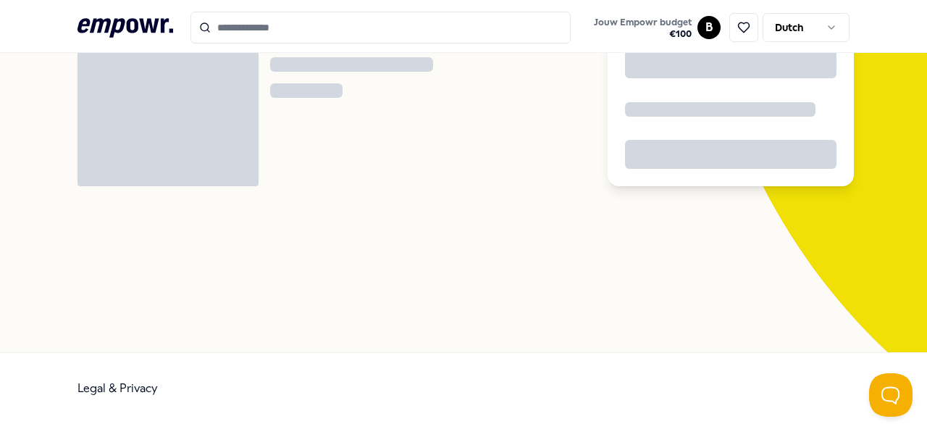
scroll to position [93, 0]
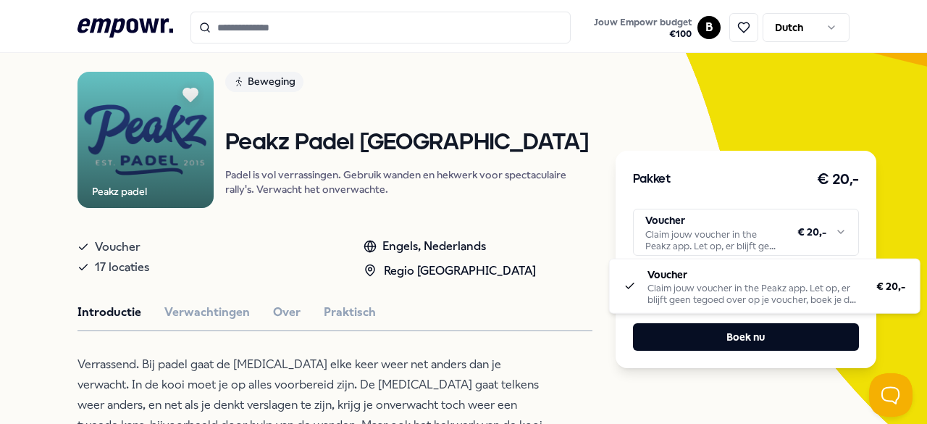
click at [688, 247] on html ".empowr-logo_svg__cls-1{fill:#03032f} Jouw Empowr budget € 100 B Dutch Alle cat…" at bounding box center [463, 212] width 927 height 424
click at [599, 247] on html ".empowr-logo_svg__cls-1{fill:#03032f} Jouw Empowr budget € 100 B Dutch Alle cat…" at bounding box center [463, 212] width 927 height 424
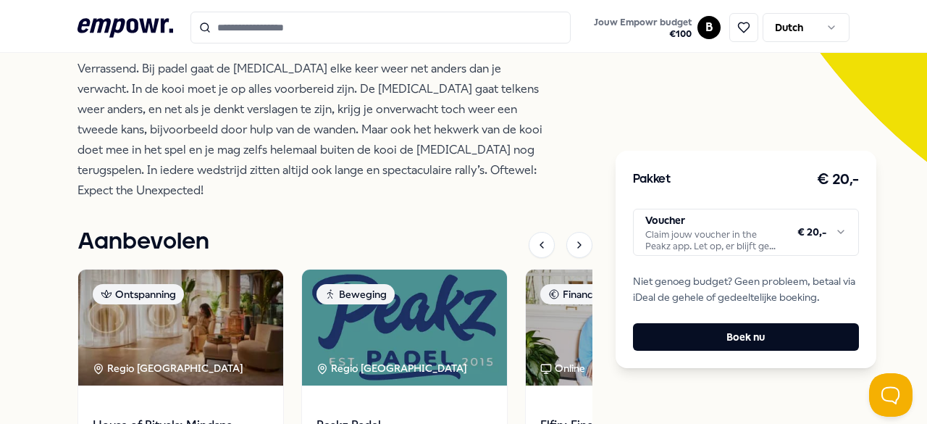
scroll to position [627, 0]
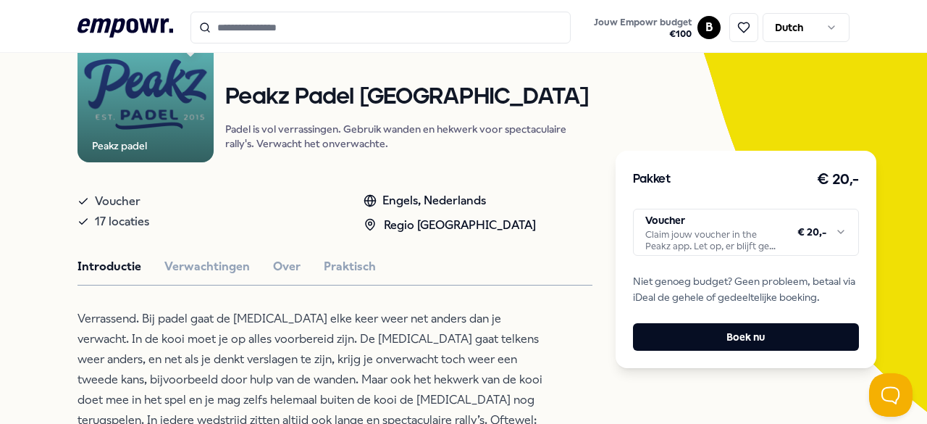
scroll to position [0, 0]
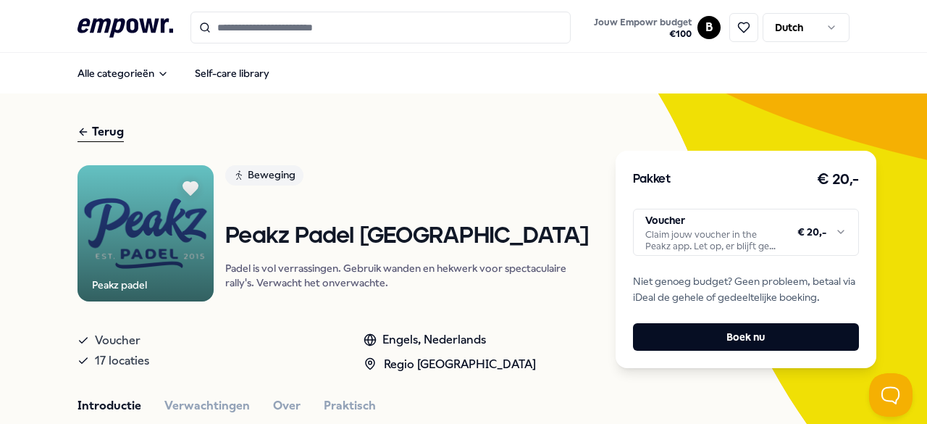
click at [112, 132] on div "Terug" at bounding box center [100, 132] width 46 height 20
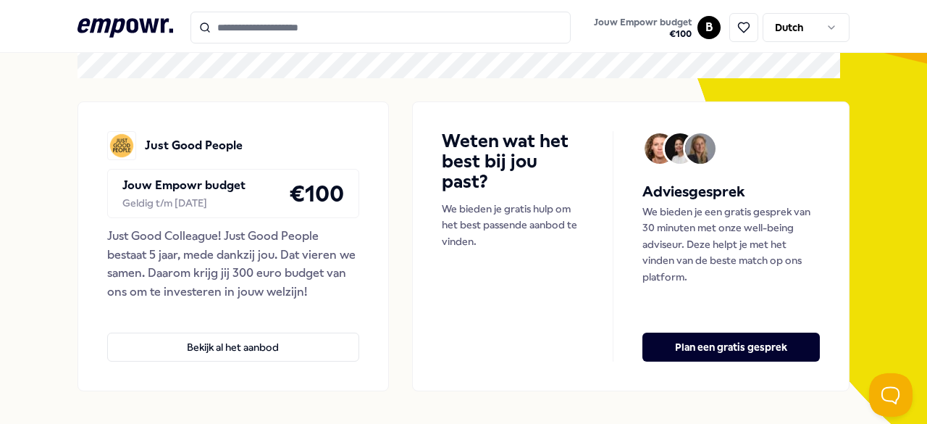
scroll to position [97, 0]
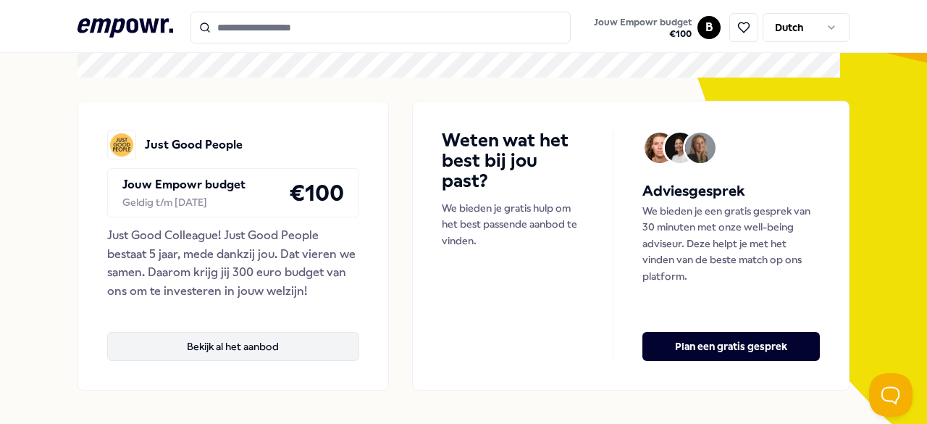
click at [237, 342] on button "Bekijk al het aanbod" at bounding box center [233, 346] width 252 height 29
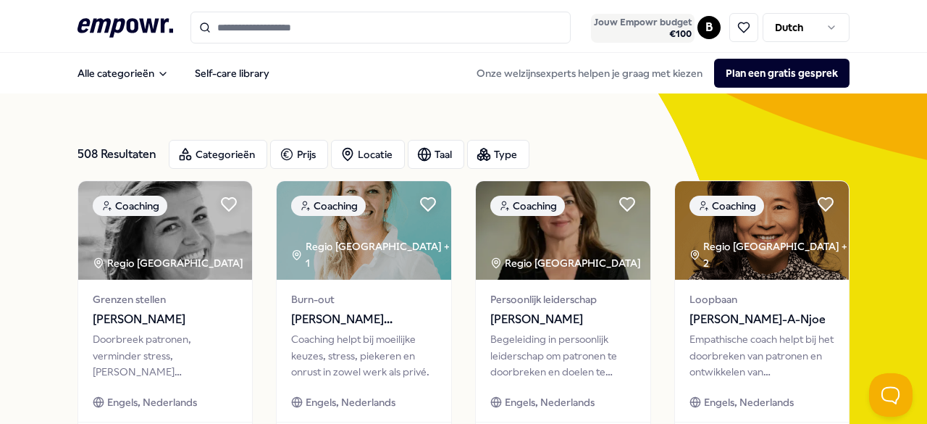
click at [670, 24] on span "Jouw Empowr budget" at bounding box center [643, 23] width 98 height 12
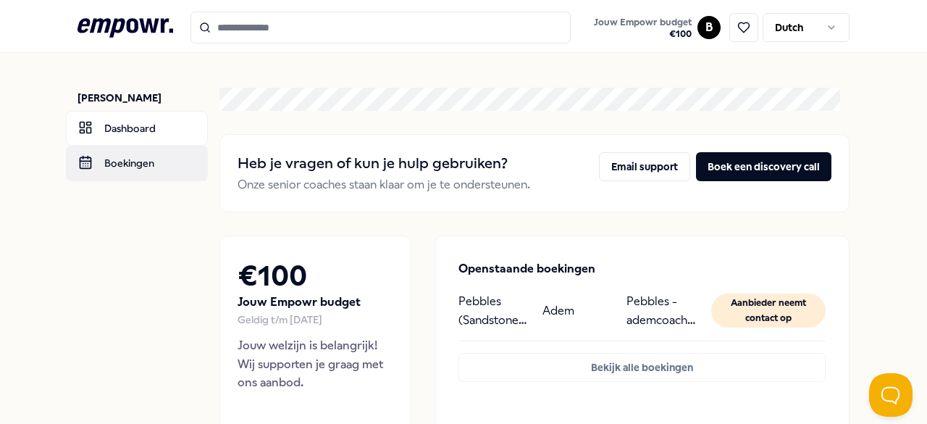
click at [142, 167] on link "Boekingen" at bounding box center [137, 163] width 142 height 35
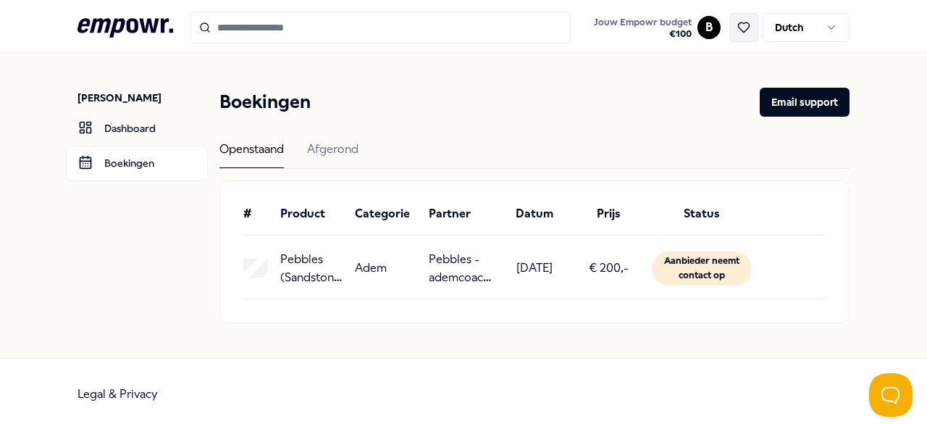
click at [737, 28] on icon at bounding box center [743, 27] width 13 height 13
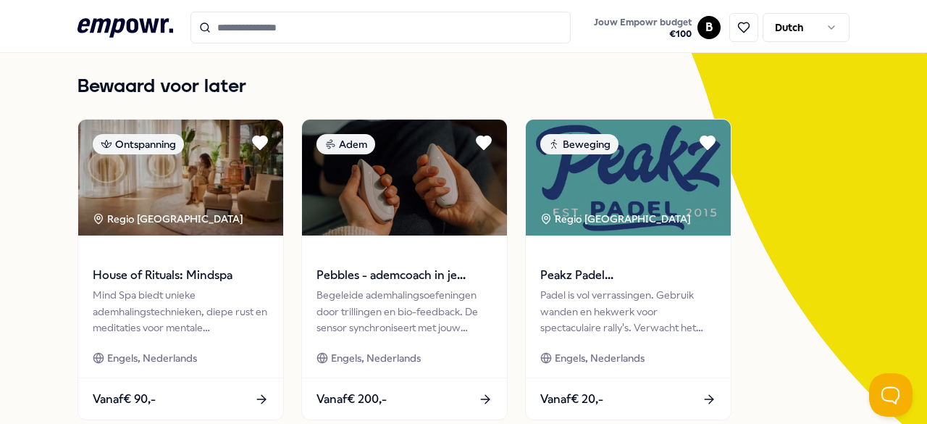
scroll to position [109, 0]
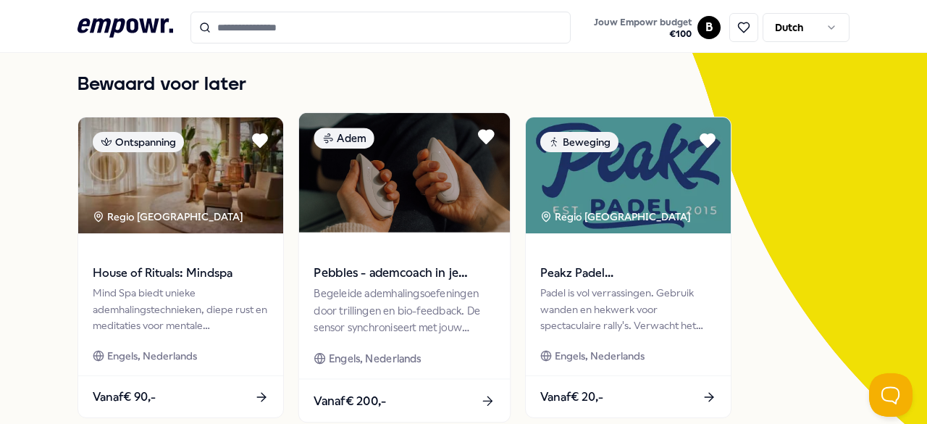
click at [444, 188] on img at bounding box center [403, 172] width 211 height 119
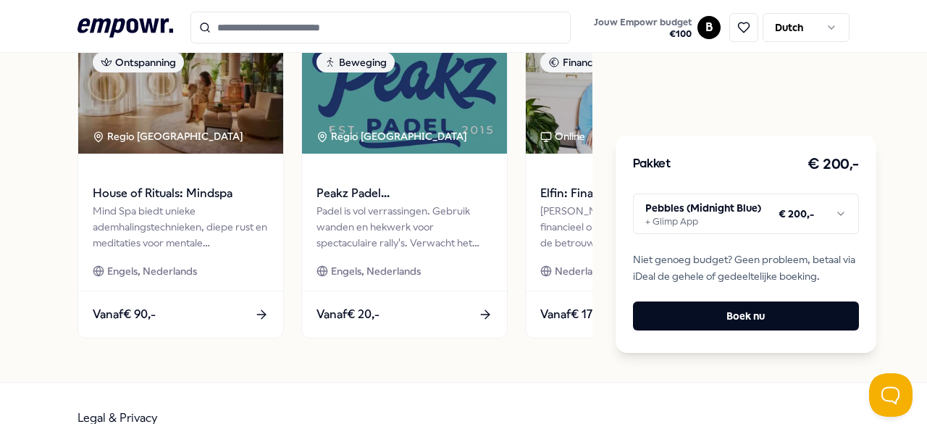
scroll to position [1990, 0]
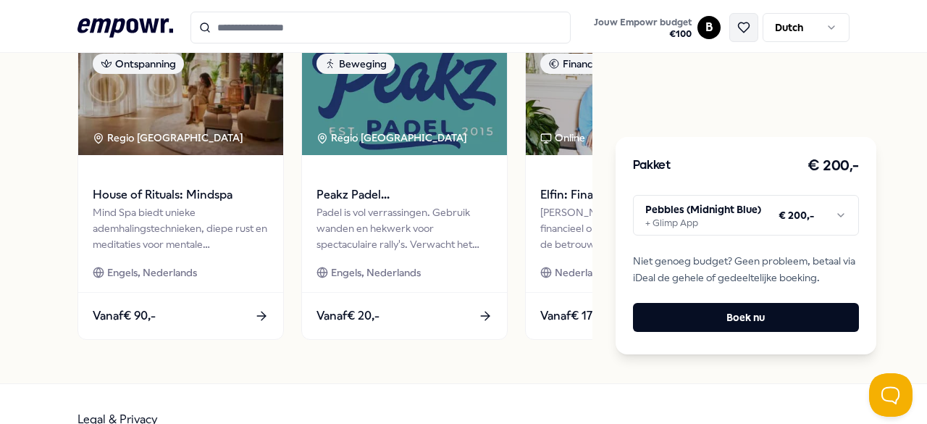
click at [737, 28] on icon at bounding box center [743, 27] width 13 height 13
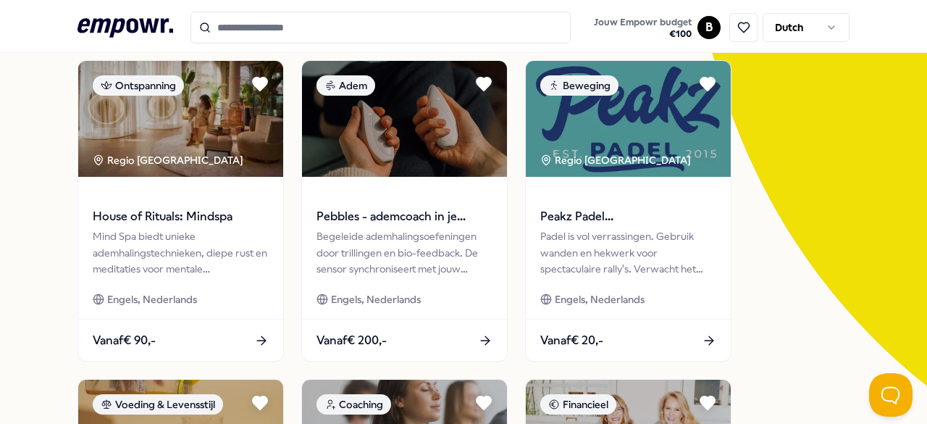
scroll to position [226, 0]
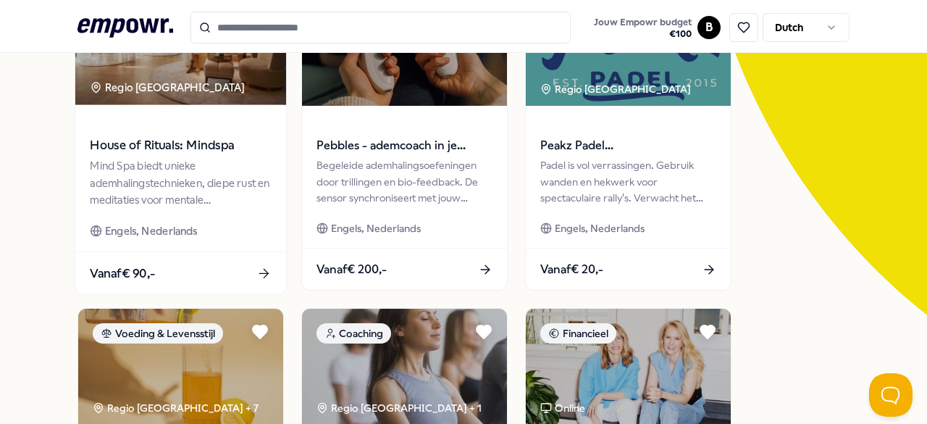
click at [198, 201] on div "Mind Spa biedt unieke ademhalingstechnieken, diepe rust en meditaties voor ment…" at bounding box center [180, 183] width 181 height 50
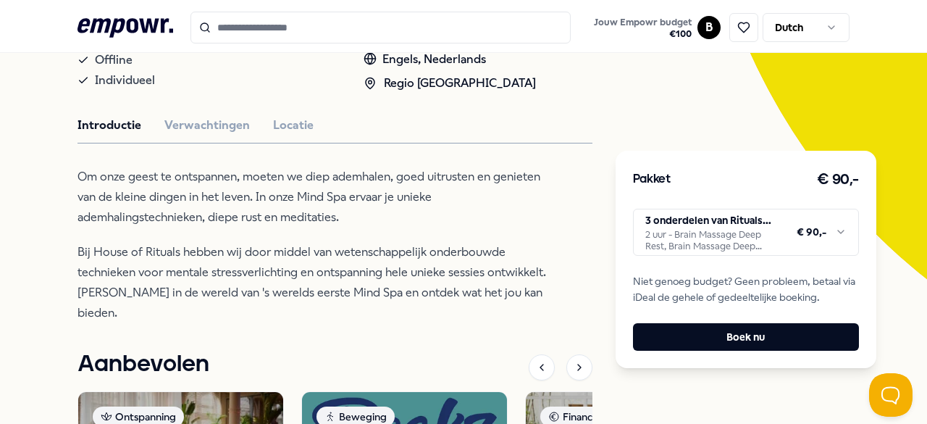
scroll to position [273, 0]
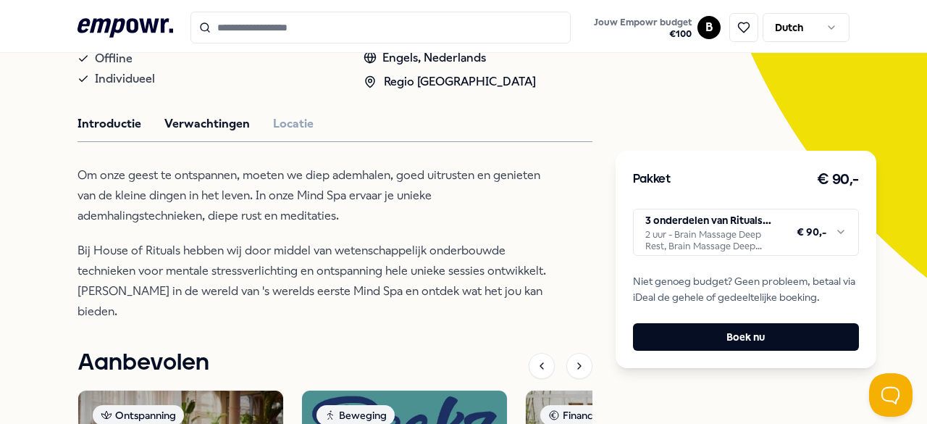
click at [224, 114] on button "Verwachtingen" at bounding box center [206, 123] width 85 height 19
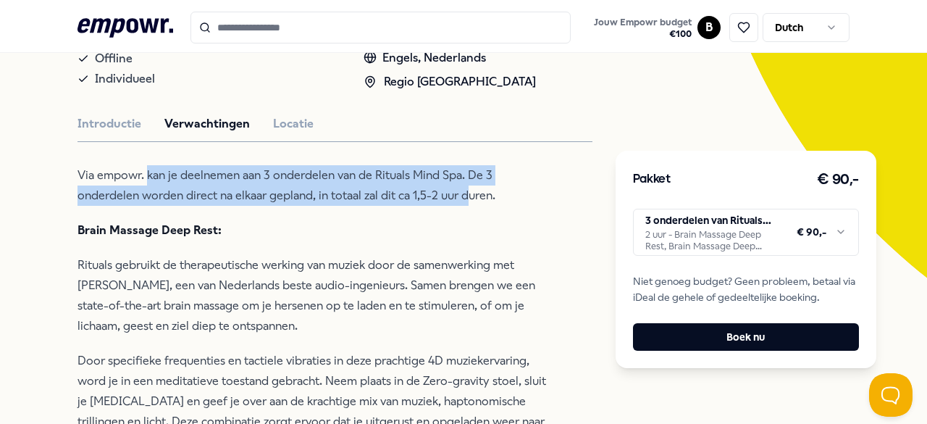
drag, startPoint x: 148, startPoint y: 169, endPoint x: 466, endPoint y: 197, distance: 319.8
click at [466, 197] on p "Via empowr. kan je deelnemen aan 3 onderdelen van de Rituals Mind Spa. De 3 ond…" at bounding box center [312, 185] width 471 height 41
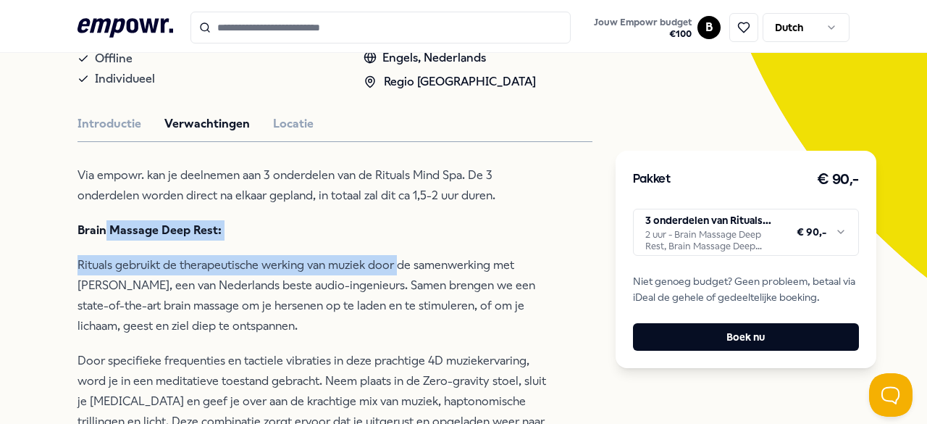
drag, startPoint x: 101, startPoint y: 225, endPoint x: 392, endPoint y: 265, distance: 293.1
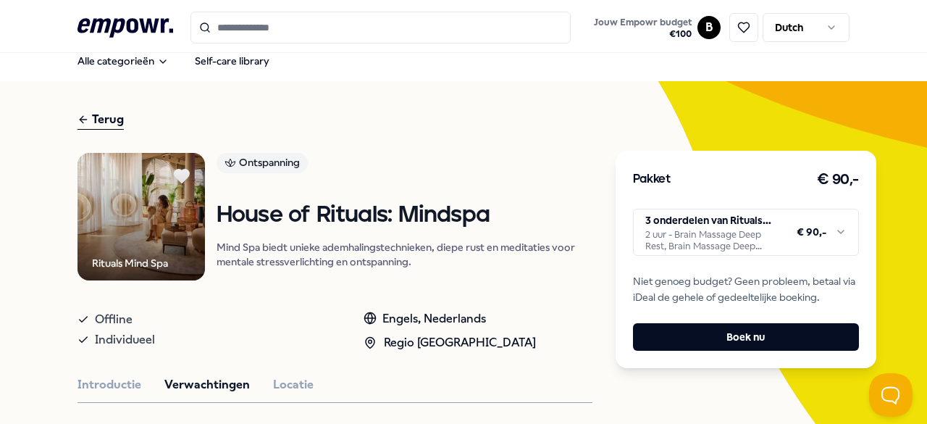
scroll to position [0, 0]
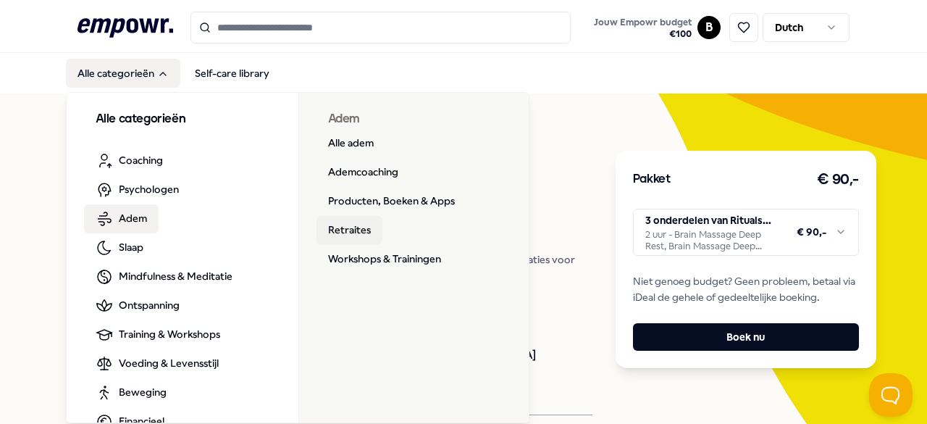
click at [340, 234] on link "Retraites" at bounding box center [349, 230] width 66 height 29
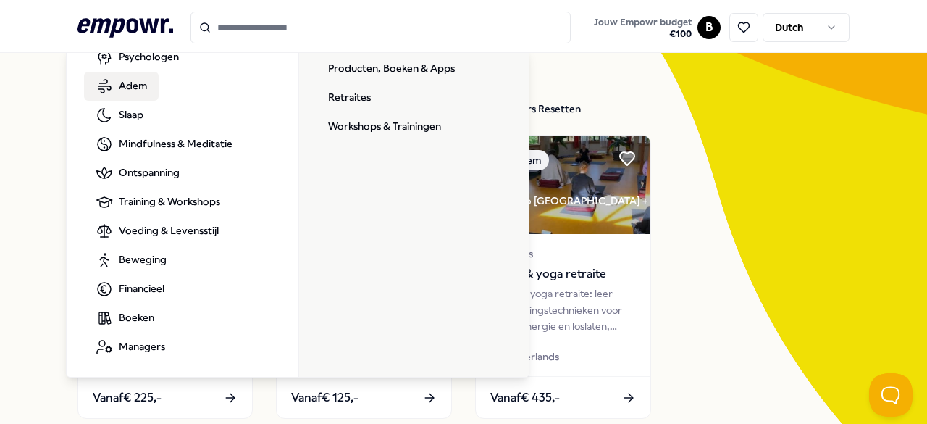
scroll to position [45, 0]
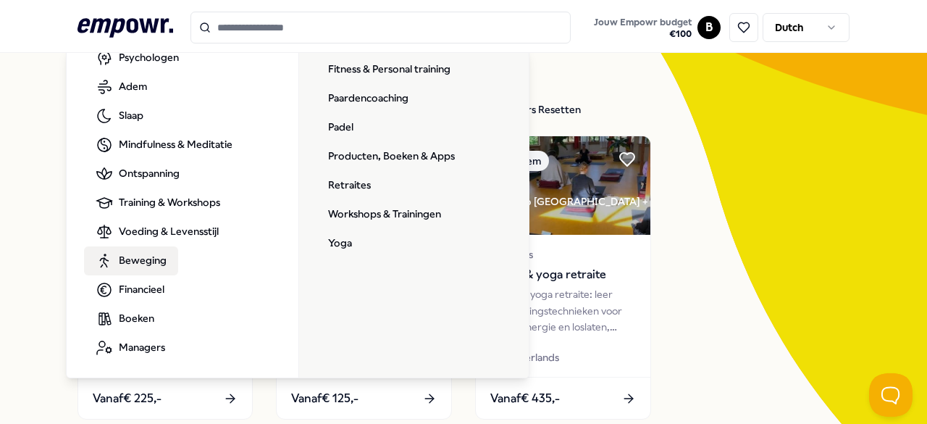
click at [125, 248] on link "Beweging" at bounding box center [131, 260] width 94 height 29
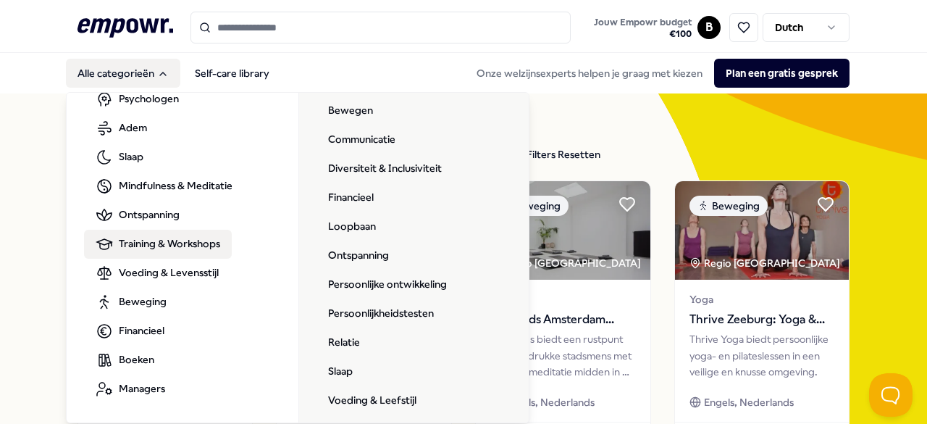
scroll to position [98, 0]
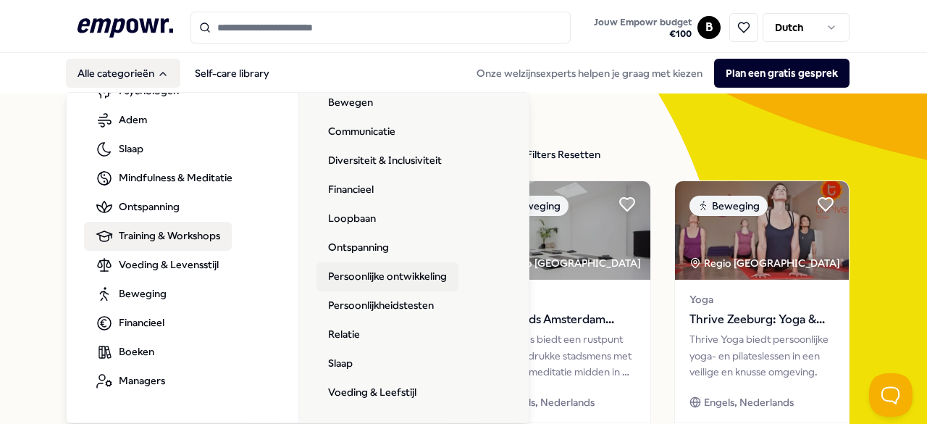
click at [394, 282] on link "Persoonlijke ontwikkeling" at bounding box center [387, 276] width 142 height 29
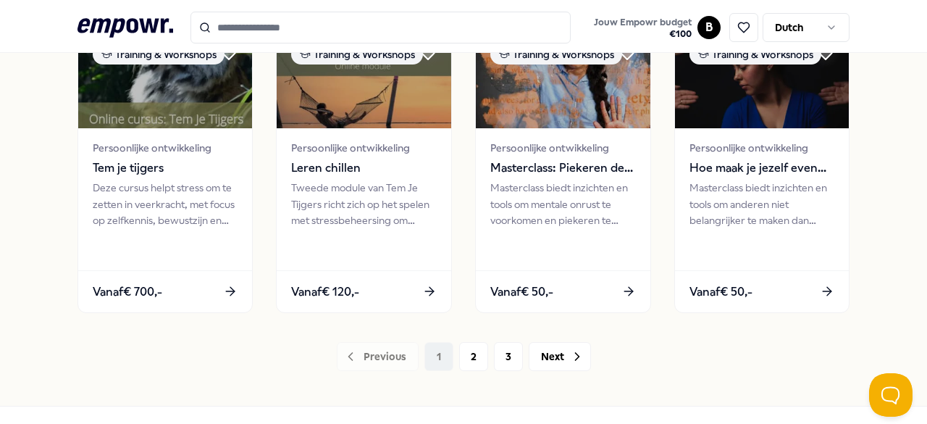
scroll to position [745, 0]
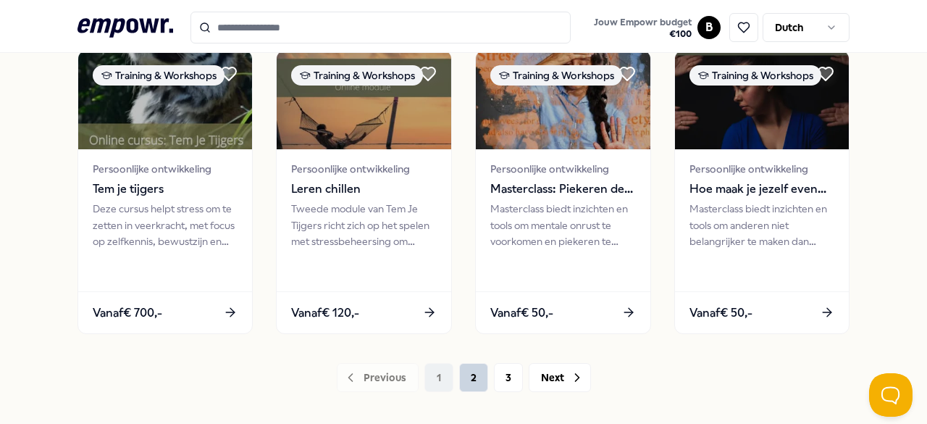
click at [459, 373] on button "2" at bounding box center [473, 377] width 29 height 29
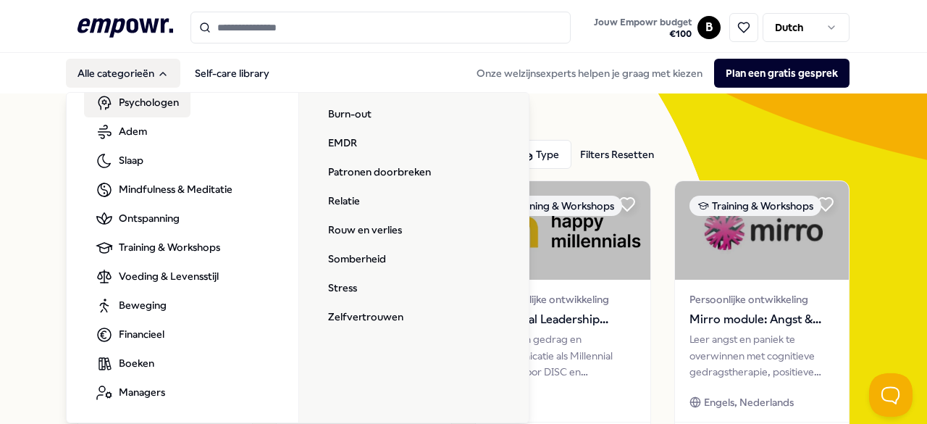
scroll to position [86, 0]
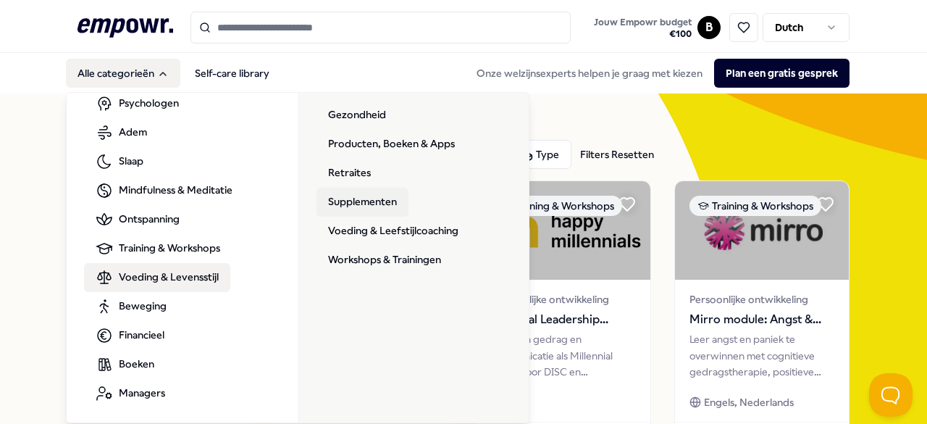
click at [342, 188] on link "Supplementen" at bounding box center [362, 202] width 92 height 29
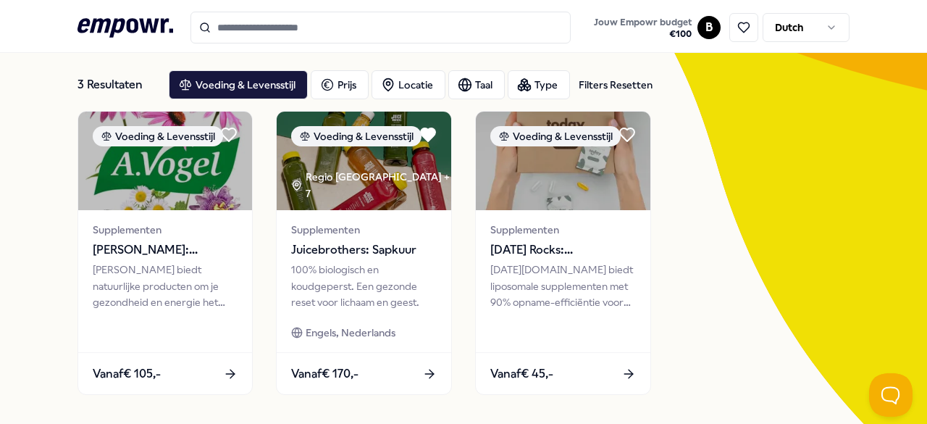
scroll to position [69, 0]
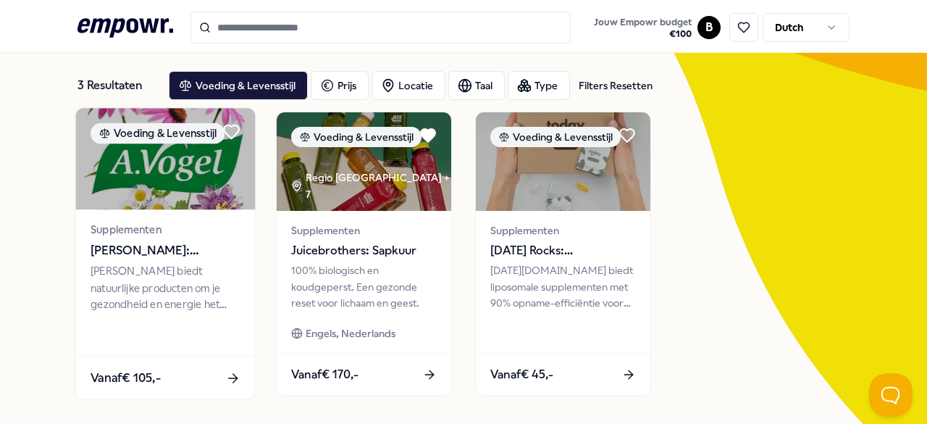
click at [192, 272] on div "[PERSON_NAME] biedt natuurlijke producten om je gezondheid en energie het hele …" at bounding box center [166, 288] width 150 height 50
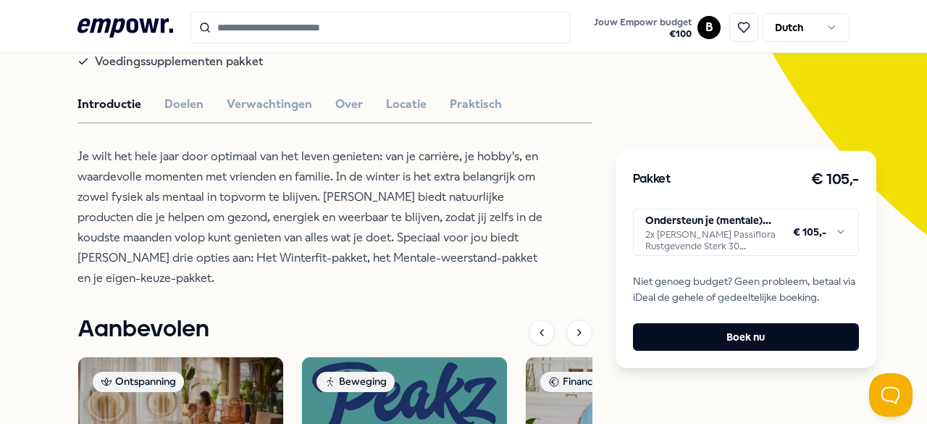
scroll to position [316, 0]
click at [188, 122] on div "[PERSON_NAME] Voeding & Levensstijl [PERSON_NAME]: Supplementen [PERSON_NAME] b…" at bounding box center [334, 260] width 515 height 822
click at [182, 113] on button "Doelen" at bounding box center [183, 104] width 39 height 19
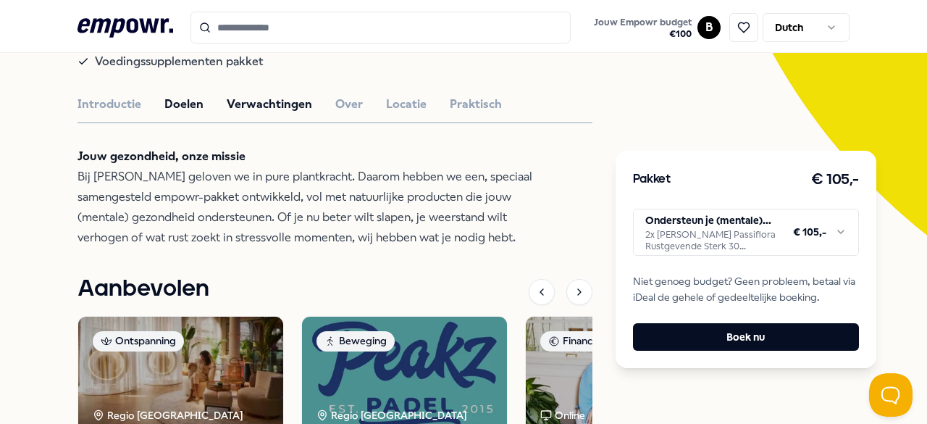
click at [275, 106] on button "Verwachtingen" at bounding box center [269, 104] width 85 height 19
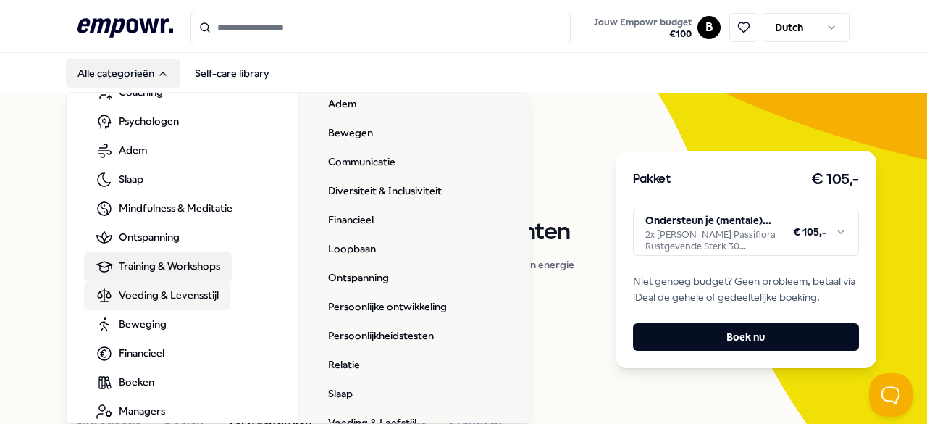
scroll to position [72, 0]
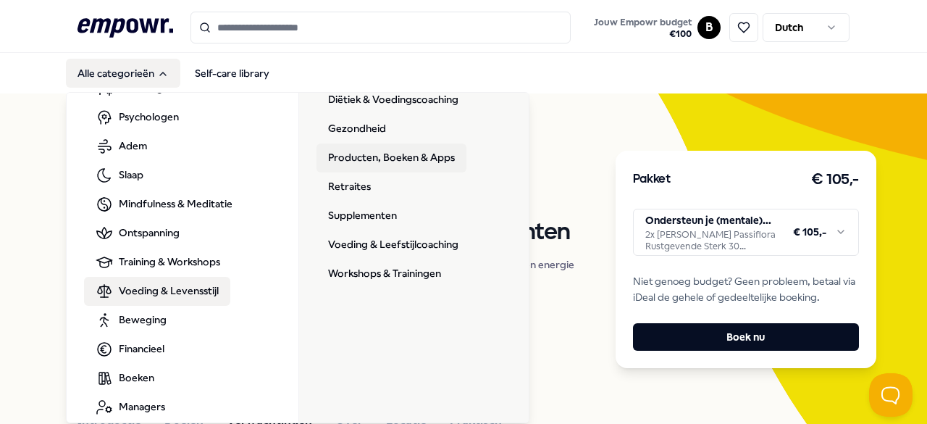
click at [403, 154] on link "Producten, Boeken & Apps" at bounding box center [391, 157] width 150 height 29
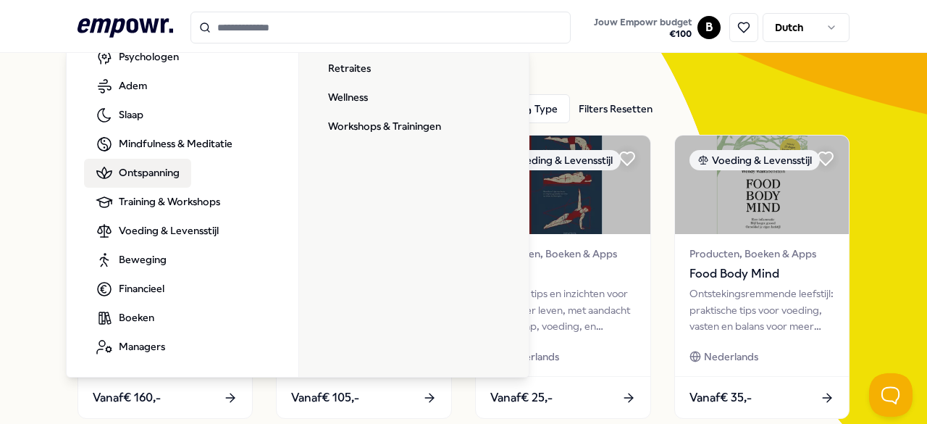
scroll to position [46, 0]
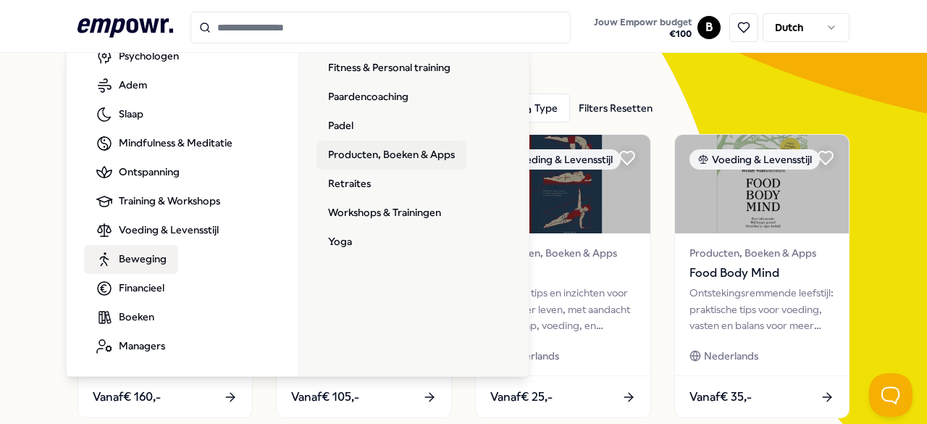
click at [348, 148] on link "Producten, Boeken & Apps" at bounding box center [391, 154] width 150 height 29
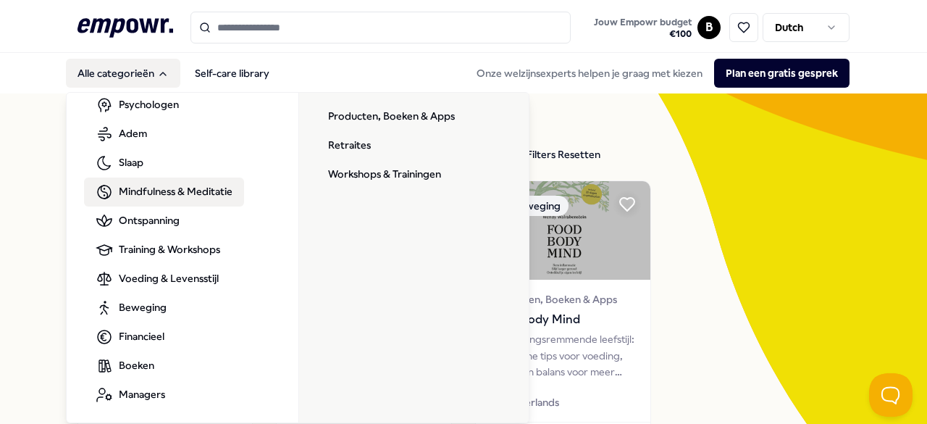
scroll to position [87, 0]
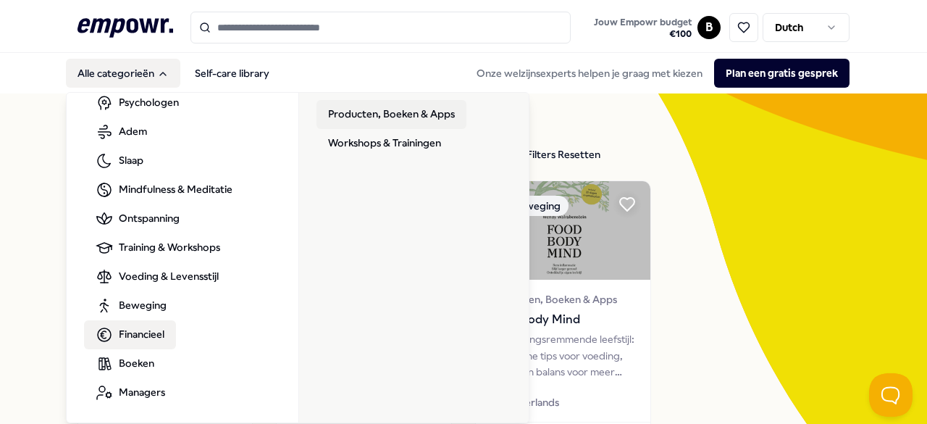
click at [363, 111] on link "Producten, Boeken & Apps" at bounding box center [391, 114] width 150 height 29
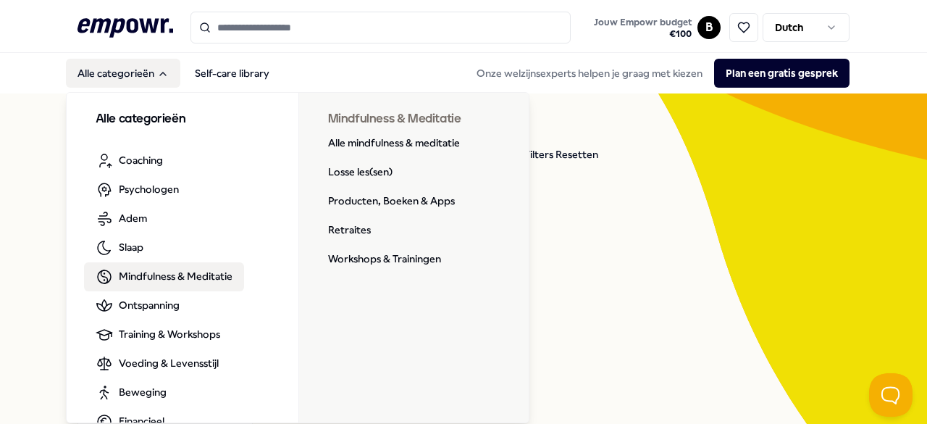
scroll to position [87, 0]
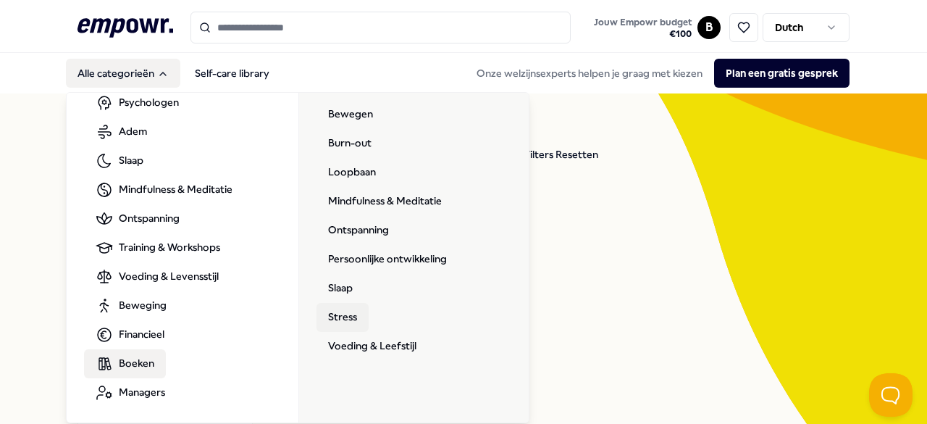
click at [340, 306] on link "Stress" at bounding box center [342, 317] width 52 height 29
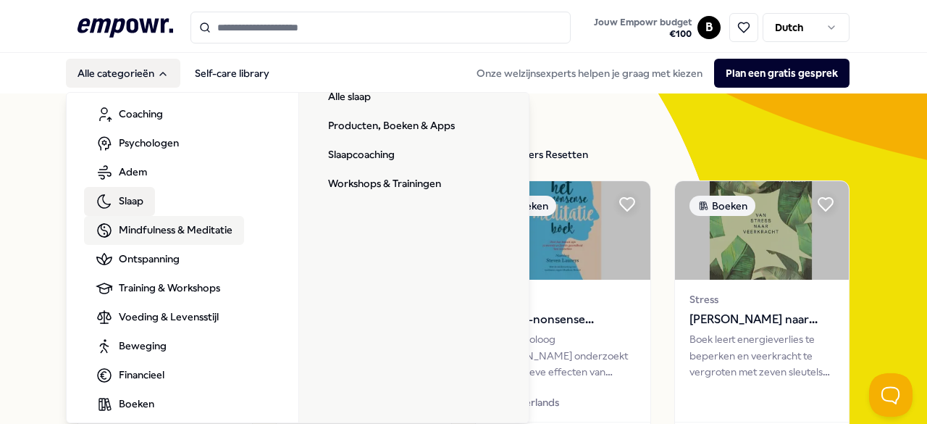
scroll to position [48, 0]
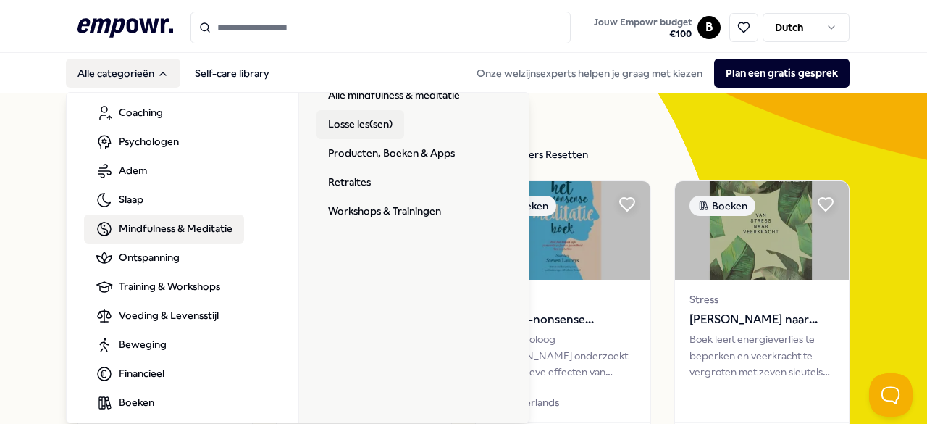
click at [356, 131] on link "Losse les(sen)" at bounding box center [360, 124] width 88 height 29
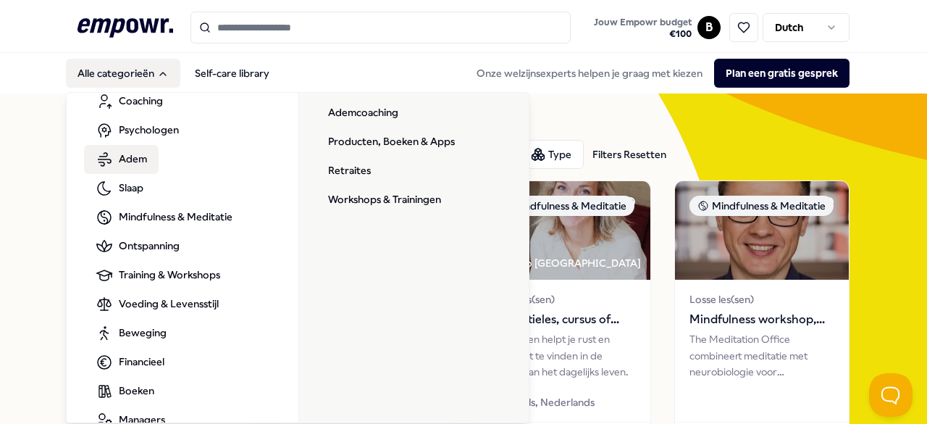
scroll to position [62, 0]
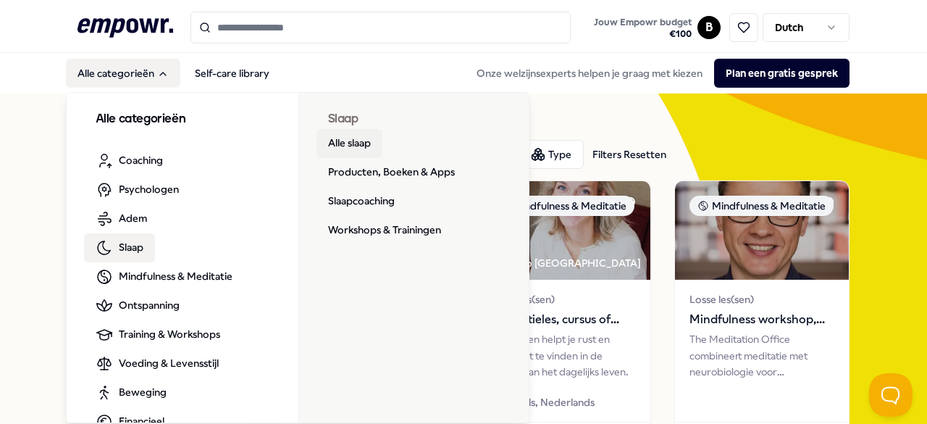
click at [330, 135] on link "Alle slaap" at bounding box center [349, 143] width 66 height 29
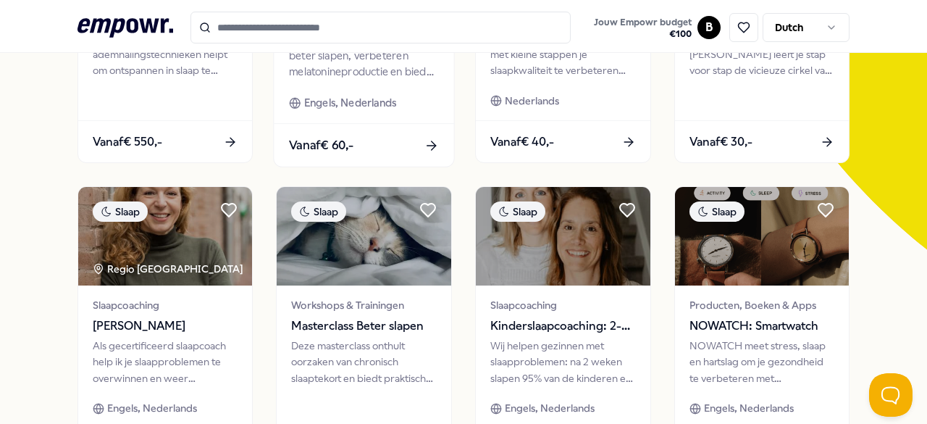
scroll to position [302, 0]
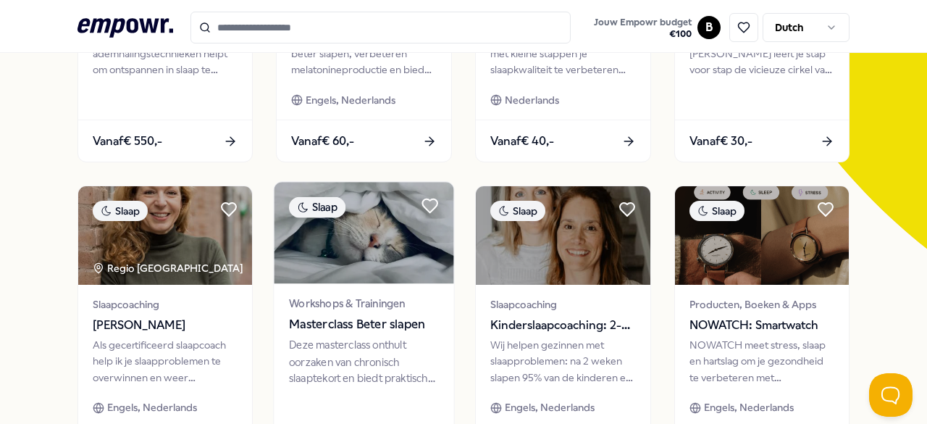
click at [345, 247] on img at bounding box center [364, 232] width 180 height 101
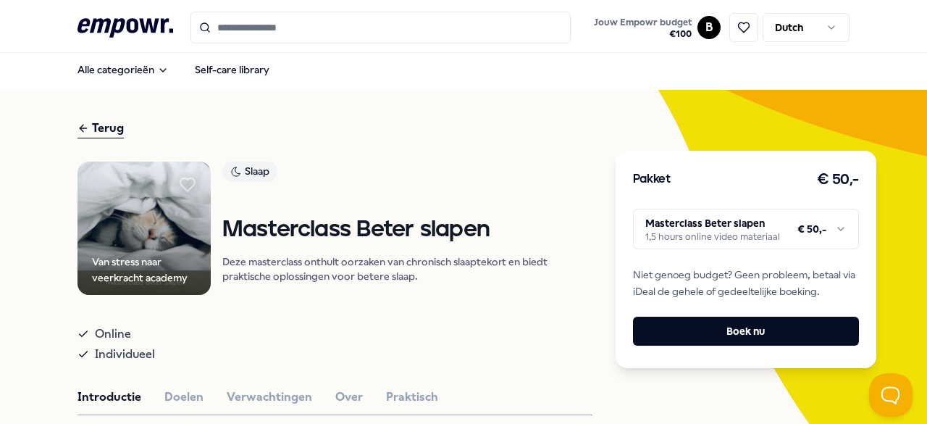
scroll to position [3, 0]
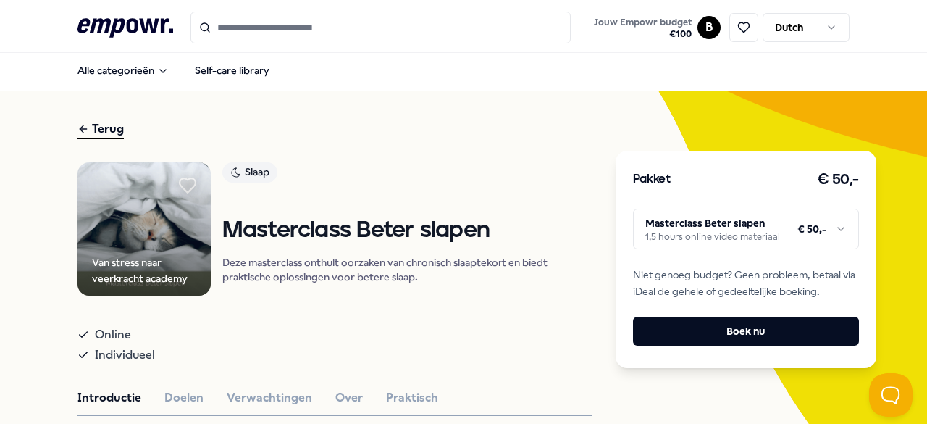
click at [184, 185] on icon at bounding box center [188, 185] width 16 height 14
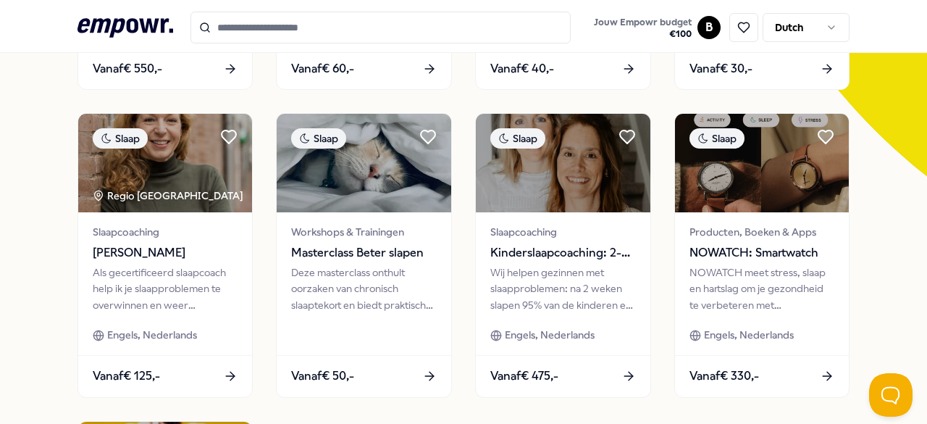
scroll to position [374, 0]
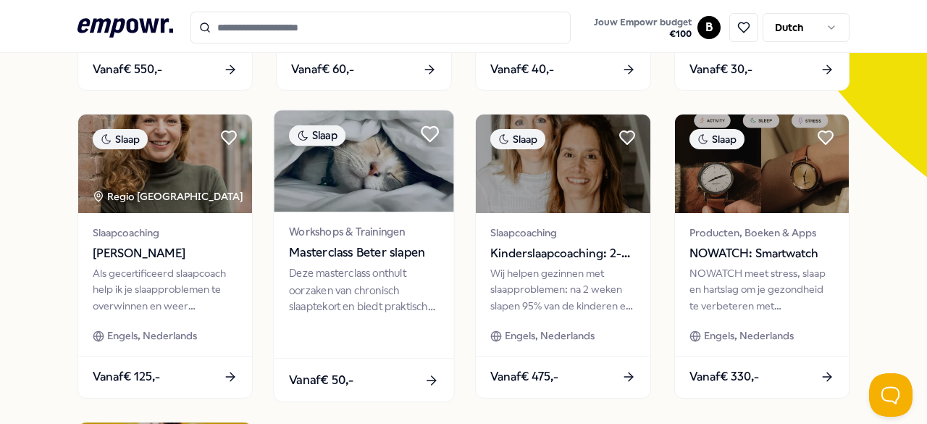
click at [426, 132] on icon at bounding box center [429, 134] width 17 height 14
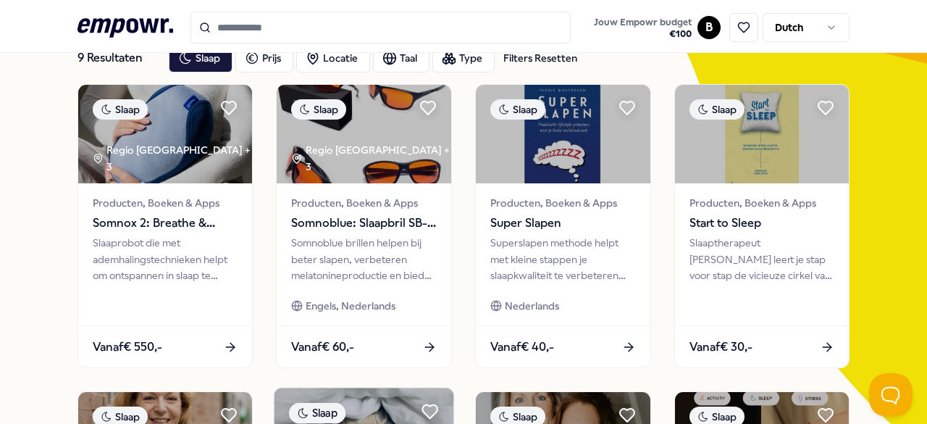
scroll to position [96, 0]
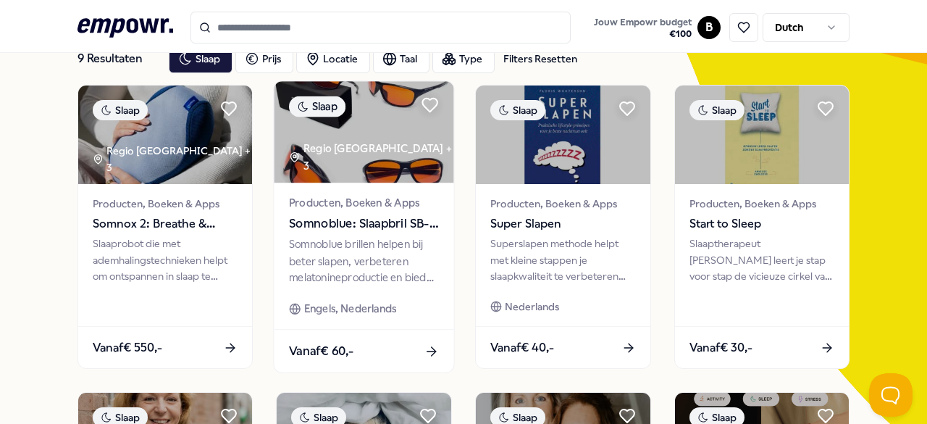
click at [314, 255] on div "Somnoblue brillen helpen bij beter slapen, verbeteren melatonineproductie en bi…" at bounding box center [364, 261] width 150 height 50
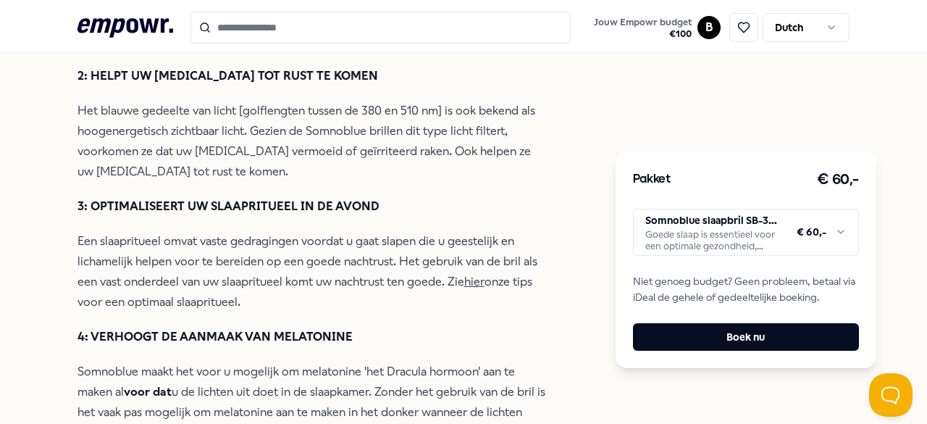
scroll to position [624, 0]
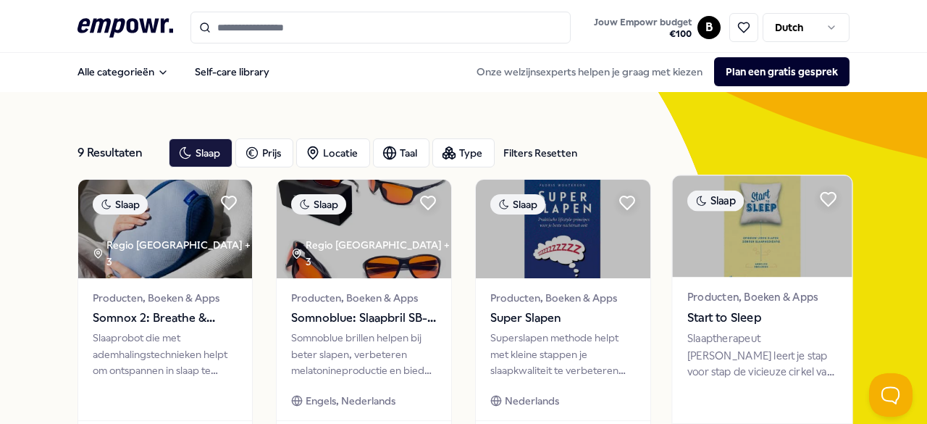
scroll to position [19, 0]
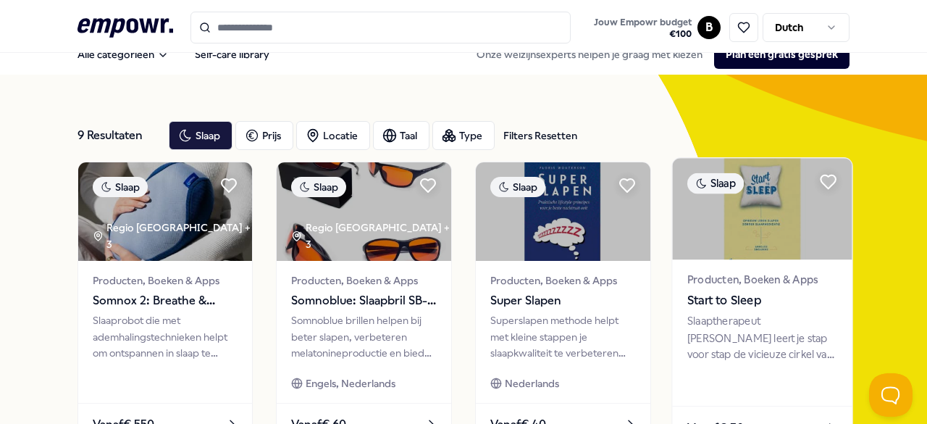
click at [733, 296] on span "Start to Sleep" at bounding box center [762, 300] width 150 height 19
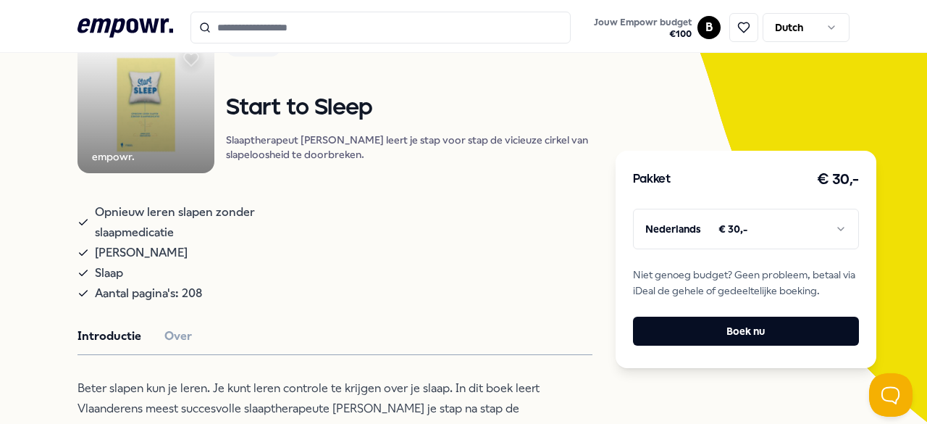
scroll to position [132, 0]
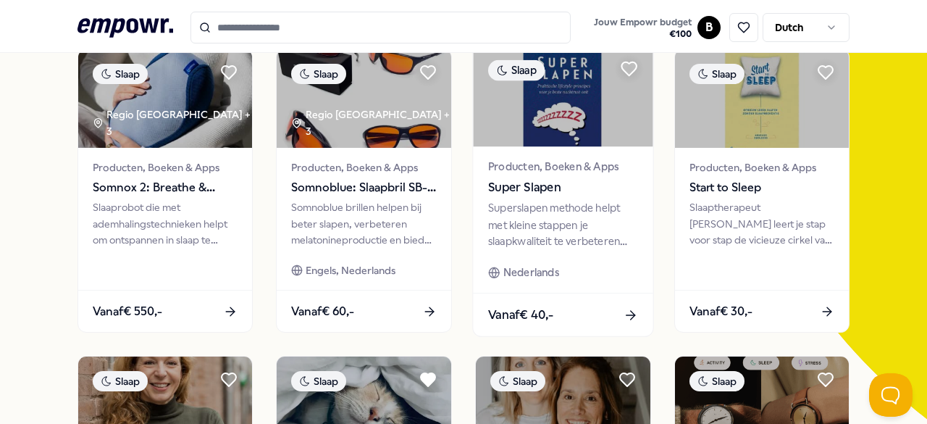
click at [500, 191] on span "Super Slapen" at bounding box center [563, 187] width 150 height 19
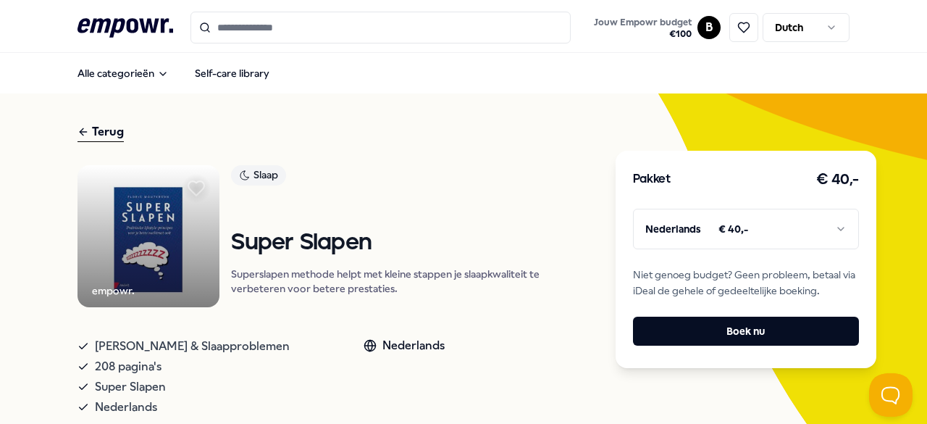
click at [193, 190] on icon at bounding box center [196, 188] width 16 height 14
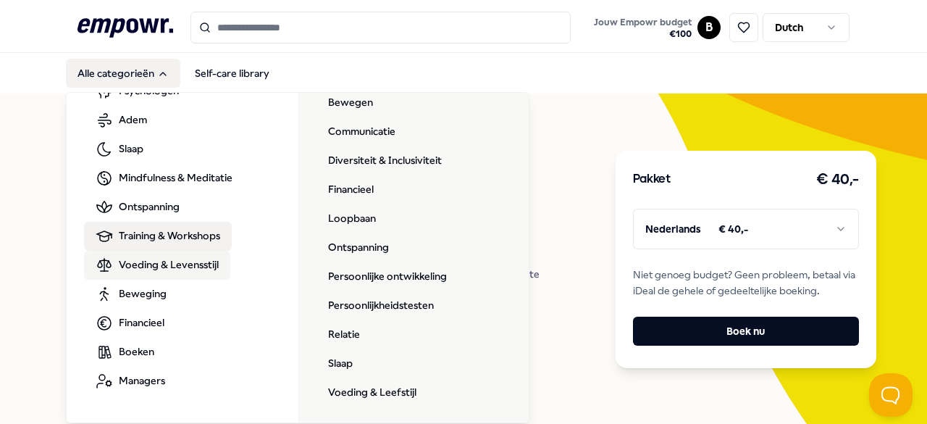
scroll to position [87, 0]
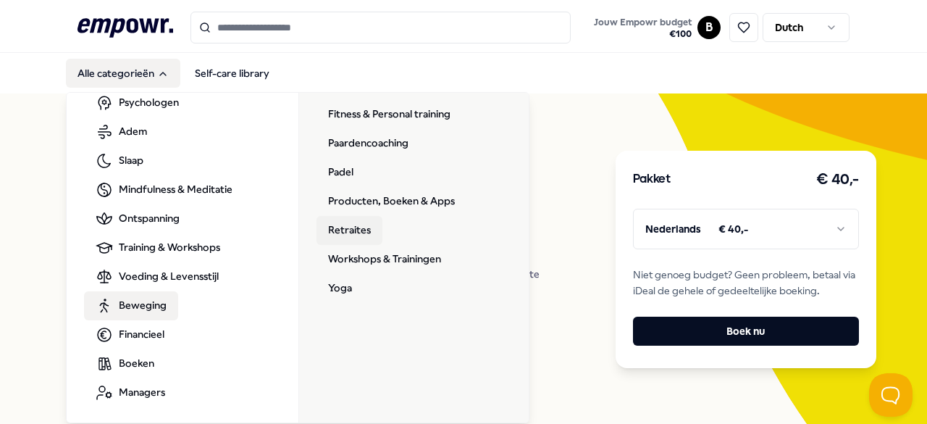
click at [345, 220] on link "Retraites" at bounding box center [349, 230] width 66 height 29
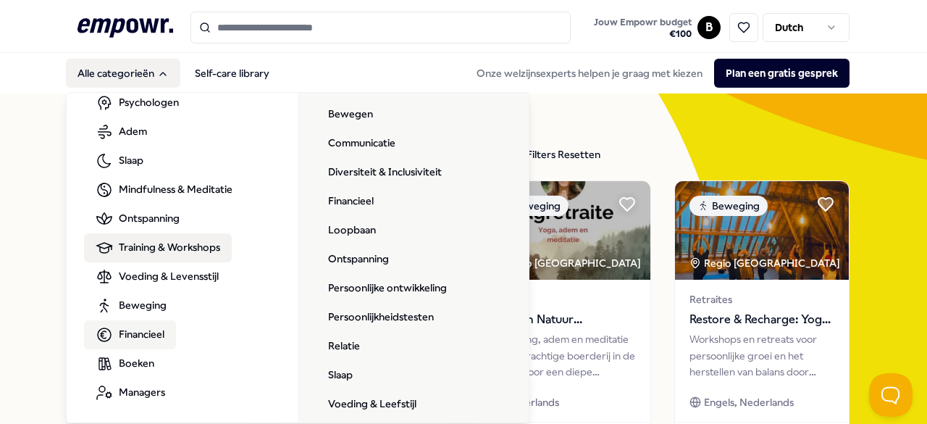
scroll to position [87, 0]
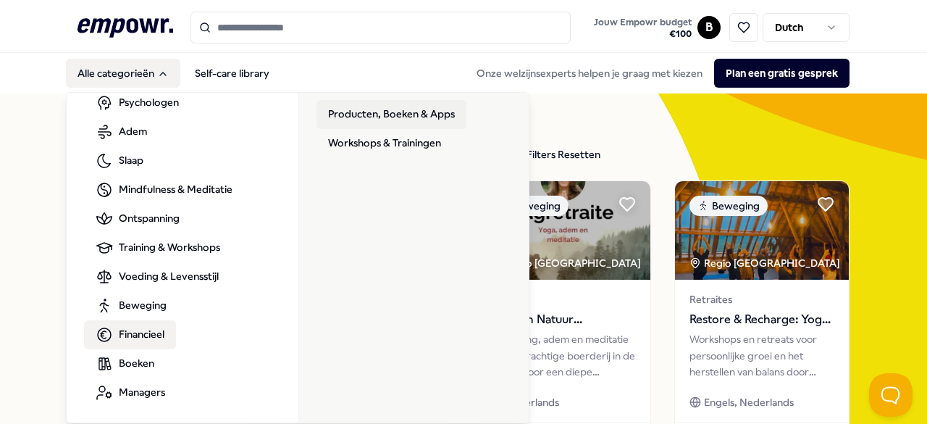
click at [413, 117] on link "Producten, Boeken & Apps" at bounding box center [391, 114] width 150 height 29
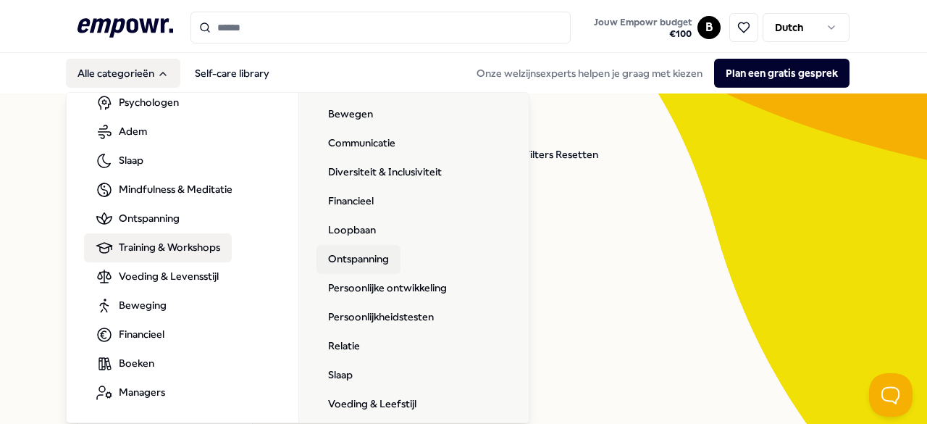
scroll to position [98, 0]
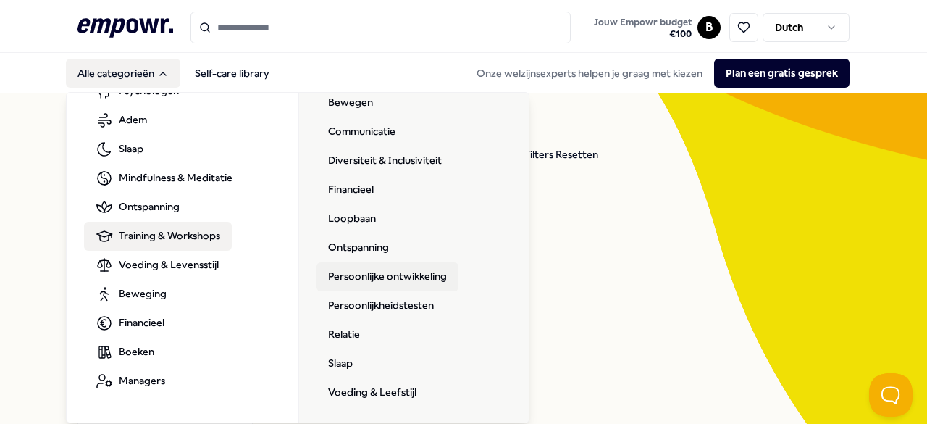
click at [358, 265] on link "Persoonlijke ontwikkeling" at bounding box center [387, 276] width 142 height 29
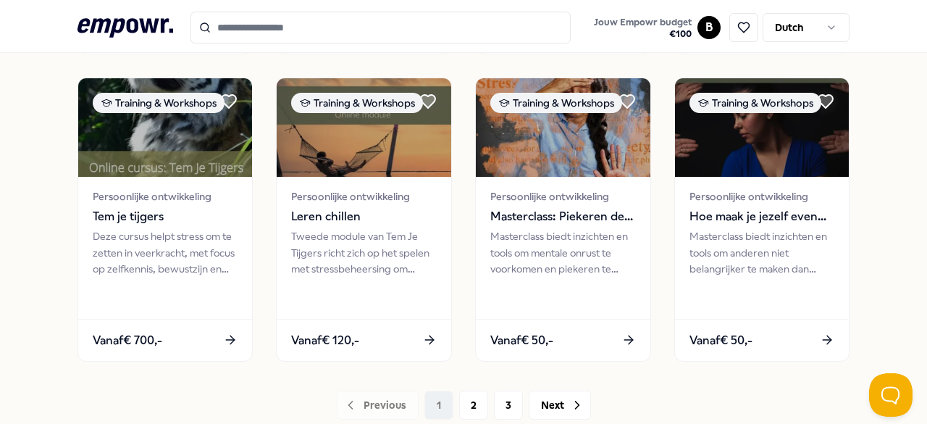
scroll to position [717, 0]
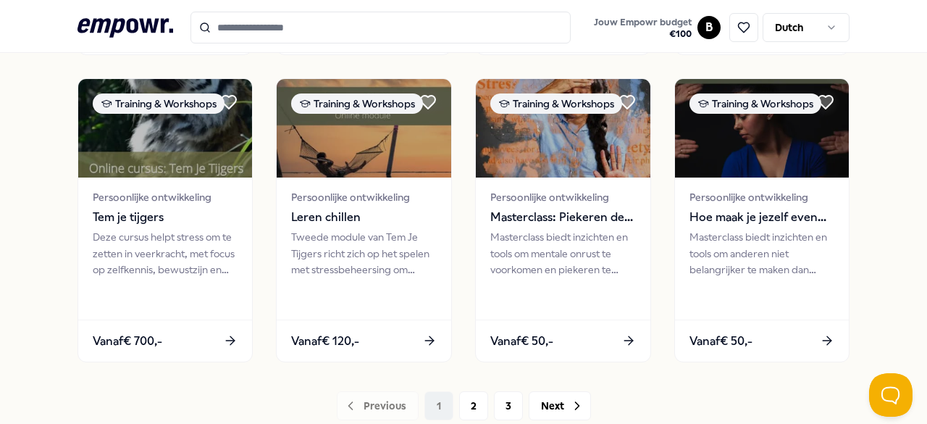
click at [358, 265] on div "Tweede module van Tem Je Tijgers richt zich op het spelen met stressbeheersing …" at bounding box center [364, 253] width 146 height 49
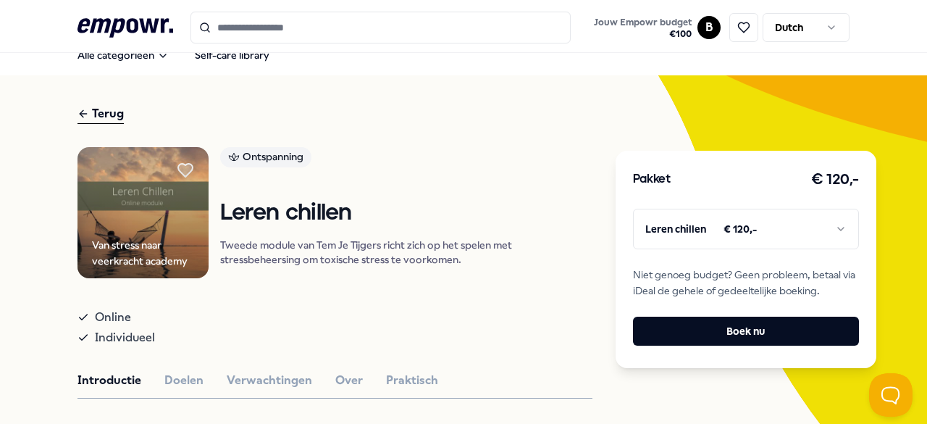
scroll to position [17, 0]
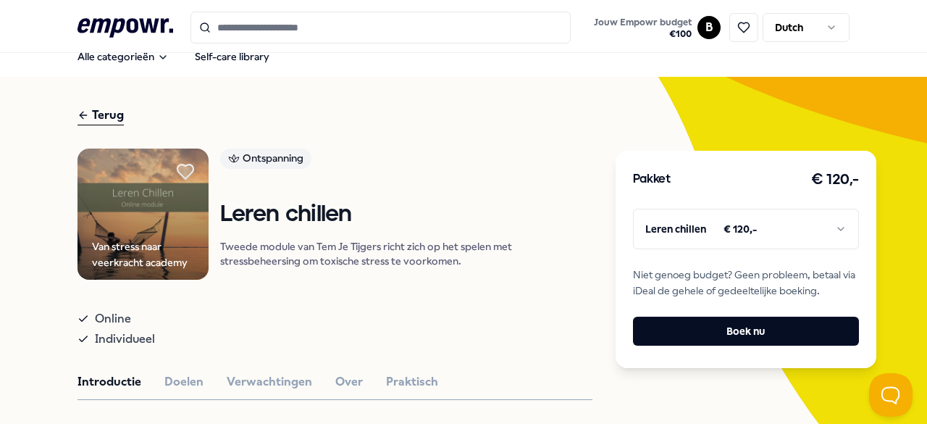
click at [177, 165] on icon at bounding box center [185, 171] width 16 height 14
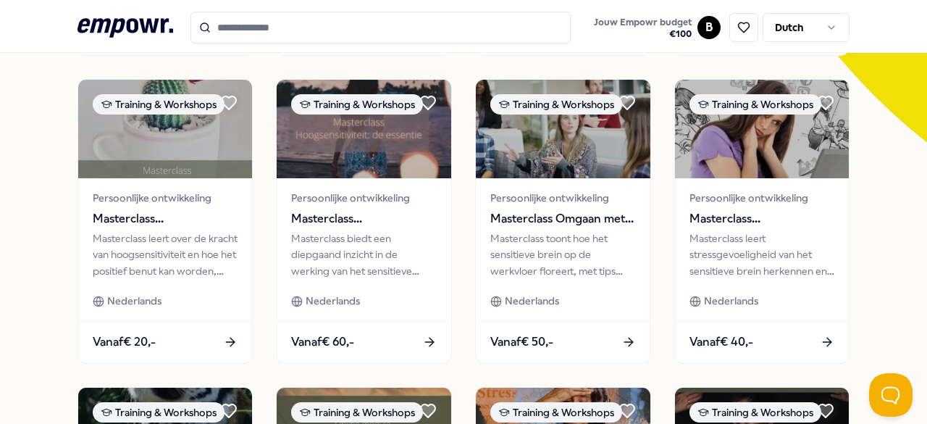
scroll to position [409, 0]
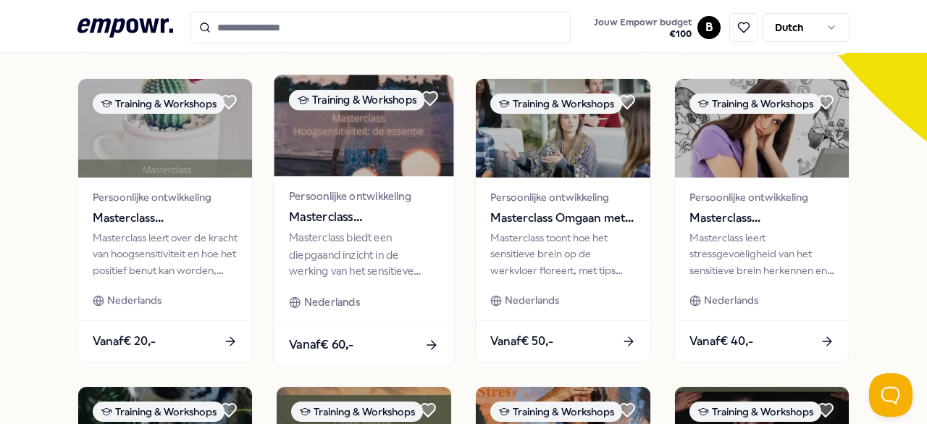
click at [314, 132] on img at bounding box center [364, 125] width 180 height 101
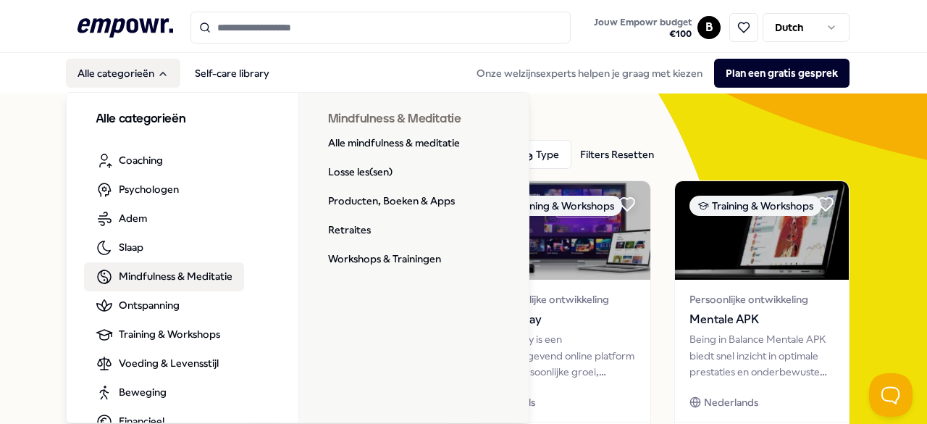
scroll to position [87, 0]
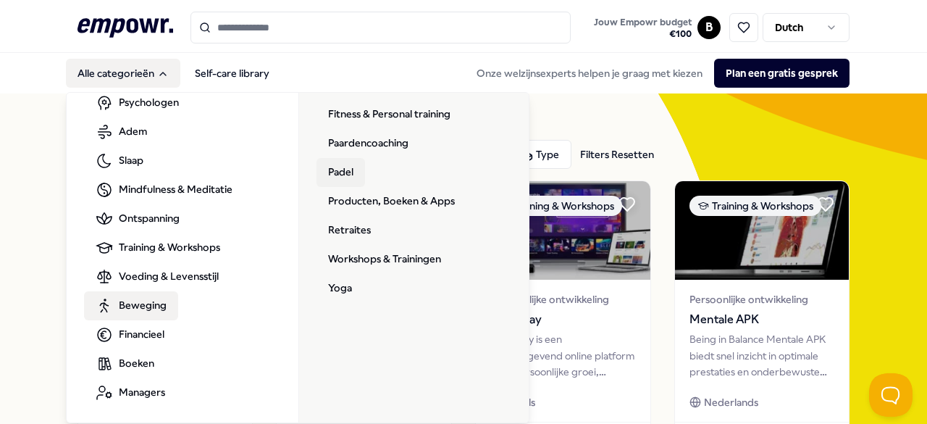
click at [345, 177] on link "Padel" at bounding box center [340, 172] width 49 height 29
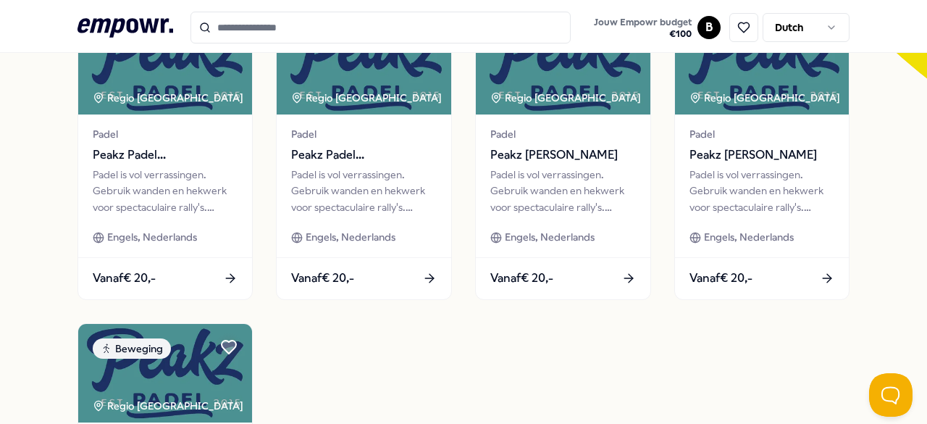
scroll to position [474, 0]
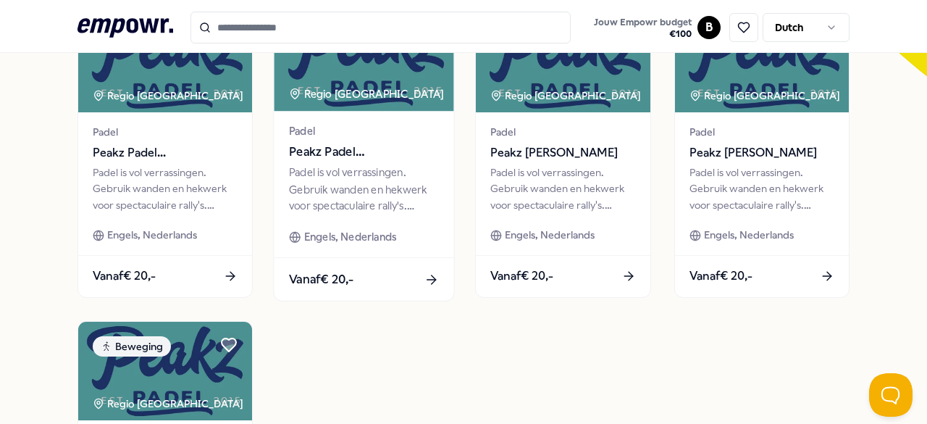
click at [324, 169] on div "Padel is vol verrassingen. Gebruik wanden en hekwerk voor spectaculaire rally's…" at bounding box center [364, 189] width 150 height 50
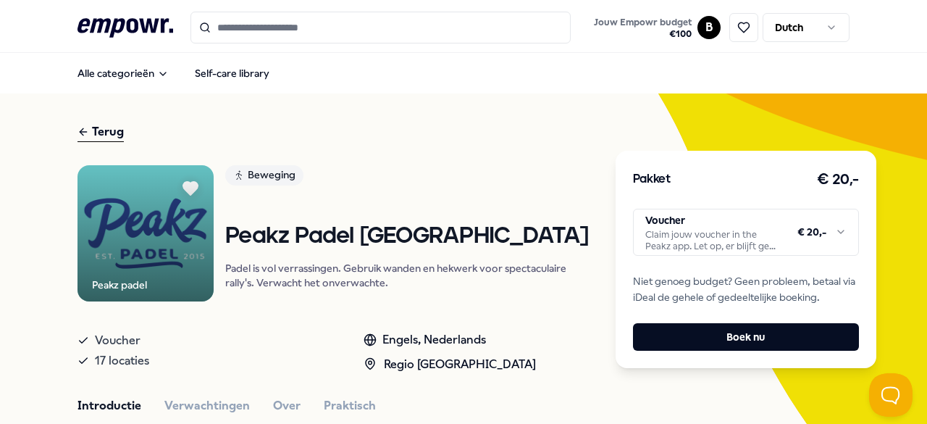
drag, startPoint x: 134, startPoint y: 108, endPoint x: 117, endPoint y: 22, distance: 87.0
click at [117, 22] on icon ".empowr-logo_svg__cls-1{fill:#03032f}" at bounding box center [125, 27] width 96 height 27
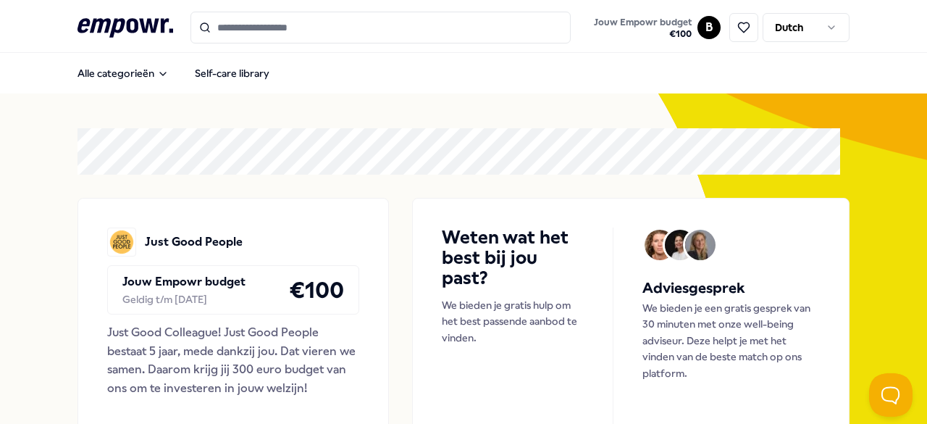
click at [245, 41] on input "Search for products, categories or subcategories" at bounding box center [380, 28] width 381 height 32
click at [262, 33] on input "Search for products, categories or subcategories" at bounding box center [380, 28] width 381 height 32
click at [216, 49] on header ".empowr-logo_svg__cls-1{fill:#03032f} Jouw Empowr budget € 100 B Dutch" at bounding box center [463, 26] width 927 height 53
click at [216, 75] on link "Self-care library" at bounding box center [232, 73] width 98 height 29
click at [737, 25] on icon at bounding box center [743, 27] width 13 height 13
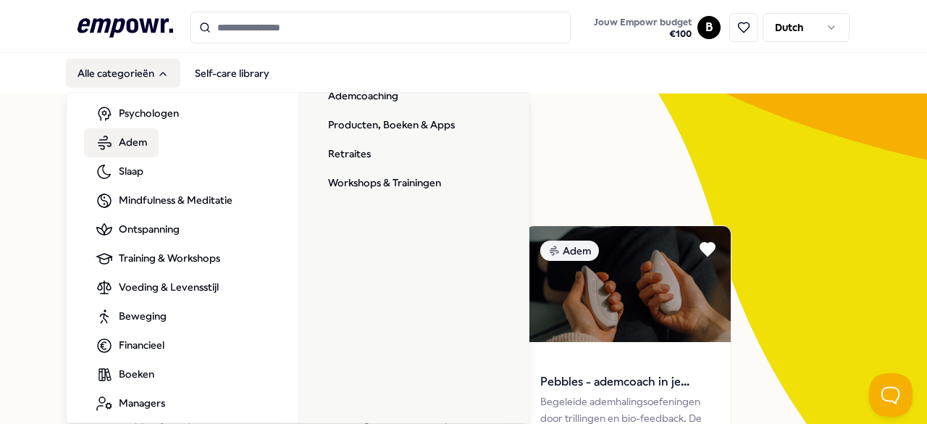
scroll to position [77, 0]
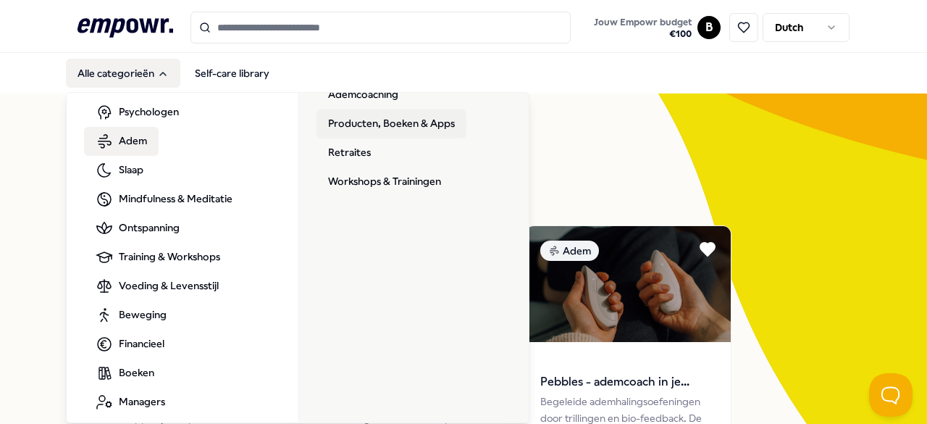
click at [355, 122] on link "Producten, Boeken & Apps" at bounding box center [391, 123] width 150 height 29
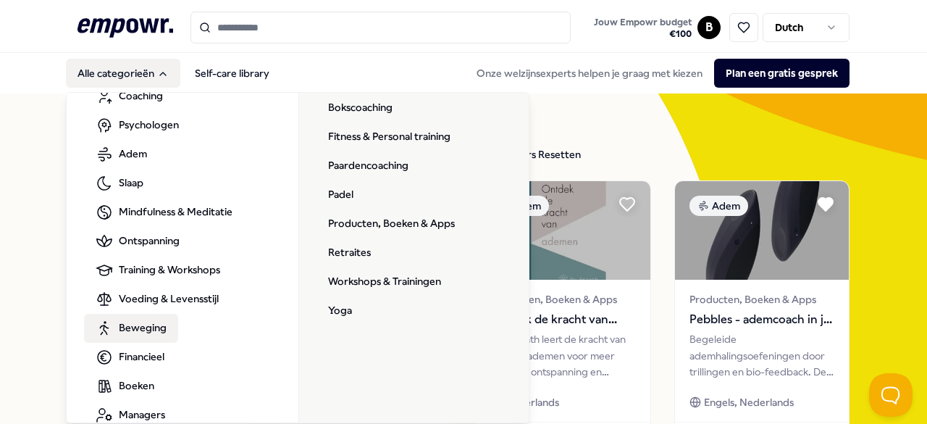
scroll to position [74, 0]
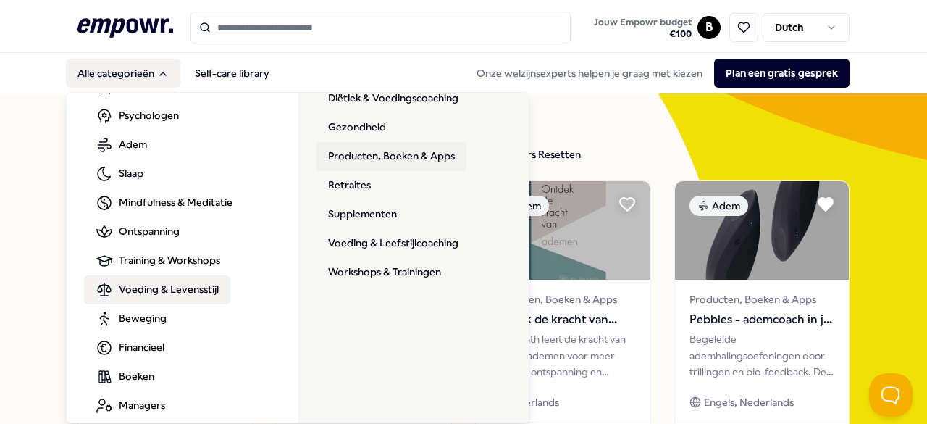
click at [362, 146] on link "Producten, Boeken & Apps" at bounding box center [391, 156] width 150 height 29
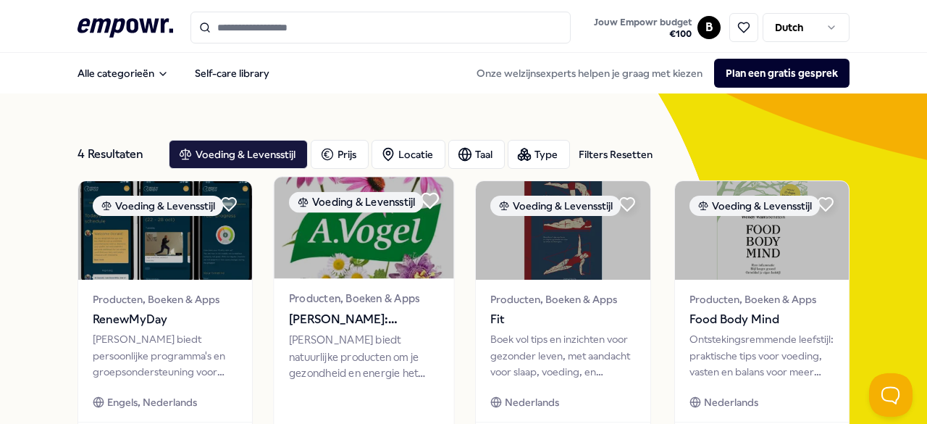
click at [421, 199] on icon at bounding box center [429, 200] width 17 height 14
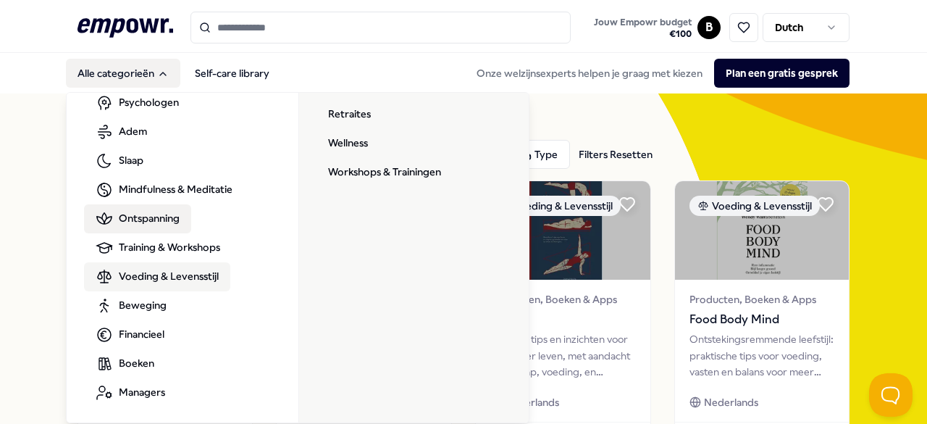
scroll to position [87, 0]
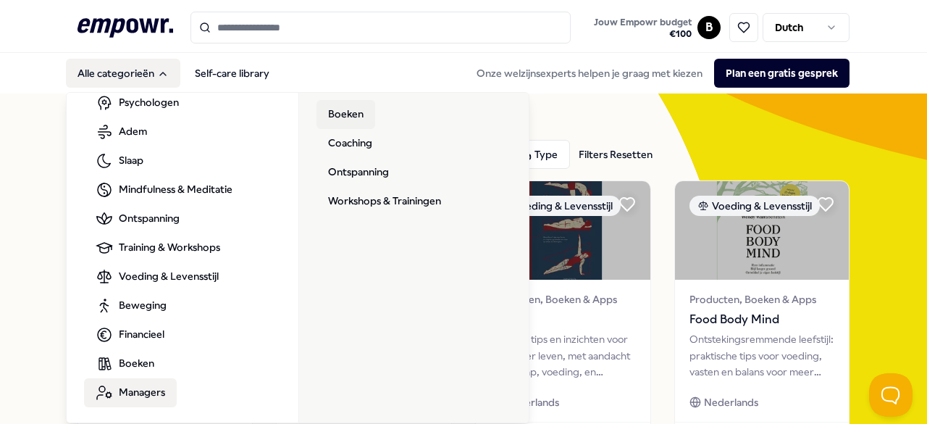
click at [335, 112] on link "Boeken" at bounding box center [345, 114] width 59 height 29
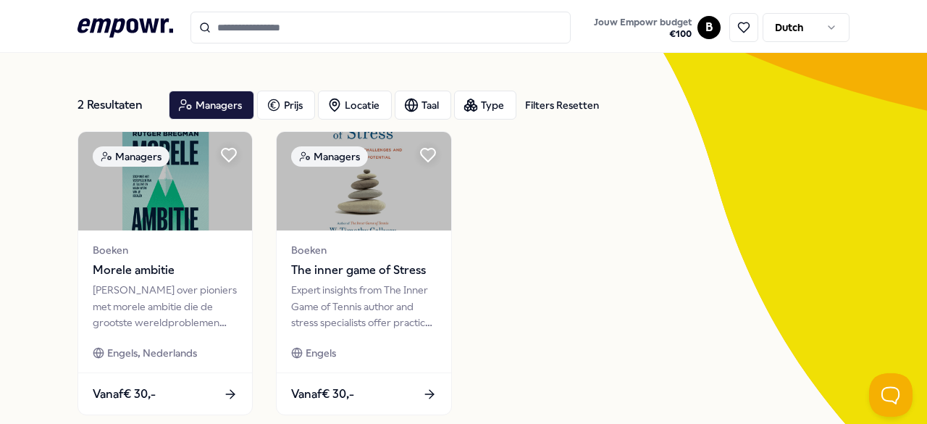
scroll to position [51, 0]
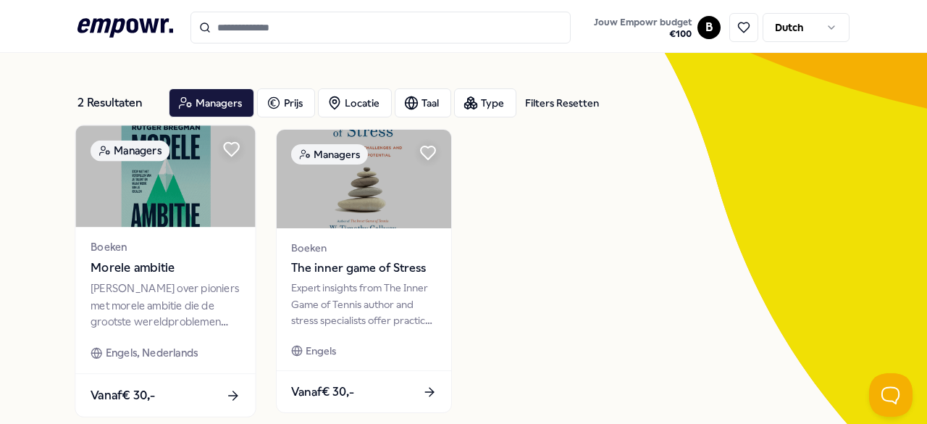
click at [161, 201] on img at bounding box center [165, 175] width 180 height 101
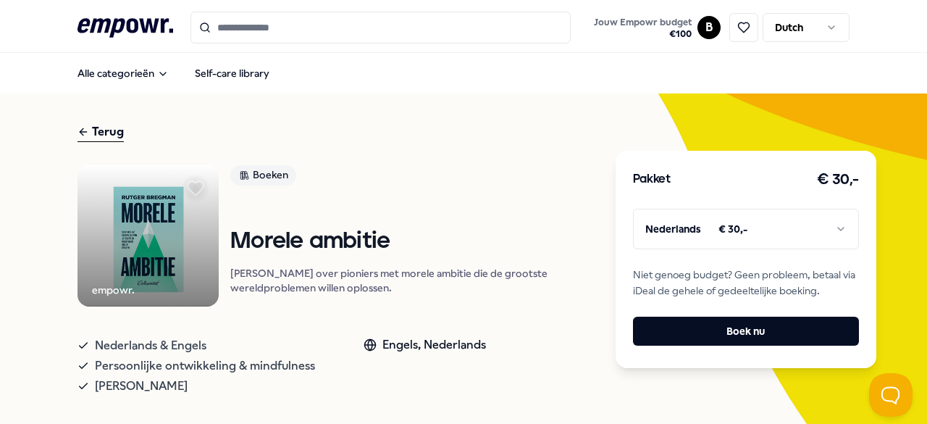
click at [203, 186] on icon at bounding box center [196, 188] width 16 height 14
click at [737, 26] on icon at bounding box center [743, 27] width 13 height 13
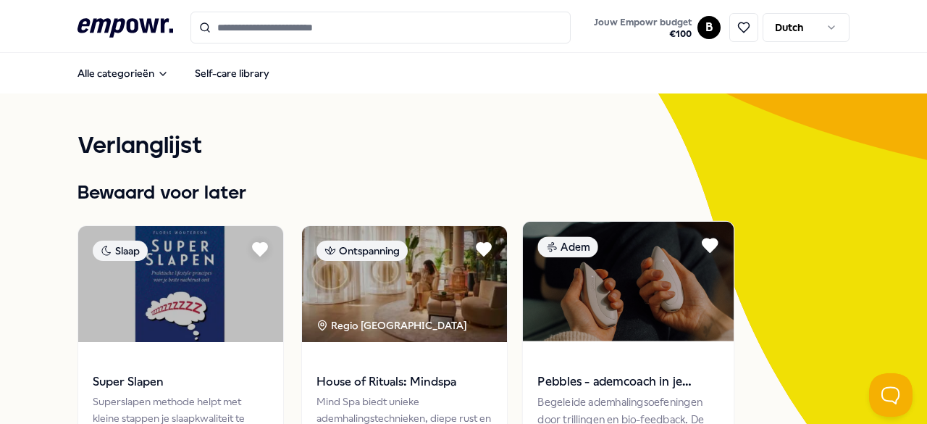
click at [629, 285] on img at bounding box center [627, 281] width 211 height 119
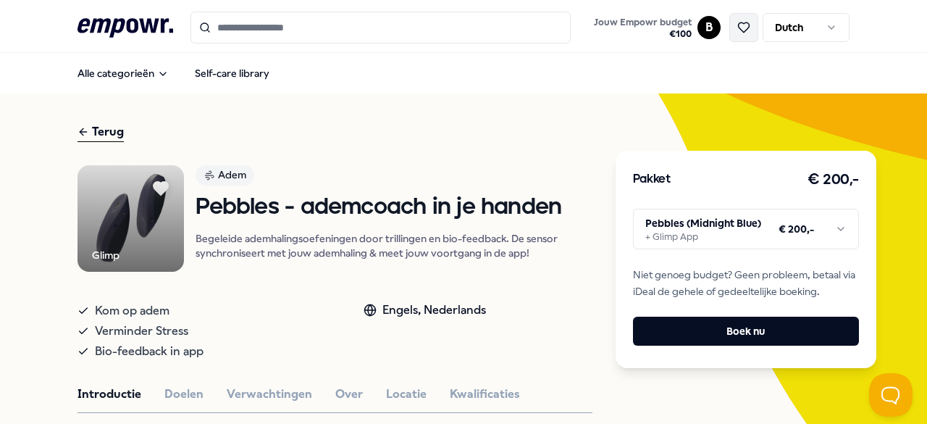
click at [739, 30] on icon at bounding box center [744, 27] width 11 height 10
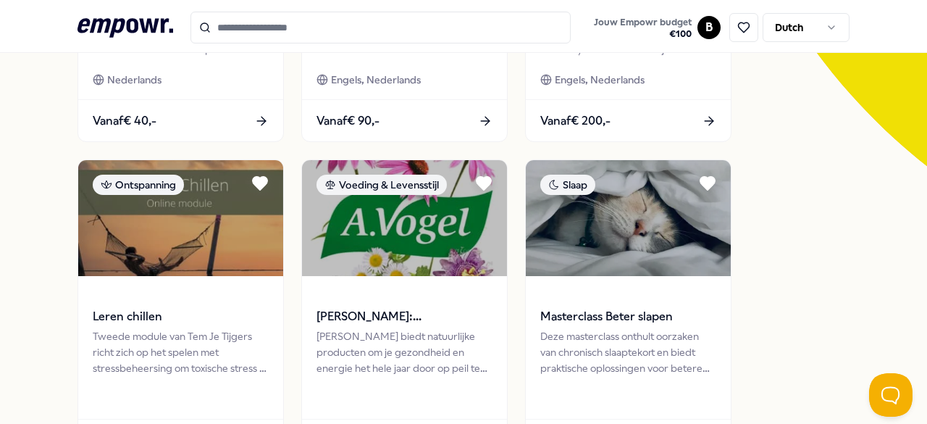
scroll to position [453, 0]
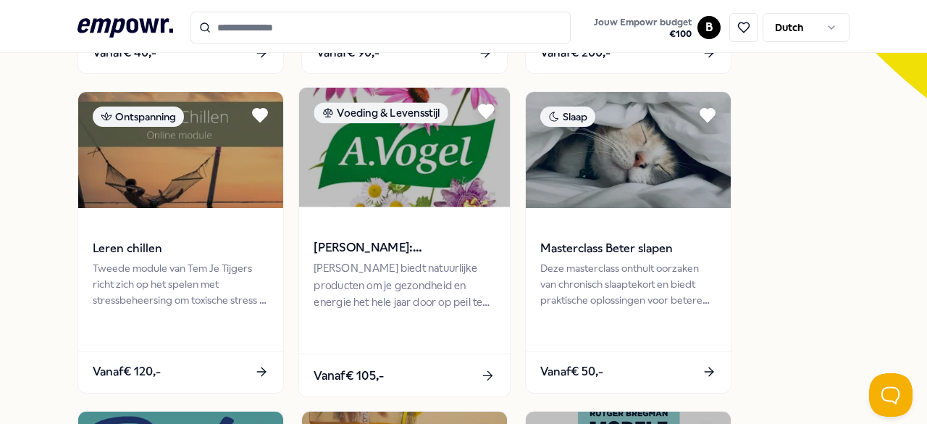
click at [387, 186] on img at bounding box center [403, 147] width 211 height 119
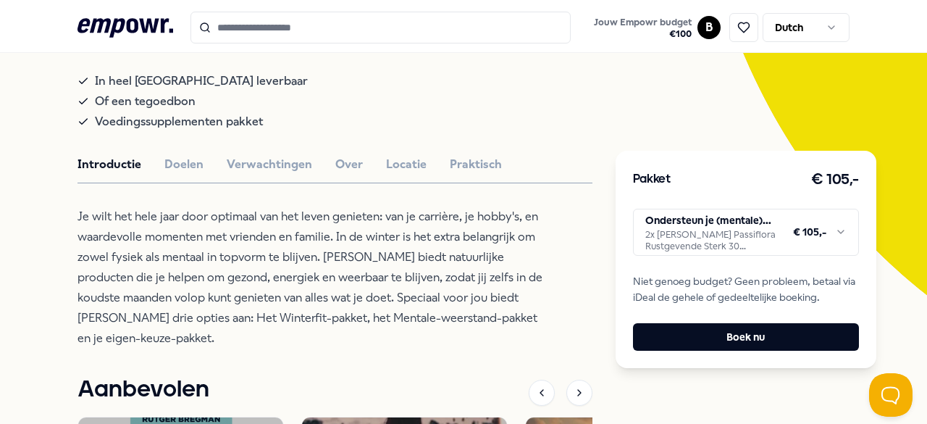
scroll to position [257, 0]
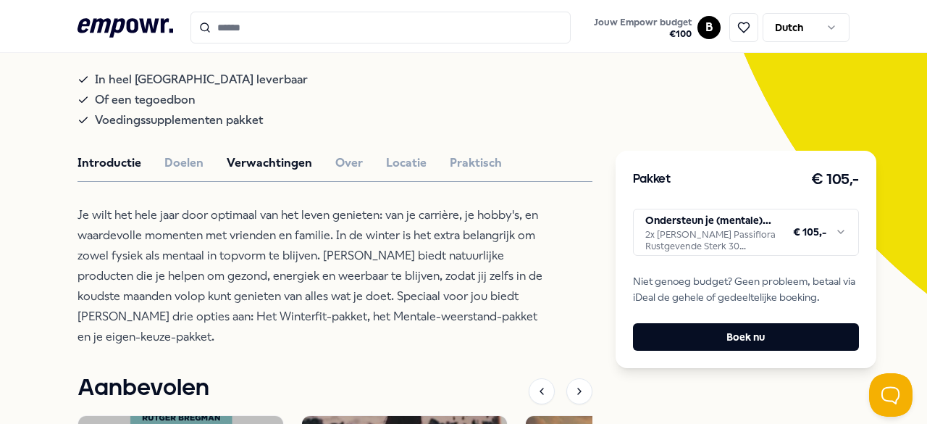
click at [280, 168] on button "Verwachtingen" at bounding box center [269, 162] width 85 height 19
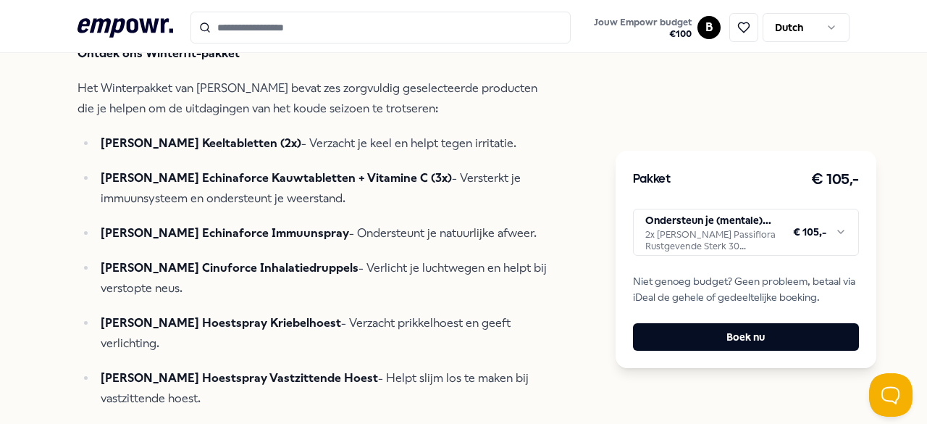
scroll to position [768, 0]
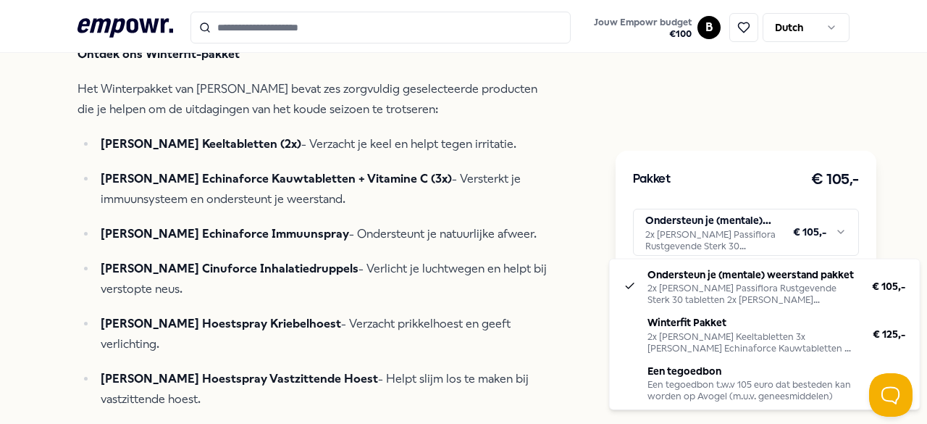
click at [712, 222] on html ".empowr-logo_svg__cls-1{fill:#03032f} Jouw Empowr budget € 100 B Dutch Alle cat…" at bounding box center [463, 212] width 927 height 424
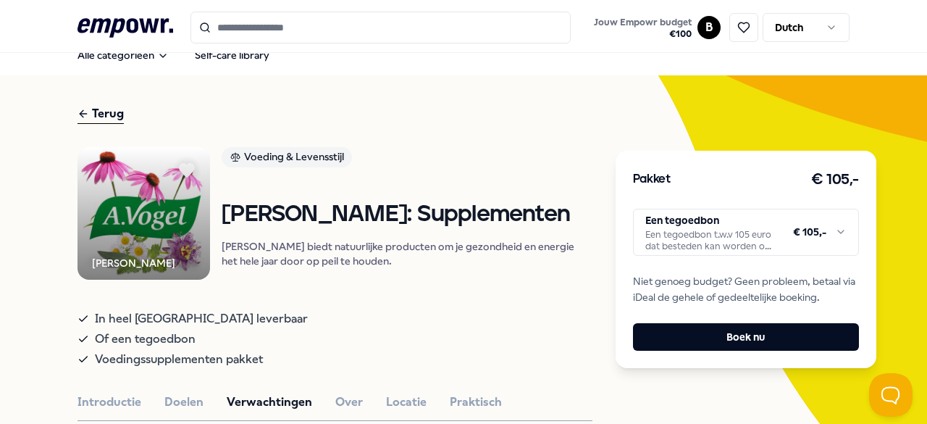
scroll to position [4, 0]
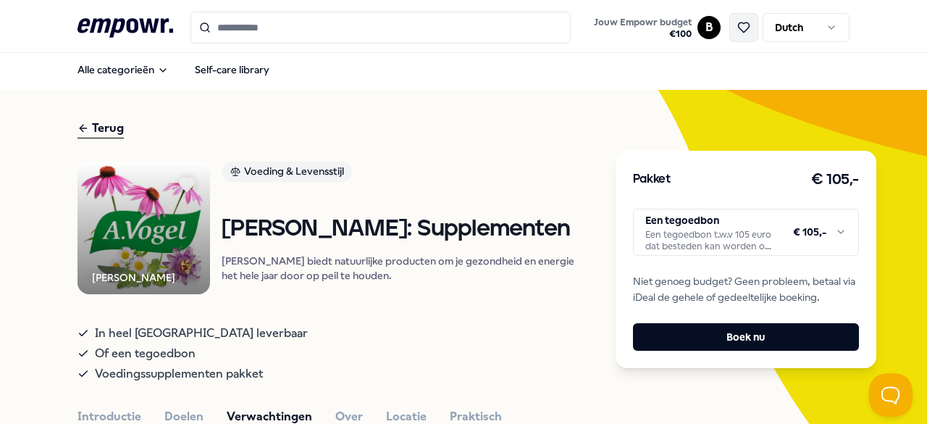
click at [744, 35] on button at bounding box center [743, 27] width 29 height 29
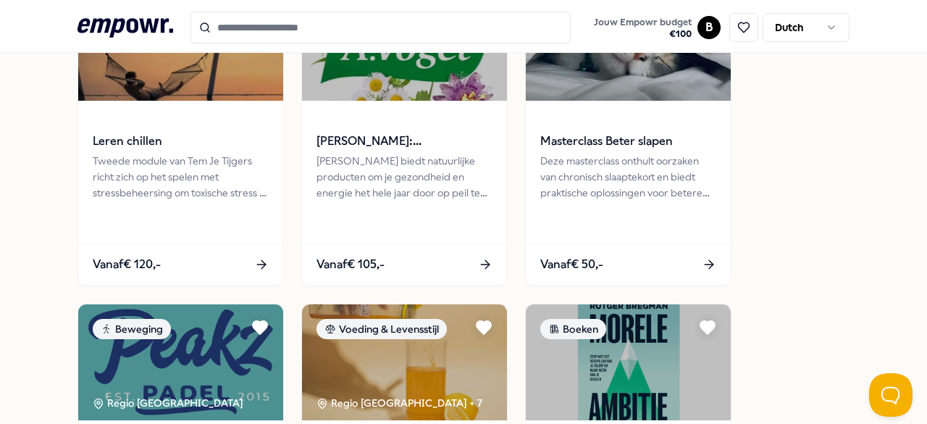
scroll to position [506, 0]
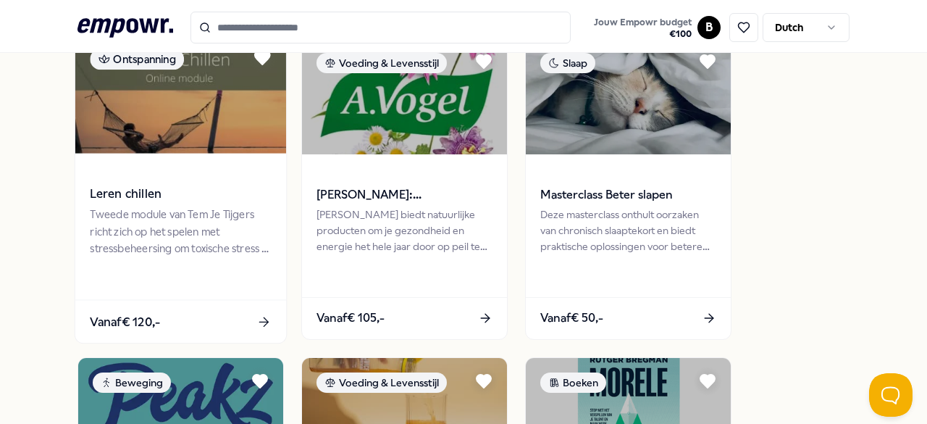
click at [186, 105] on img at bounding box center [180, 93] width 211 height 119
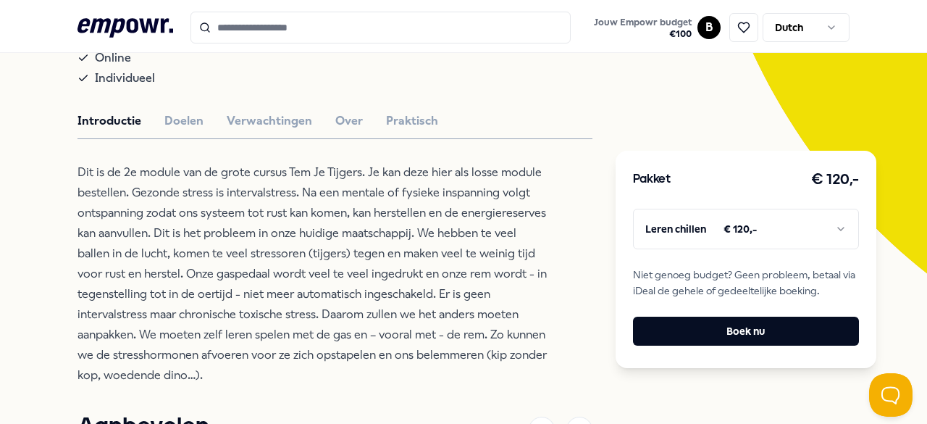
scroll to position [279, 0]
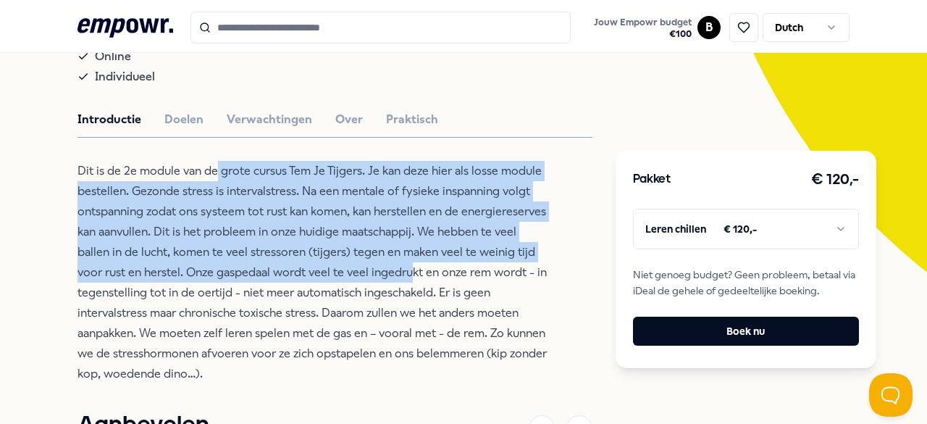
drag, startPoint x: 212, startPoint y: 169, endPoint x: 414, endPoint y: 279, distance: 230.4
click at [414, 279] on p "Dit is de 2e module van de grote cursus Tem Je Tijgers. Je kan deze hier als lo…" at bounding box center [312, 272] width 471 height 223
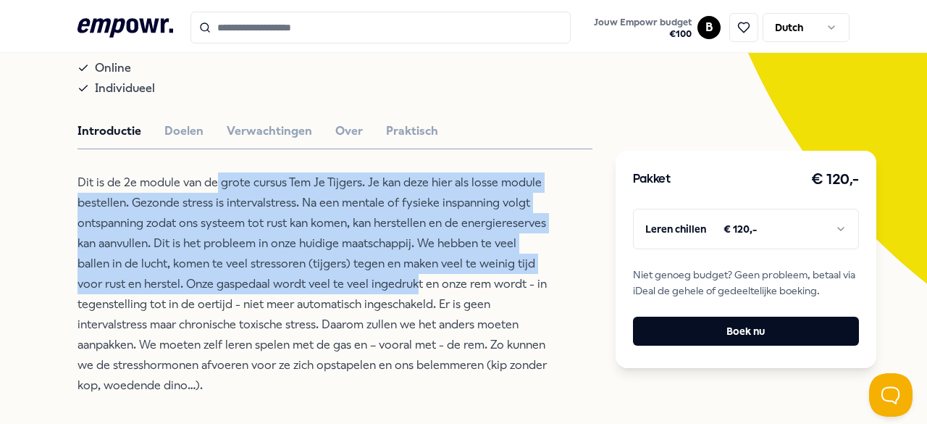
scroll to position [273, 0]
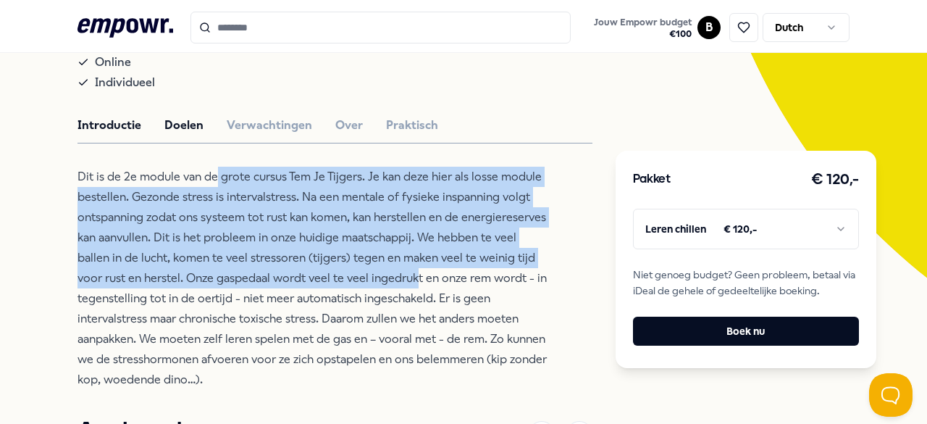
click at [189, 124] on button "Doelen" at bounding box center [183, 125] width 39 height 19
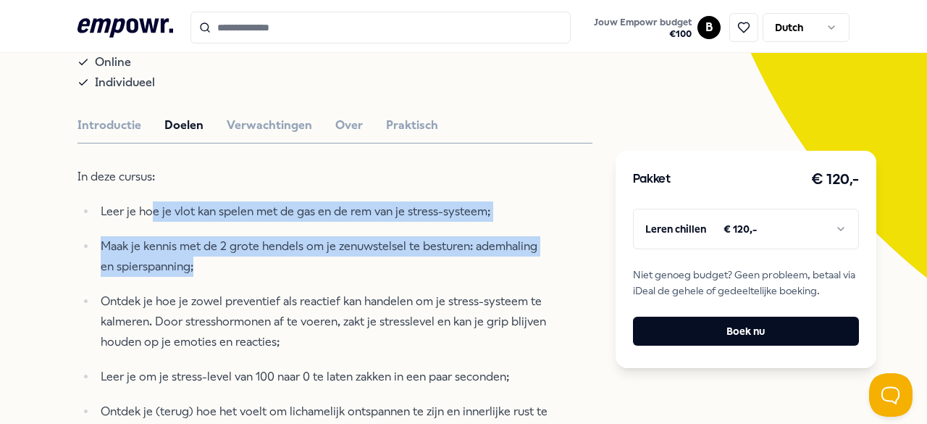
drag, startPoint x: 147, startPoint y: 206, endPoint x: 300, endPoint y: 259, distance: 161.7
click at [300, 259] on ul "Leer je hoe je vlot kan spelen met de gas en de rem van je stress-systeem; Maak…" at bounding box center [312, 348] width 471 height 295
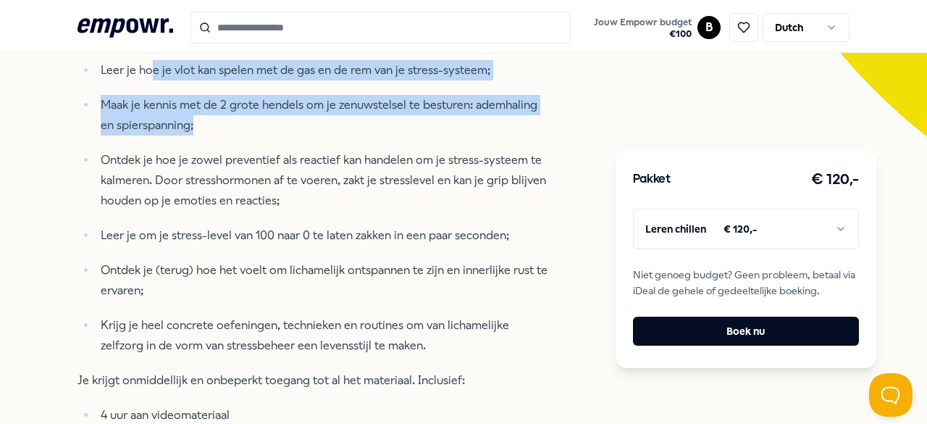
scroll to position [415, 0]
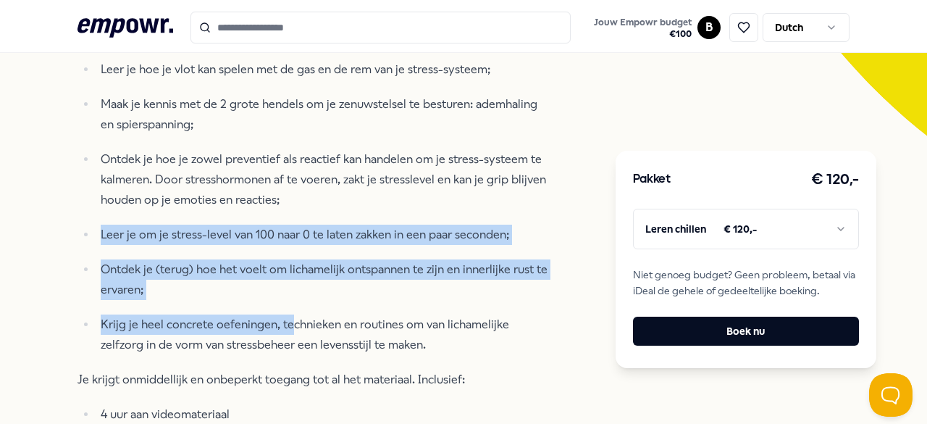
drag, startPoint x: 337, startPoint y: 219, endPoint x: 290, endPoint y: 322, distance: 113.1
click at [290, 322] on ul "Leer je hoe je vlot kan spelen met de gas en de rem van je stress-systeem; Maak…" at bounding box center [312, 206] width 471 height 295
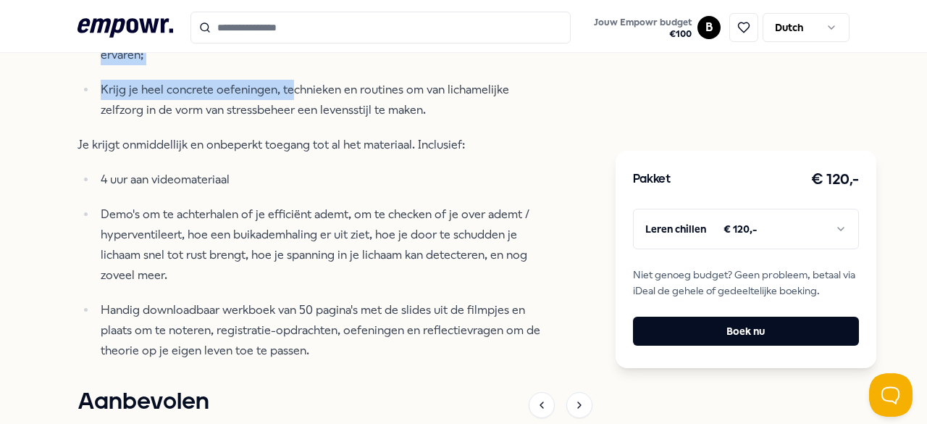
scroll to position [269, 0]
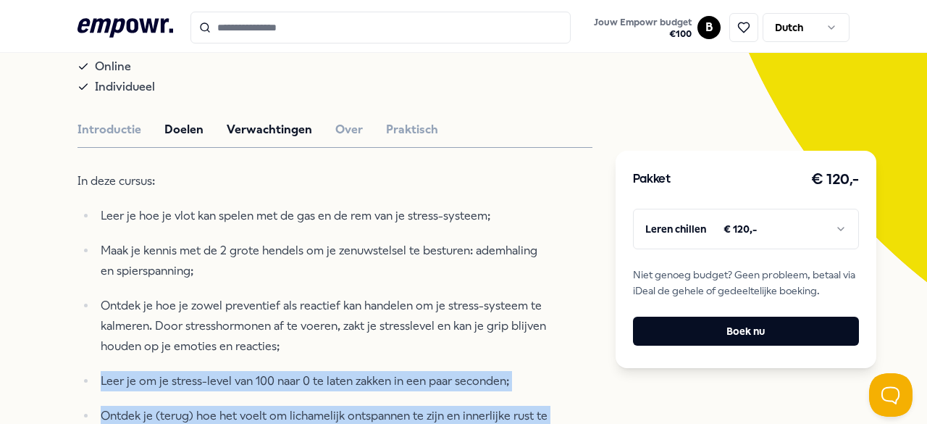
click at [262, 127] on button "Verwachtingen" at bounding box center [269, 129] width 85 height 19
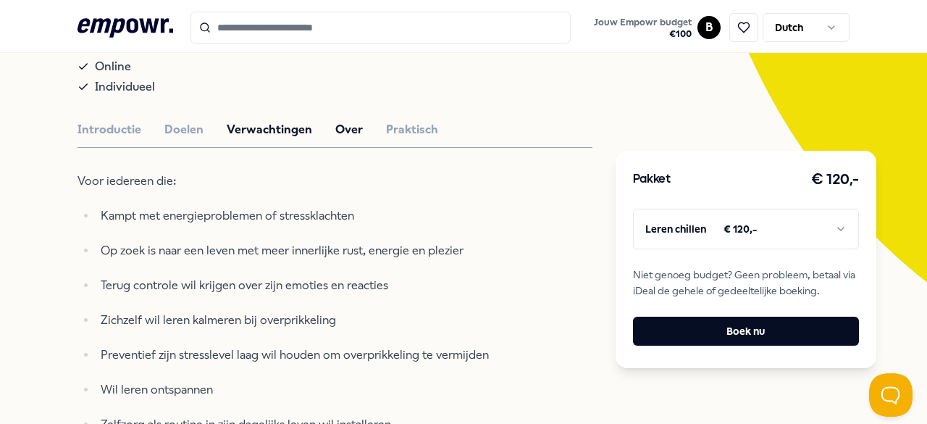
click at [349, 126] on button "Over" at bounding box center [349, 129] width 28 height 19
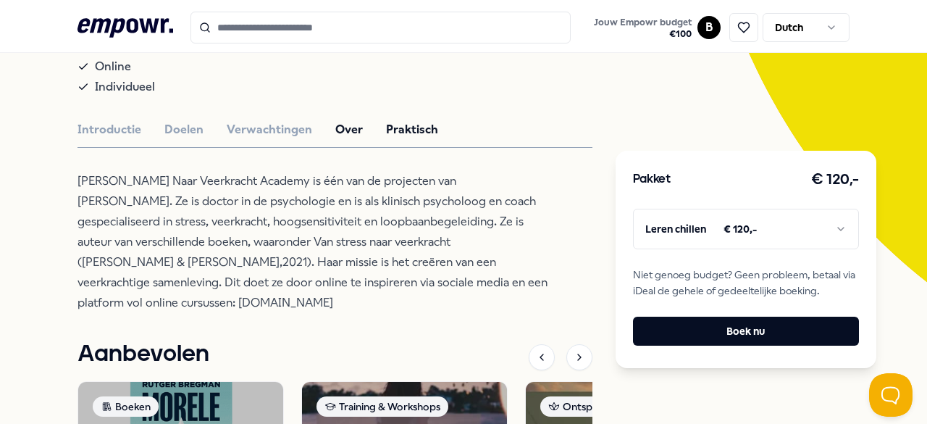
click at [401, 129] on button "Praktisch" at bounding box center [412, 129] width 52 height 19
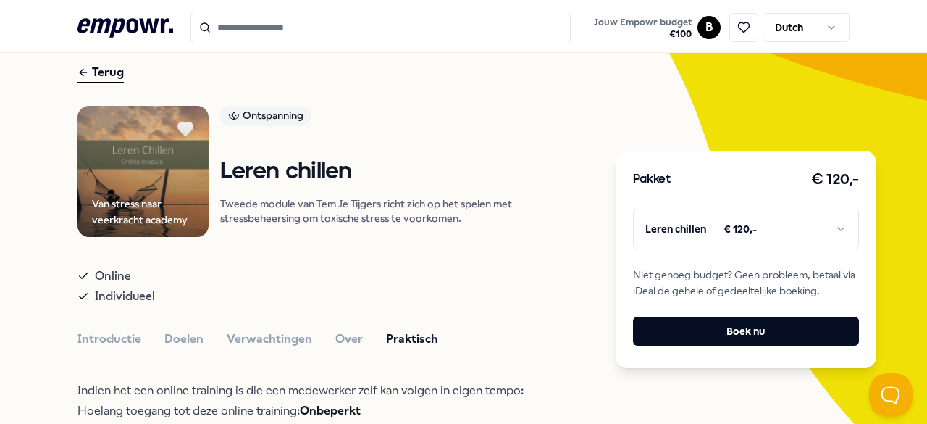
scroll to position [0, 0]
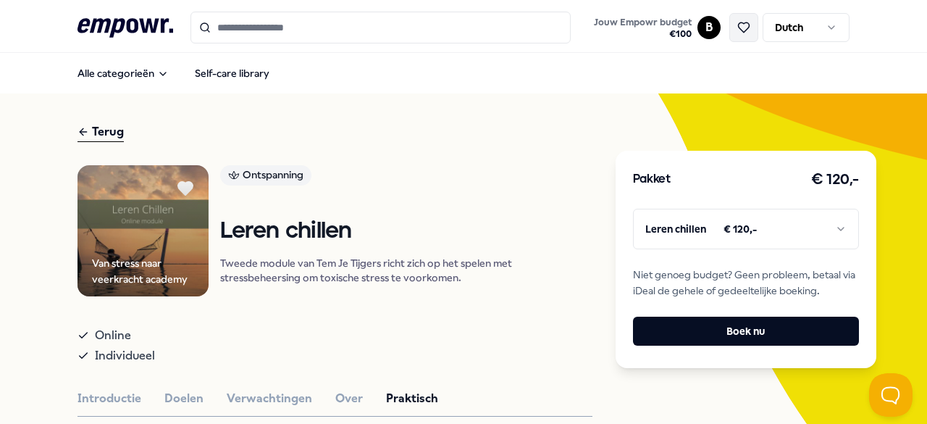
click at [731, 19] on button at bounding box center [743, 27] width 29 height 29
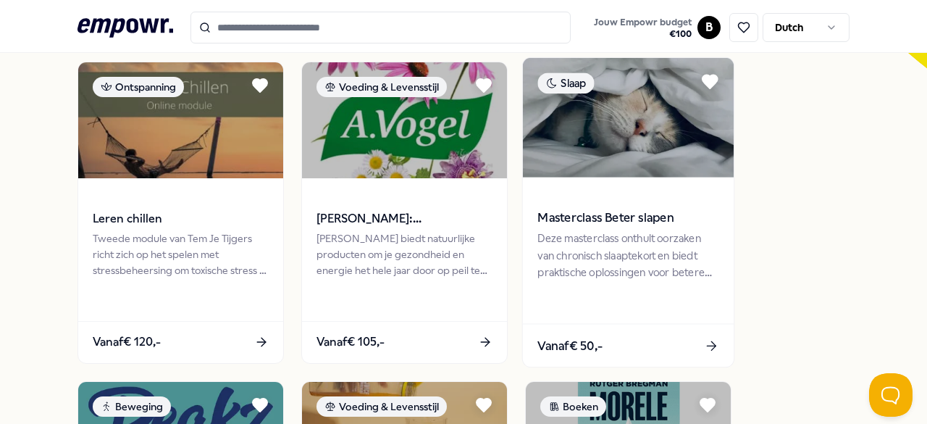
scroll to position [483, 0]
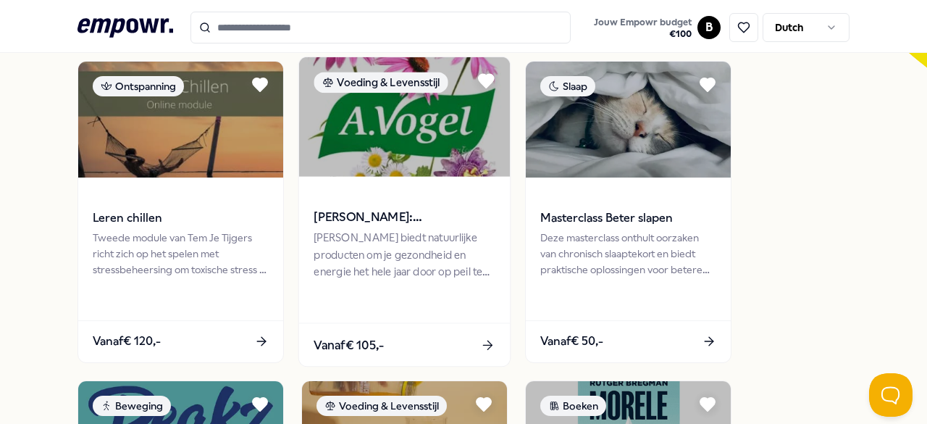
click at [394, 219] on span "[PERSON_NAME]: Supplementen" at bounding box center [404, 217] width 181 height 19
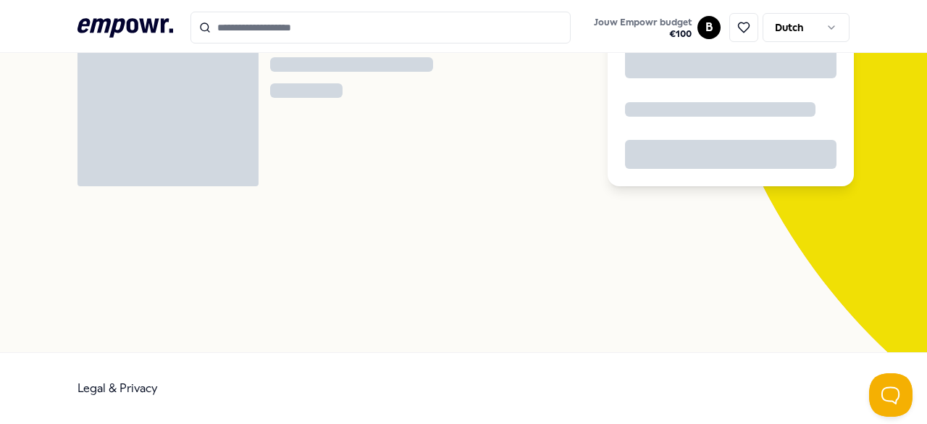
scroll to position [93, 0]
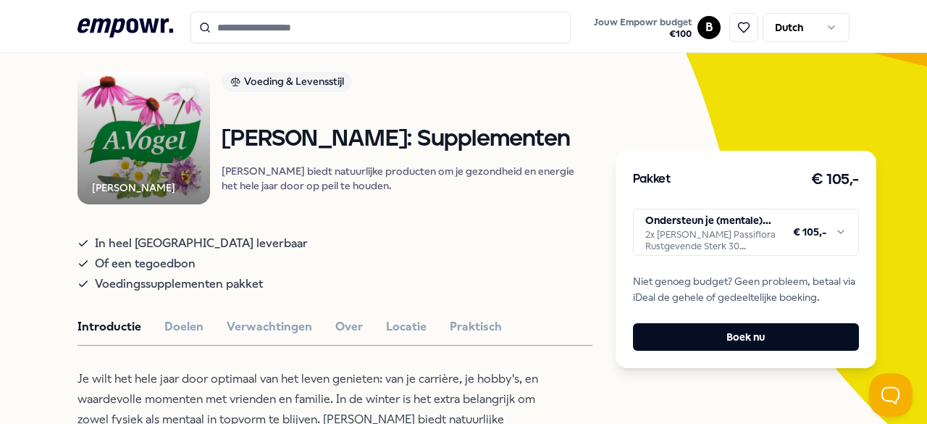
click at [706, 231] on html ".empowr-logo_svg__cls-1{fill:#03032f} Jouw Empowr budget € 100 B Dutch Alle cat…" at bounding box center [463, 212] width 927 height 424
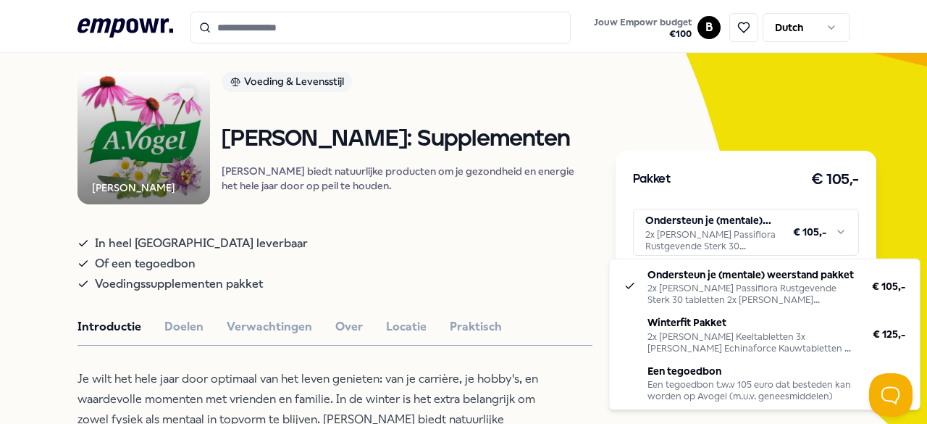
click at [428, 282] on html ".empowr-logo_svg__cls-1{fill:#03032f} Jouw Empowr budget € 100 B Dutch Alle cat…" at bounding box center [463, 212] width 927 height 424
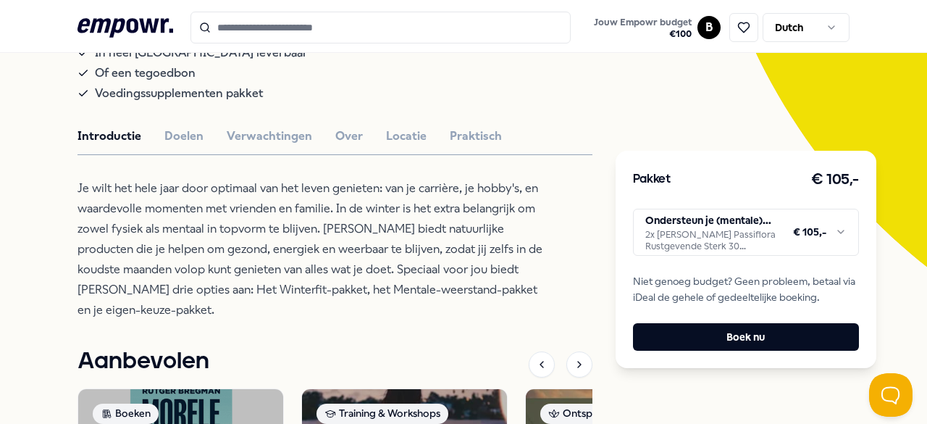
scroll to position [283, 0]
click at [206, 140] on div "Introductie Doelen Verwachtingen Over Locatie Praktisch" at bounding box center [334, 136] width 515 height 19
click at [314, 143] on div "Introductie Doelen Verwachtingen Over Locatie Praktisch" at bounding box center [334, 136] width 515 height 19
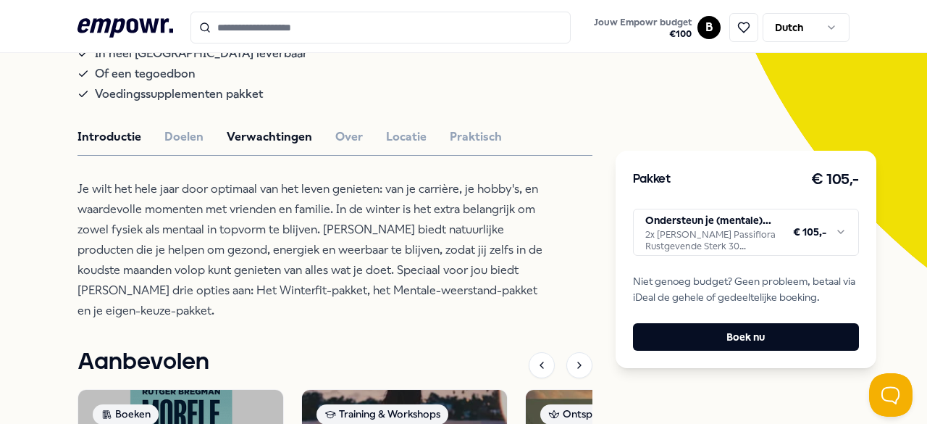
click at [298, 145] on button "Verwachtingen" at bounding box center [269, 136] width 85 height 19
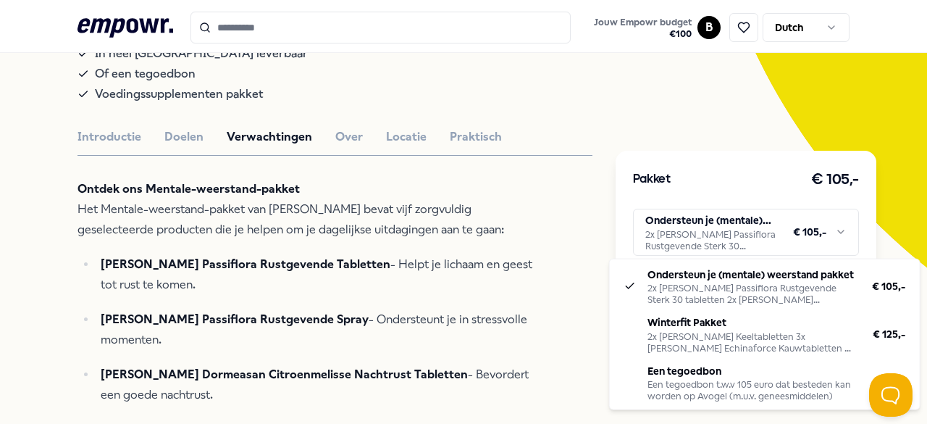
click at [707, 237] on html ".empowr-logo_svg__cls-1{fill:#03032f} Jouw Empowr budget € 100 B Dutch Alle cat…" at bounding box center [463, 212] width 927 height 424
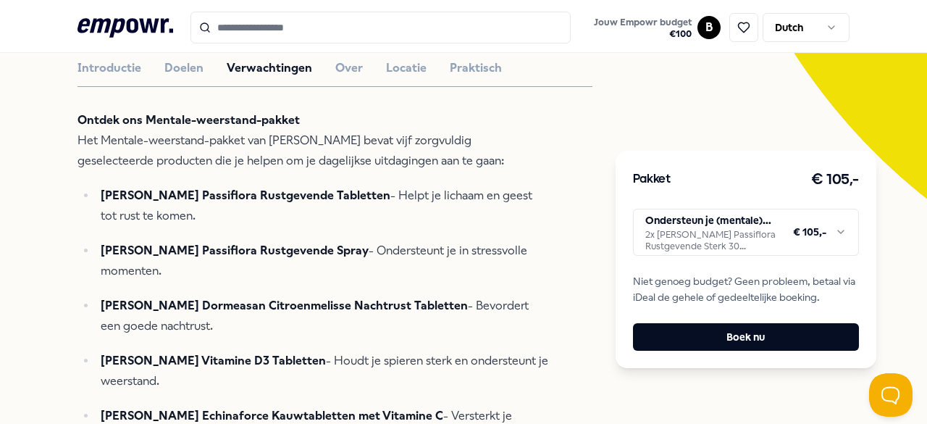
scroll to position [353, 0]
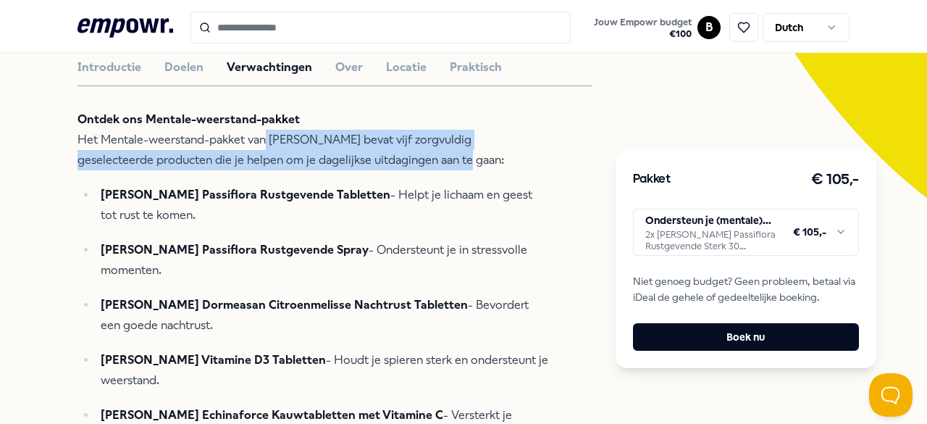
drag, startPoint x: 264, startPoint y: 144, endPoint x: 426, endPoint y: 161, distance: 163.1
click at [426, 161] on p "Ontdek ons Mentale-weerstand-pakket Het Mentale-weerstand-pakket van [PERSON_NA…" at bounding box center [312, 139] width 471 height 61
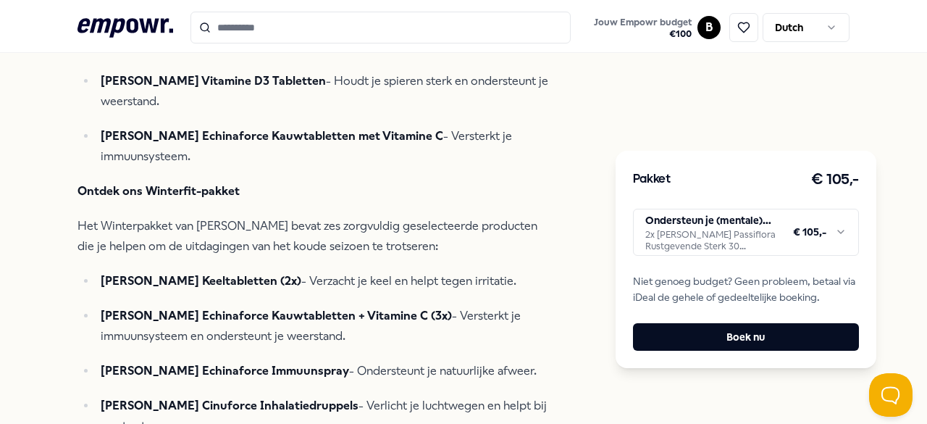
scroll to position [632, 0]
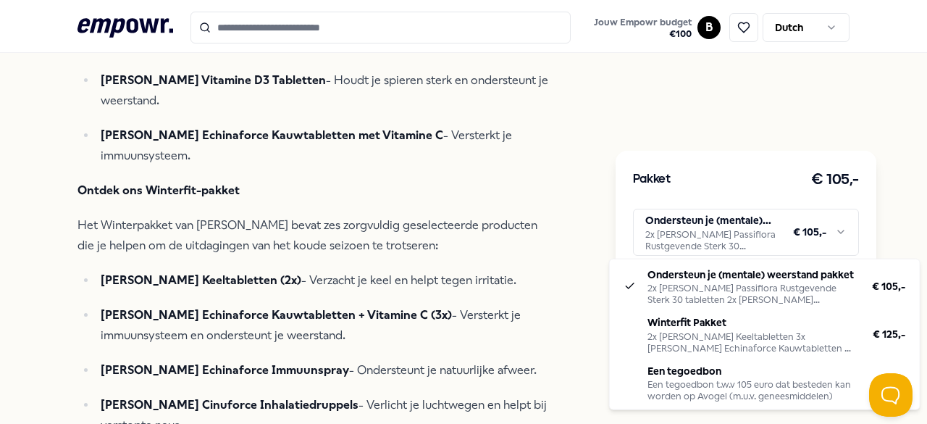
click at [710, 243] on html ".empowr-logo_svg__cls-1{fill:#03032f} Jouw Empowr budget € 100 B Dutch Alle cat…" at bounding box center [463, 212] width 927 height 424
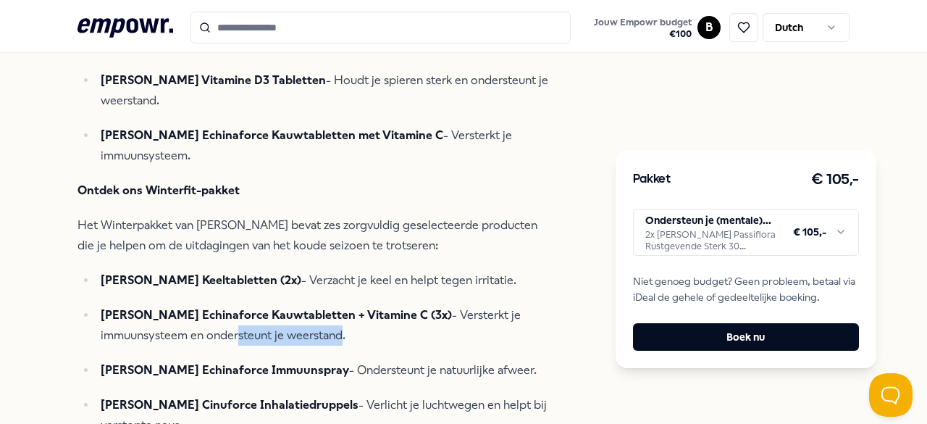
drag, startPoint x: 232, startPoint y: 296, endPoint x: 334, endPoint y: 297, distance: 102.1
click at [334, 305] on p "[PERSON_NAME] Echinaforce Kauwtabletten + Vitamine C (3x) - Versterkt je immuun…" at bounding box center [324, 325] width 447 height 41
click at [786, 232] on html ".empowr-logo_svg__cls-1{fill:#03032f} Jouw Empowr budget € 100 B Dutch Alle cat…" at bounding box center [463, 212] width 927 height 424
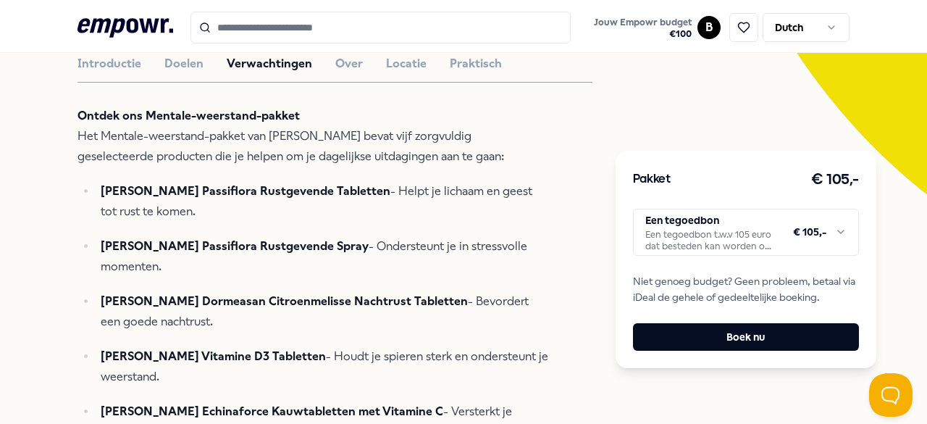
scroll to position [359, 0]
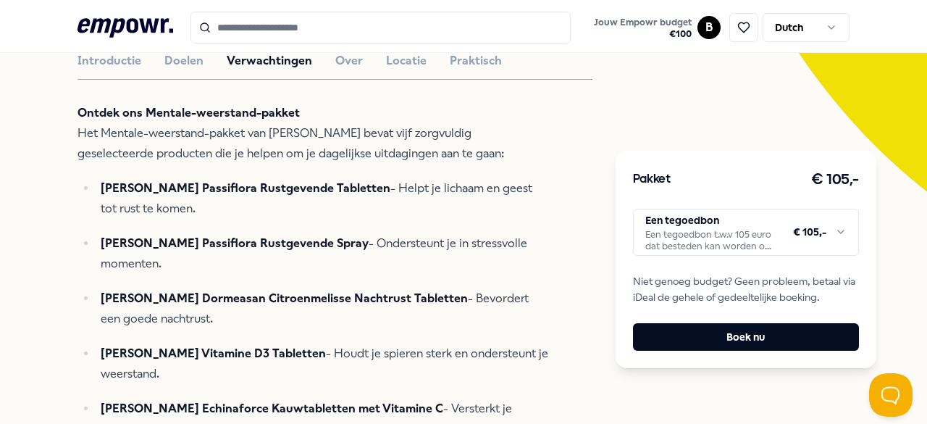
click at [754, 240] on html ".empowr-logo_svg__cls-1{fill:#03032f} Jouw Empowr budget € 100 B Dutch Alle cat…" at bounding box center [463, 212] width 927 height 424
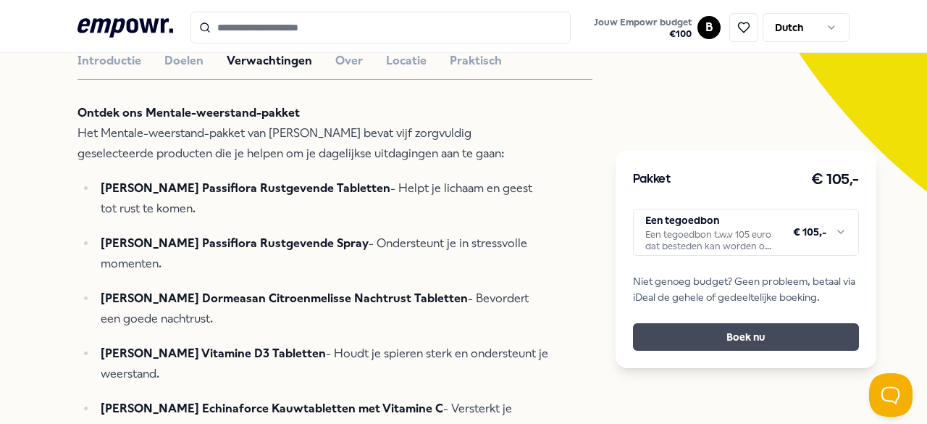
click at [762, 339] on button "Boek nu" at bounding box center [746, 337] width 226 height 28
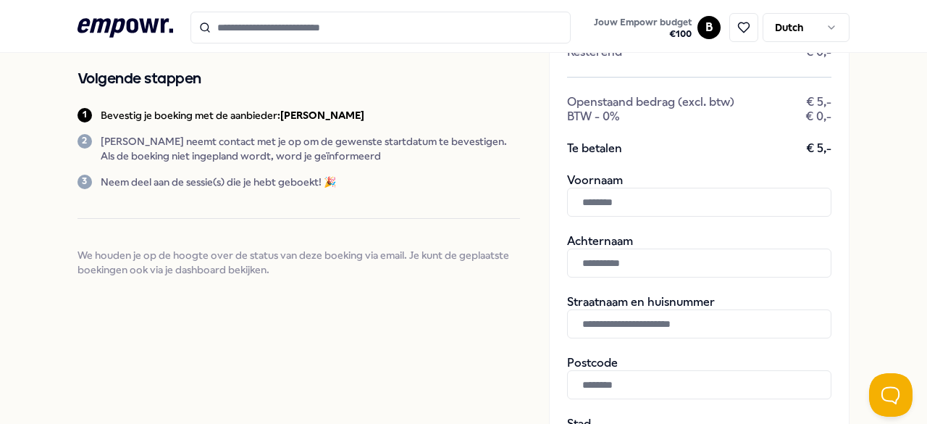
scroll to position [258, 0]
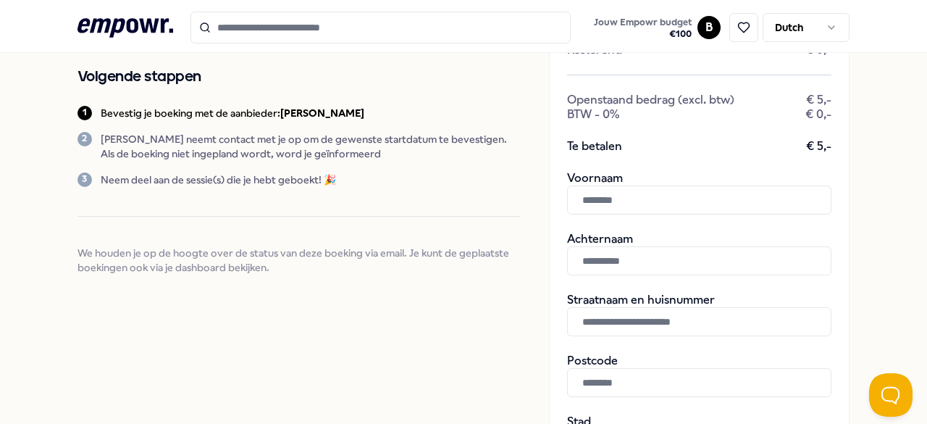
click at [609, 202] on input "text" at bounding box center [699, 199] width 264 height 29
type input "********"
type input "******"
type input "**********"
type input "******"
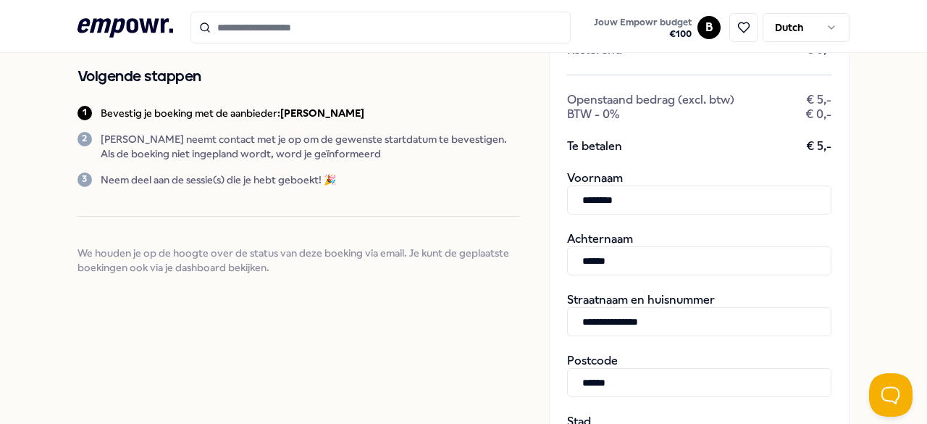
type input "**********"
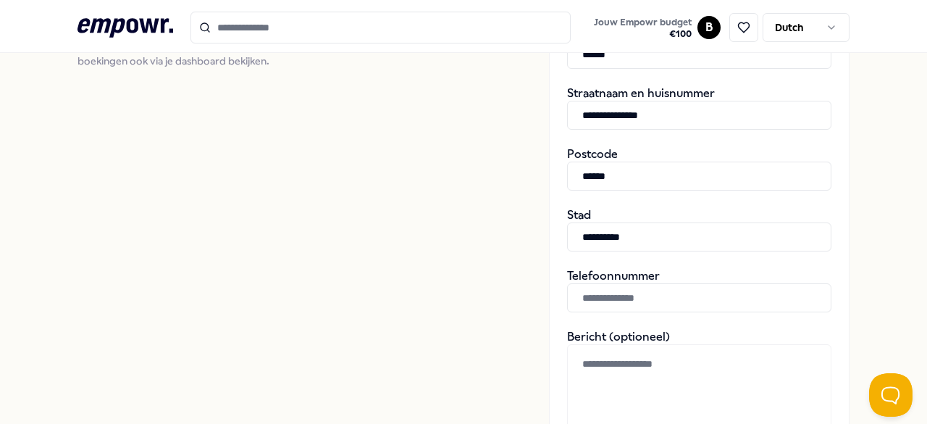
scroll to position [466, 0]
click at [585, 299] on input "text" at bounding box center [699, 296] width 264 height 29
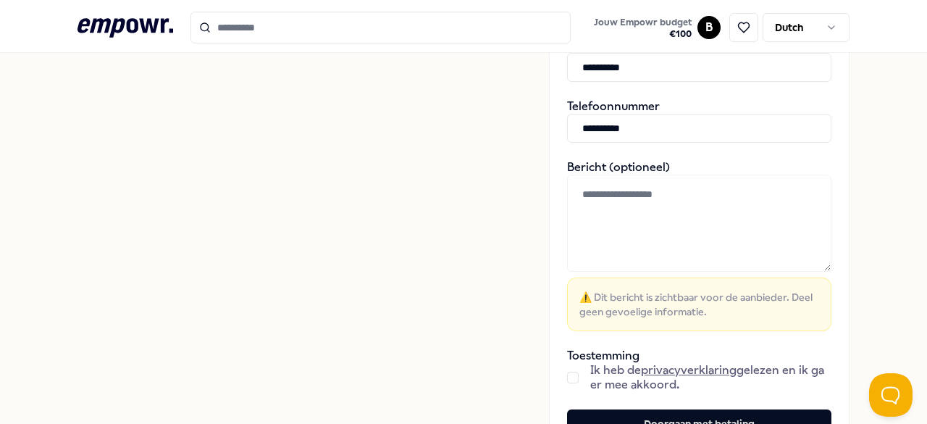
scroll to position [653, 0]
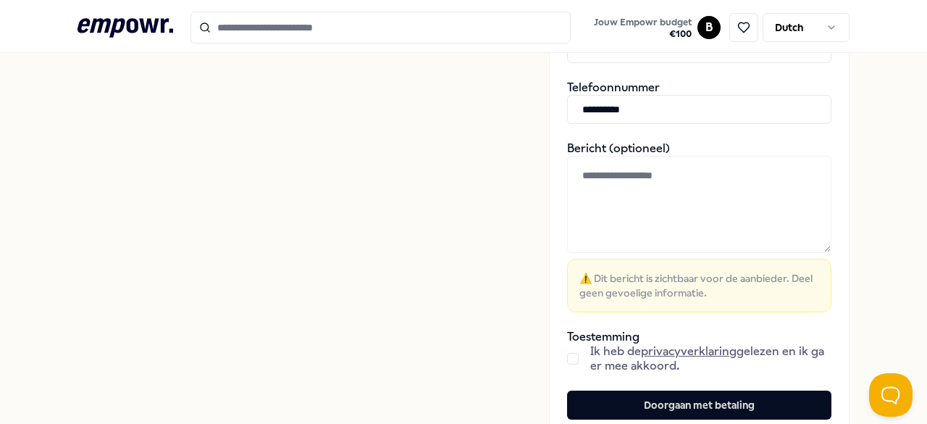
type input "**********"
click at [567, 353] on button "button" at bounding box center [573, 359] width 12 height 12
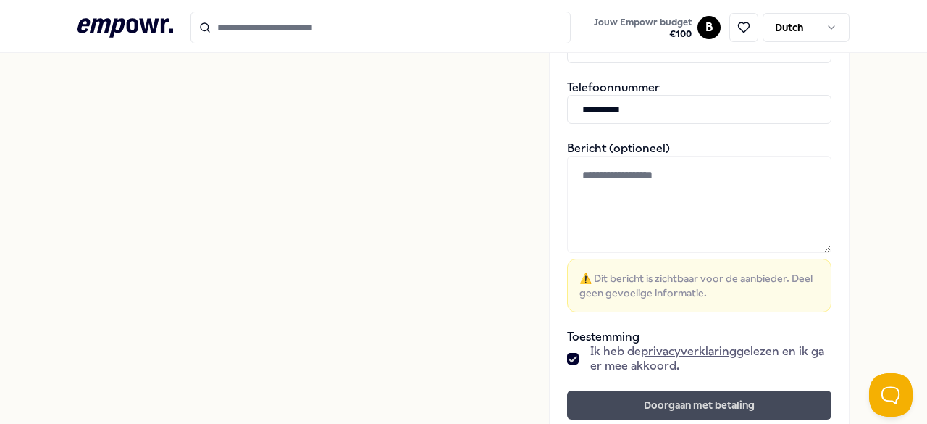
click at [652, 404] on button "Doorgaan met betaling" at bounding box center [699, 404] width 264 height 29
